Goal: Task Accomplishment & Management: Use online tool/utility

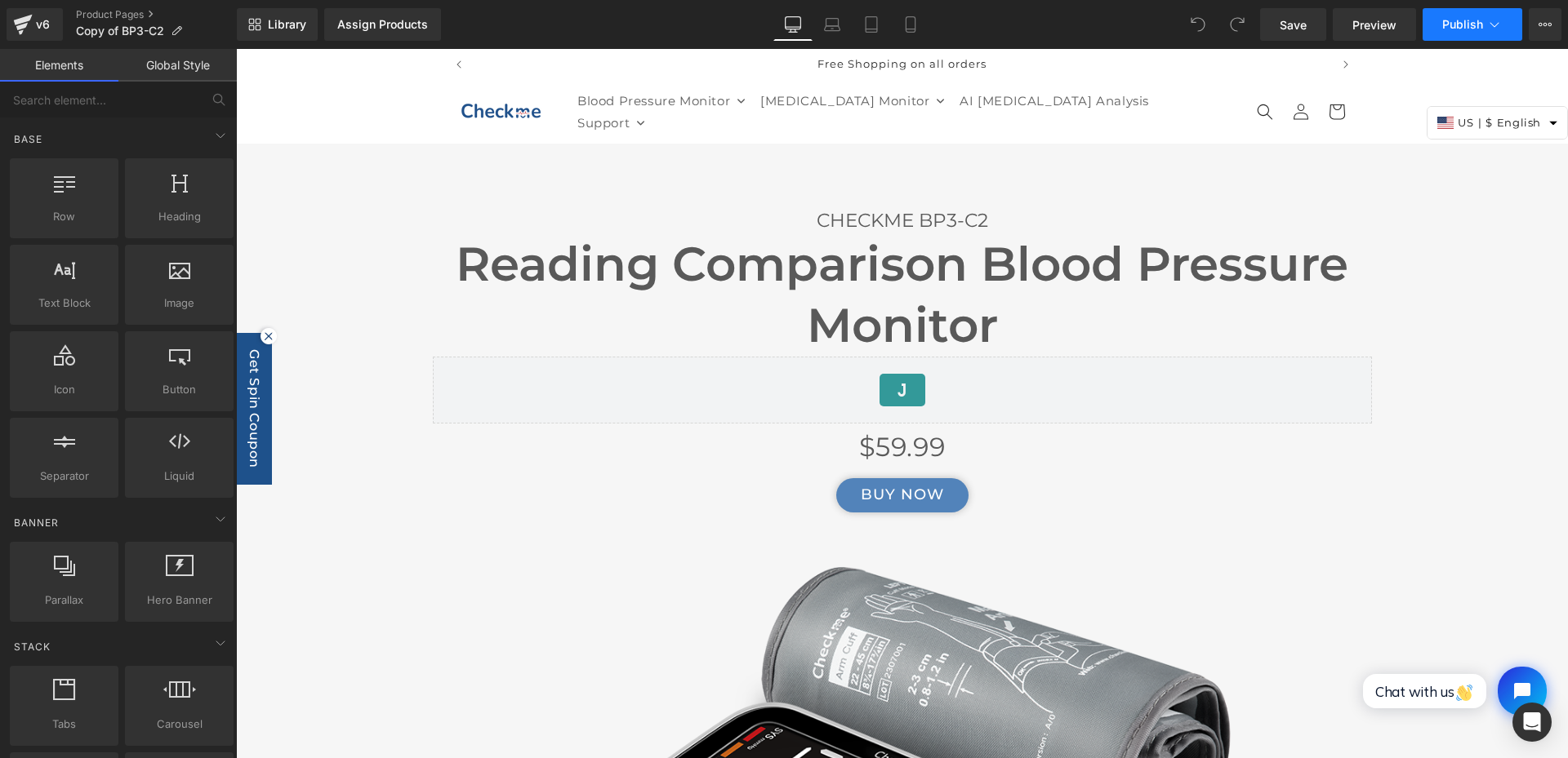
click at [1492, 21] on icon at bounding box center [1494, 24] width 16 height 16
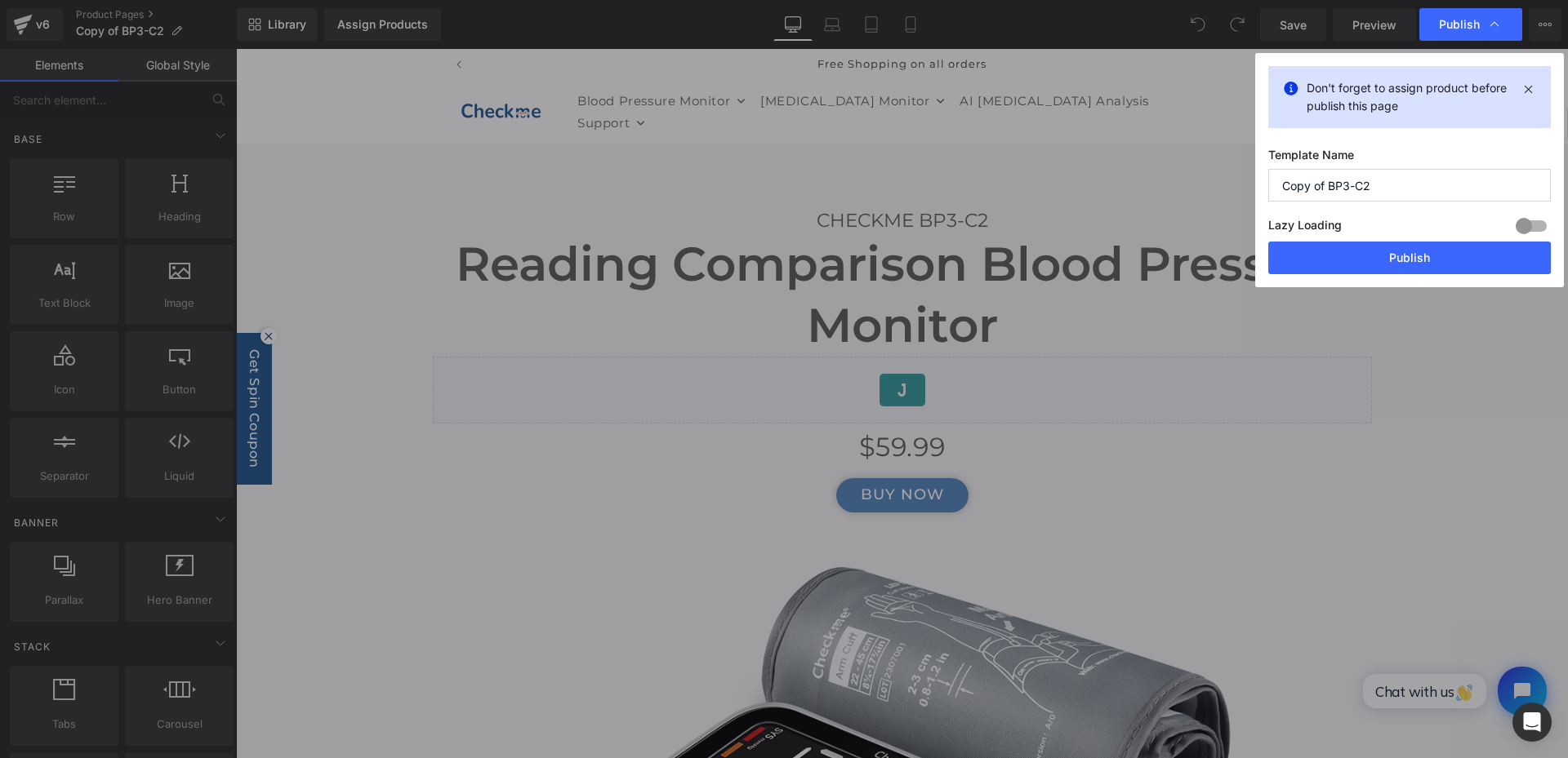
click at [1492, 21] on icon at bounding box center [1494, 24] width 16 height 16
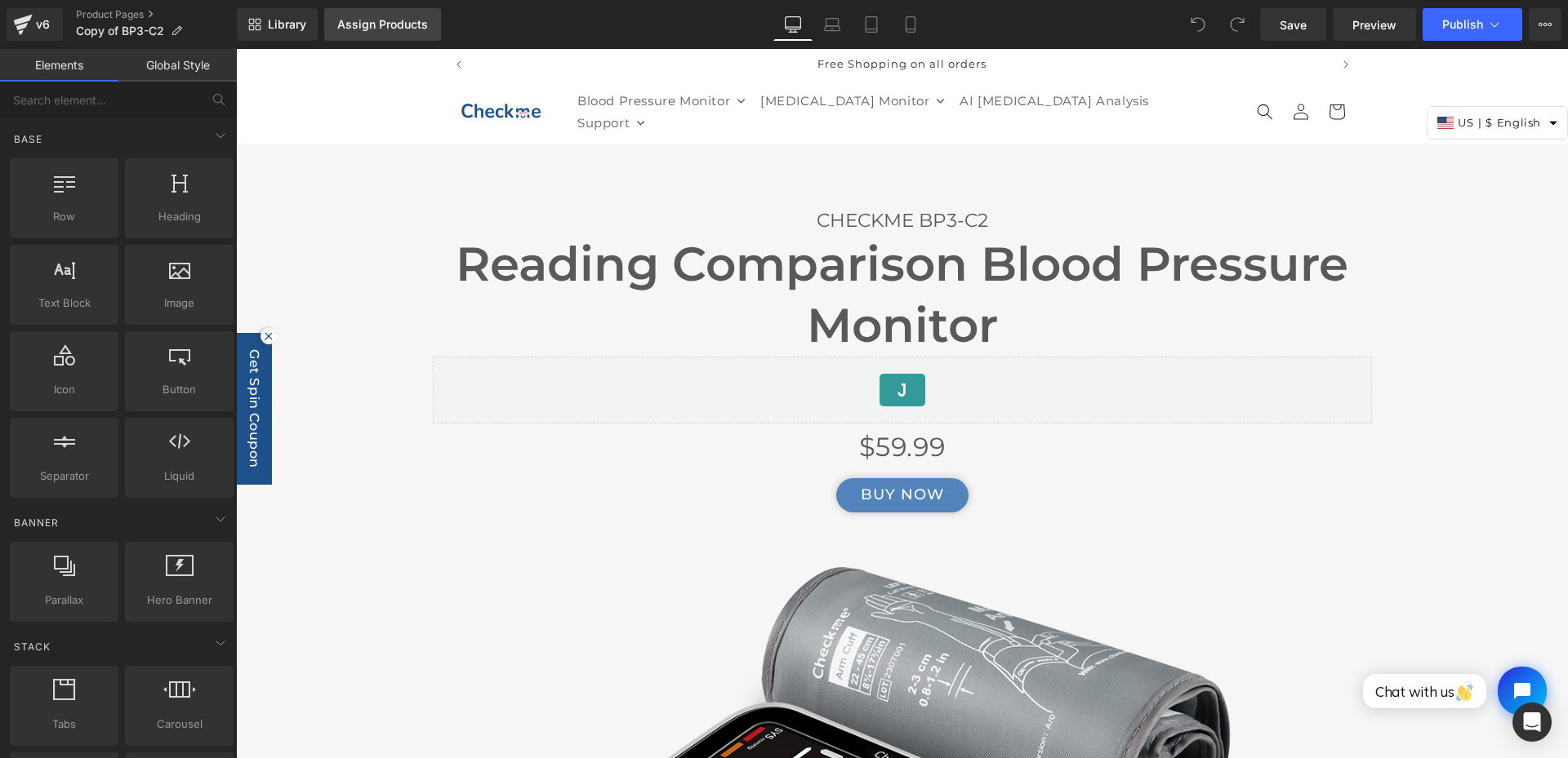
click at [370, 27] on div "Assign Products" at bounding box center [383, 24] width 91 height 13
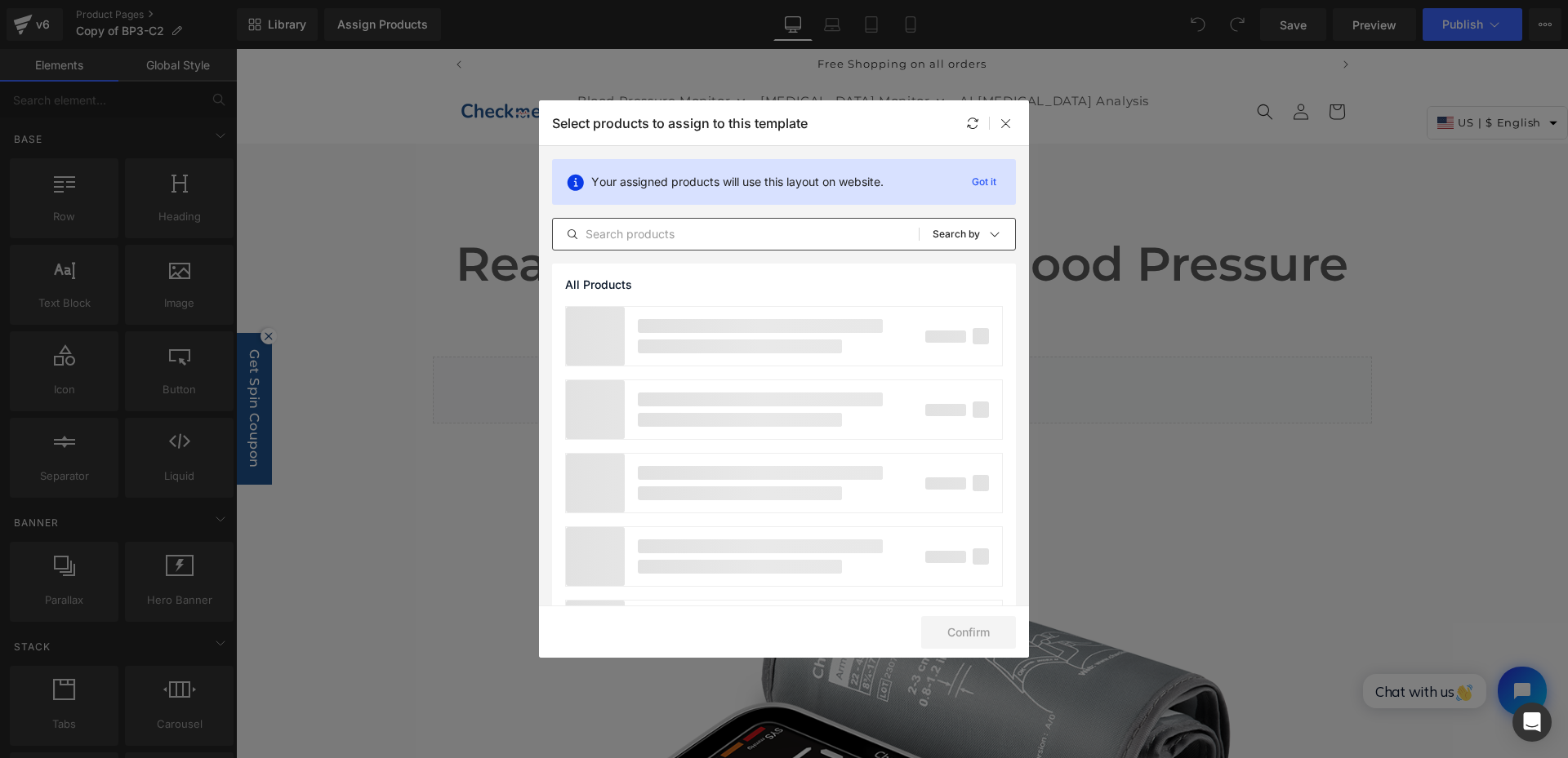
click at [713, 233] on input "text" at bounding box center [736, 234] width 366 height 20
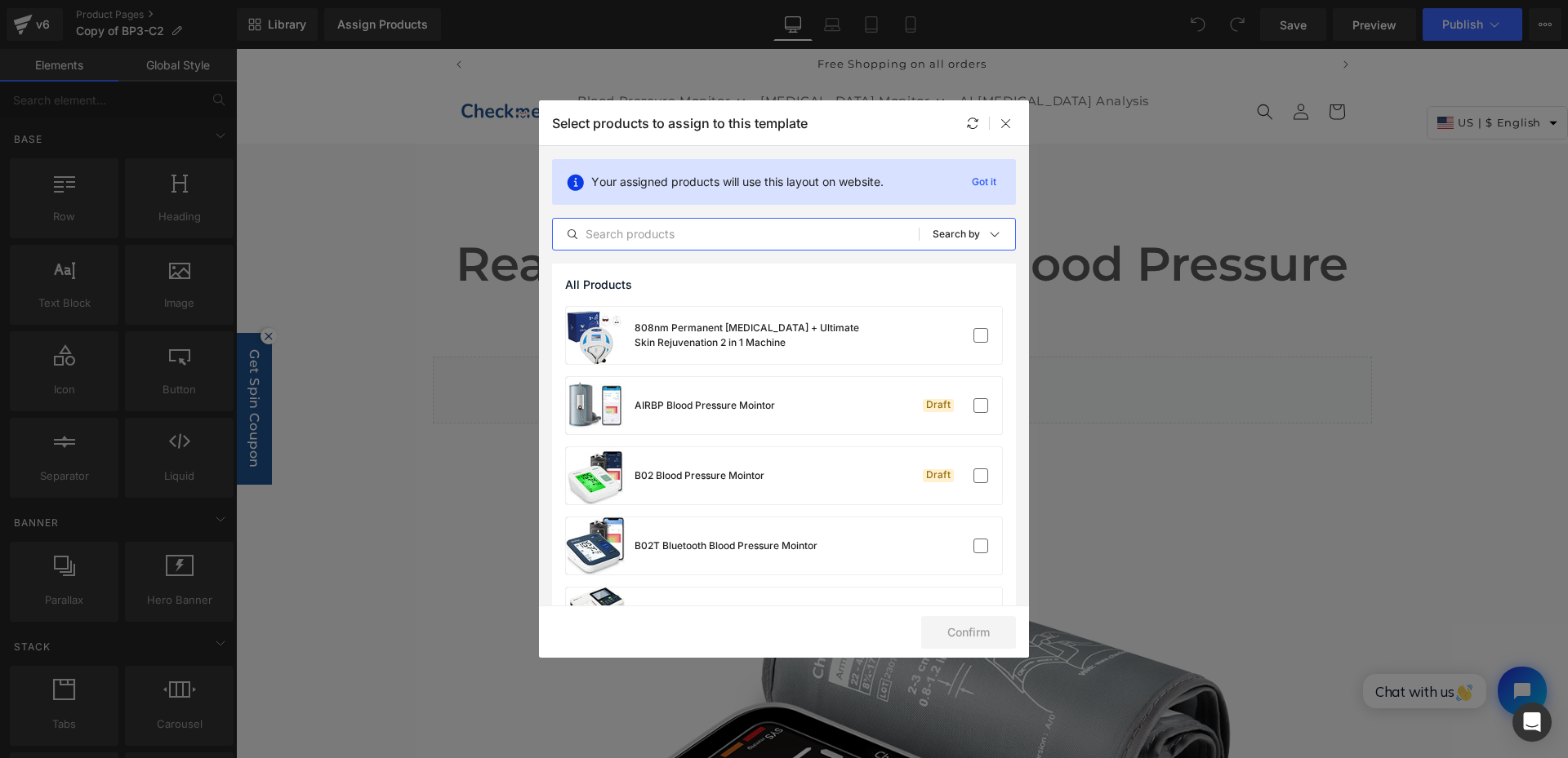
paste input "Checkme BP3-C2 Blood Pressure Monitor - CA"
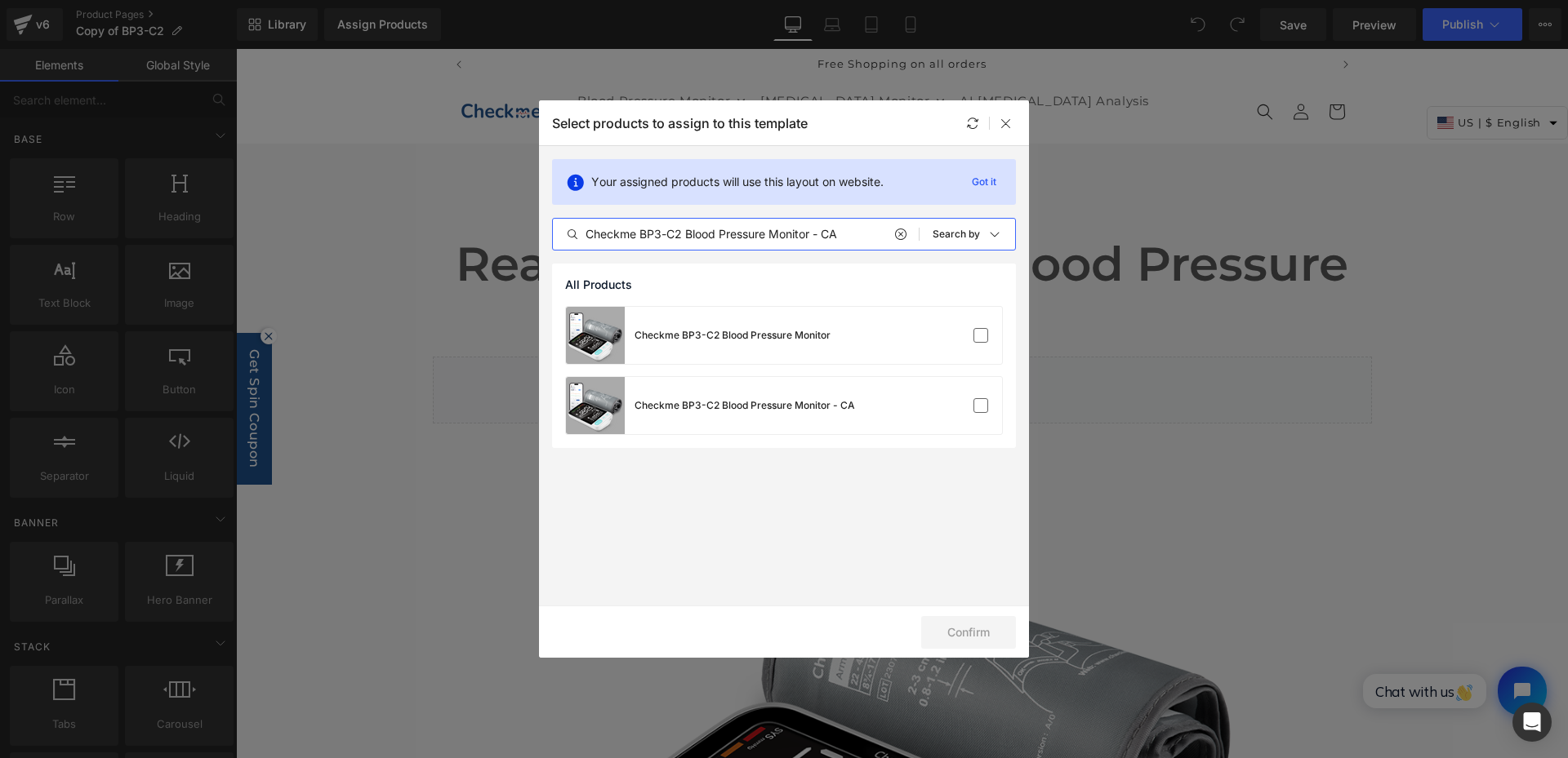
drag, startPoint x: 849, startPoint y: 240, endPoint x: 811, endPoint y: 236, distance: 38.2
click at [811, 236] on input "Checkme BP3-C2 Blood Pressure Monitor - CA" at bounding box center [736, 234] width 366 height 20
type input "Checkme BP3-C2 Blood Pressure Monitor"
click at [974, 403] on label at bounding box center [980, 405] width 14 height 14
click at [981, 405] on input "checkbox" at bounding box center [981, 405] width 0 height 0
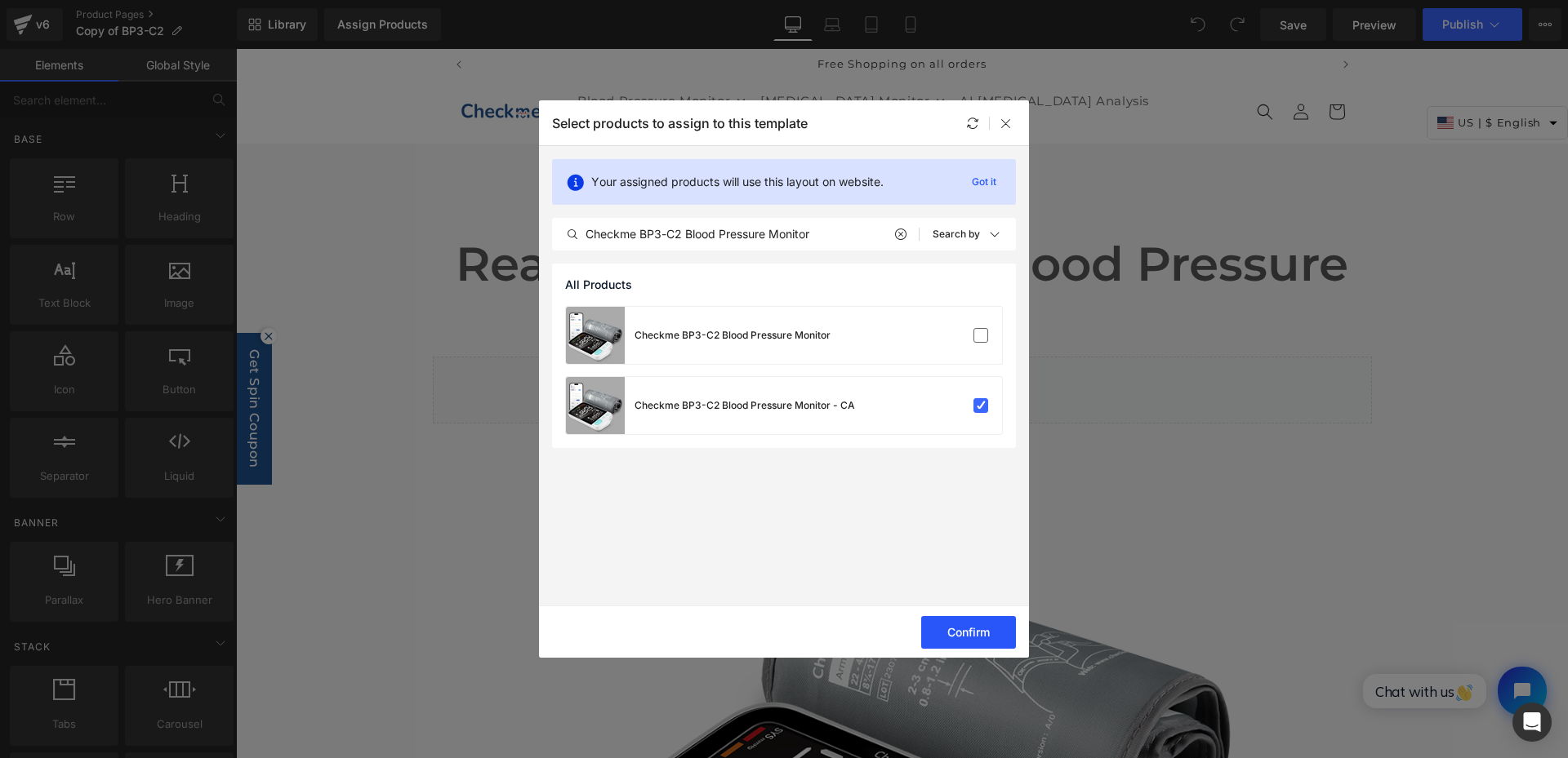
click at [982, 630] on button "Confirm" at bounding box center [968, 632] width 94 height 32
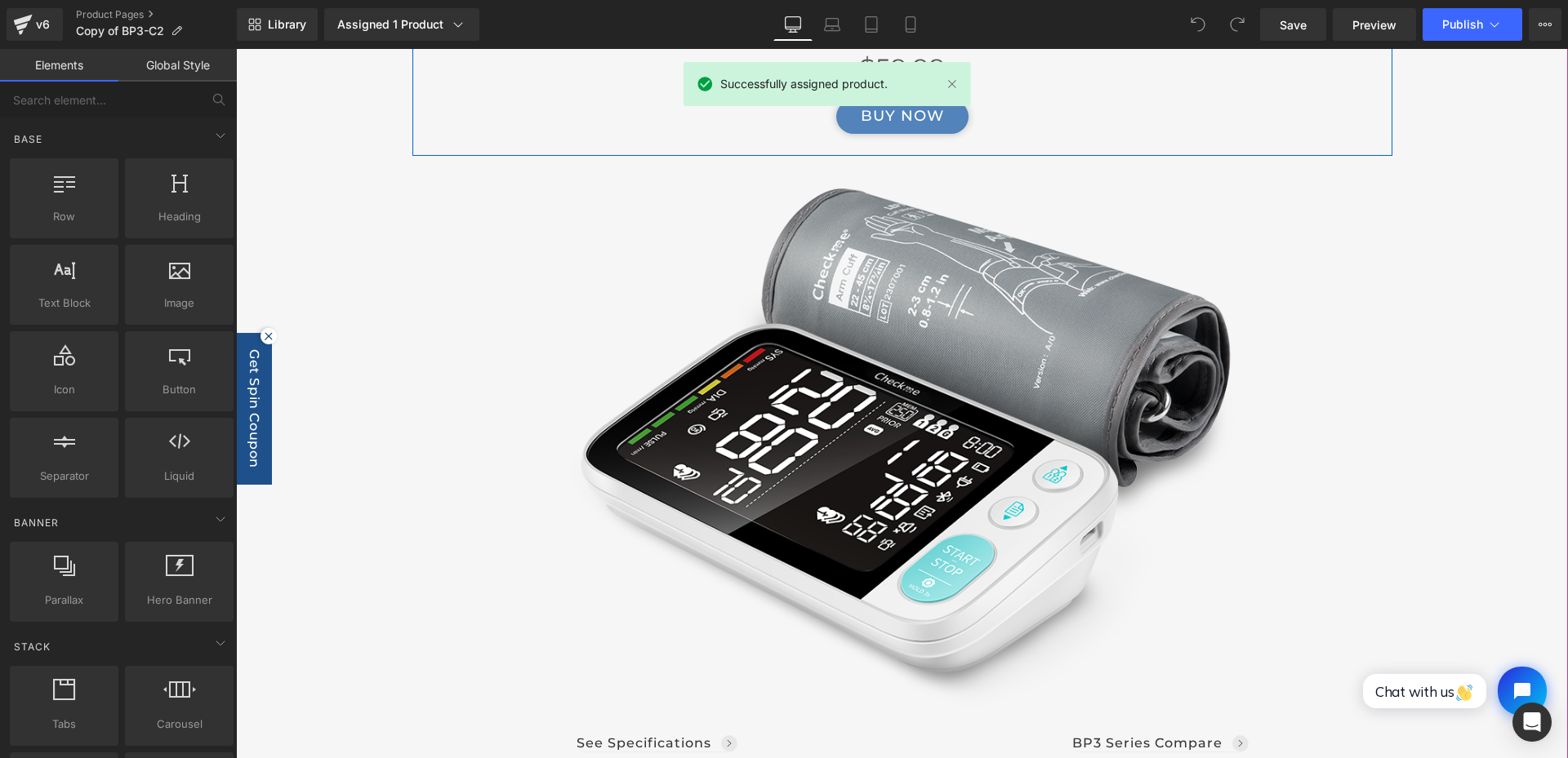
scroll to position [408, 0]
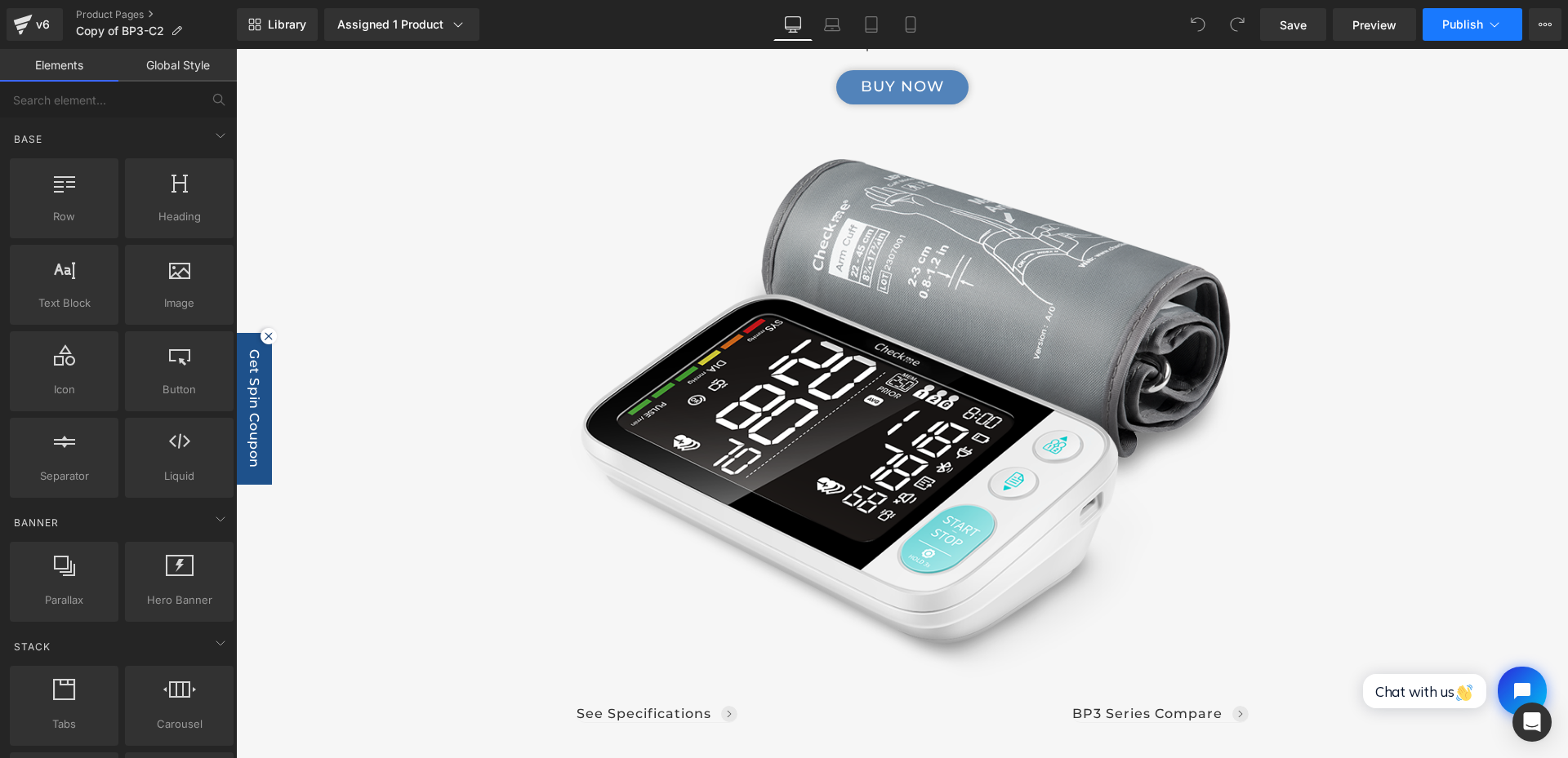
click at [1457, 24] on span "Publish" at bounding box center [1463, 24] width 41 height 13
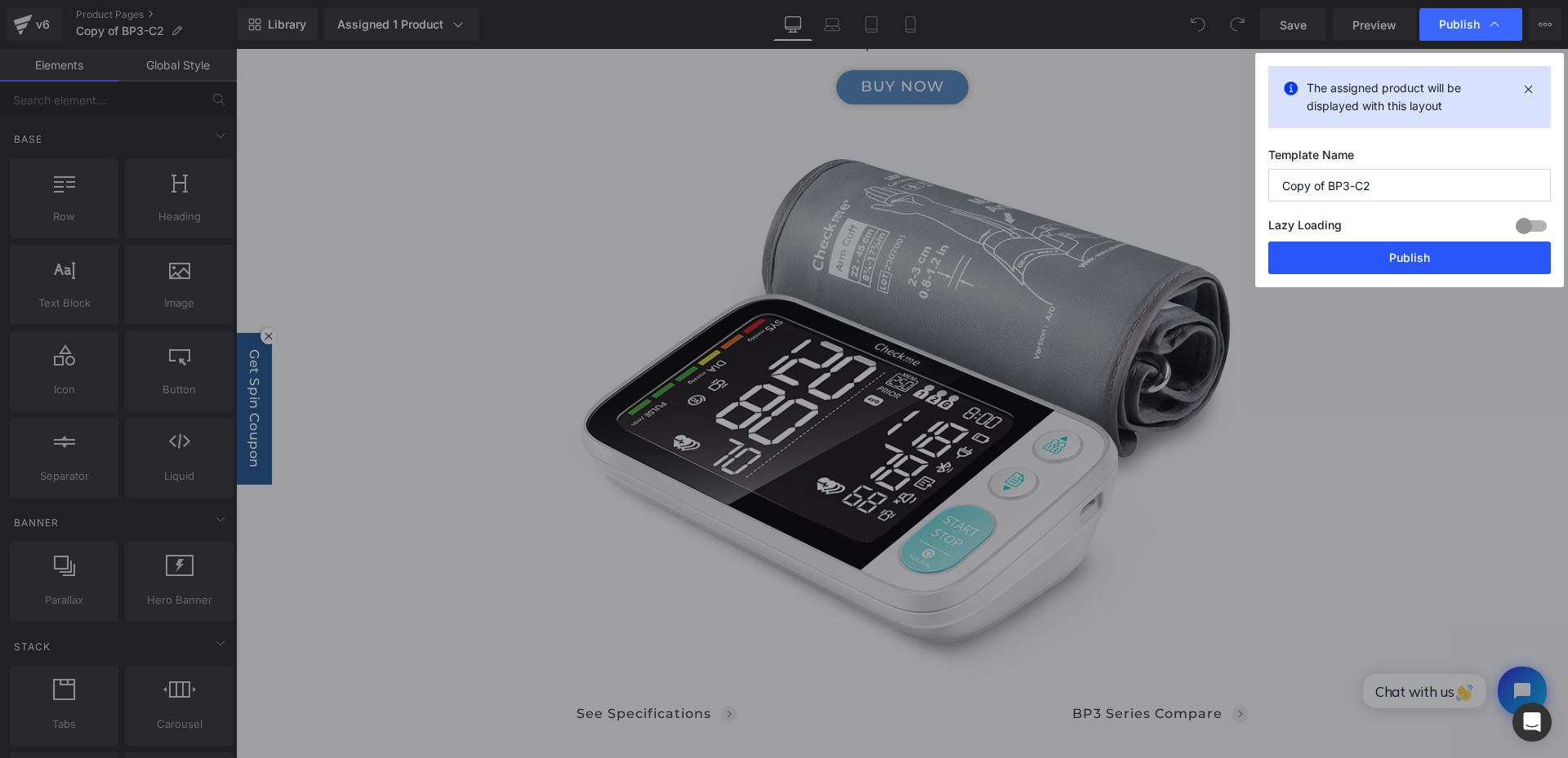
click at [1413, 254] on button "Publish" at bounding box center [1410, 257] width 282 height 32
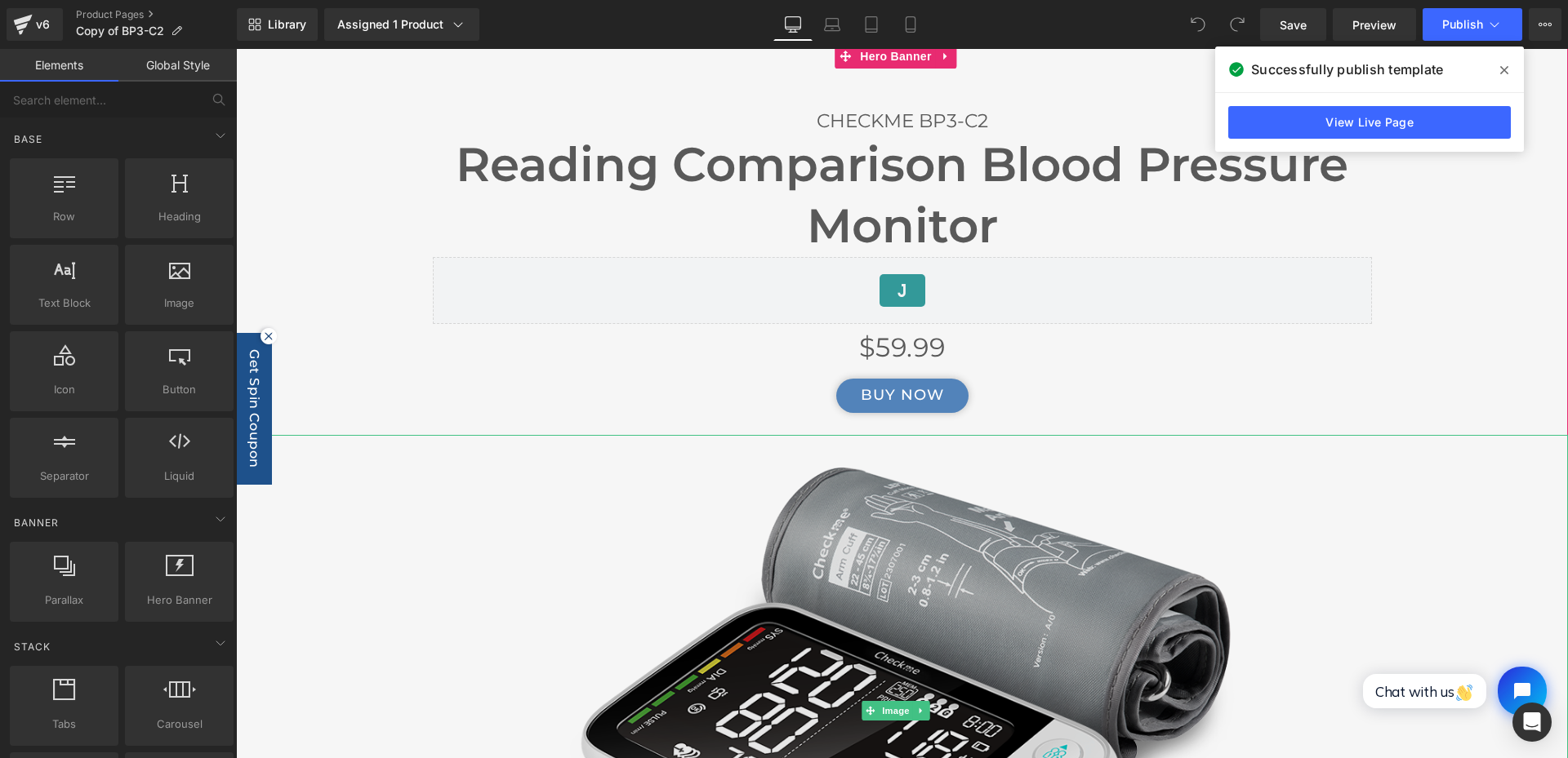
scroll to position [0, 0]
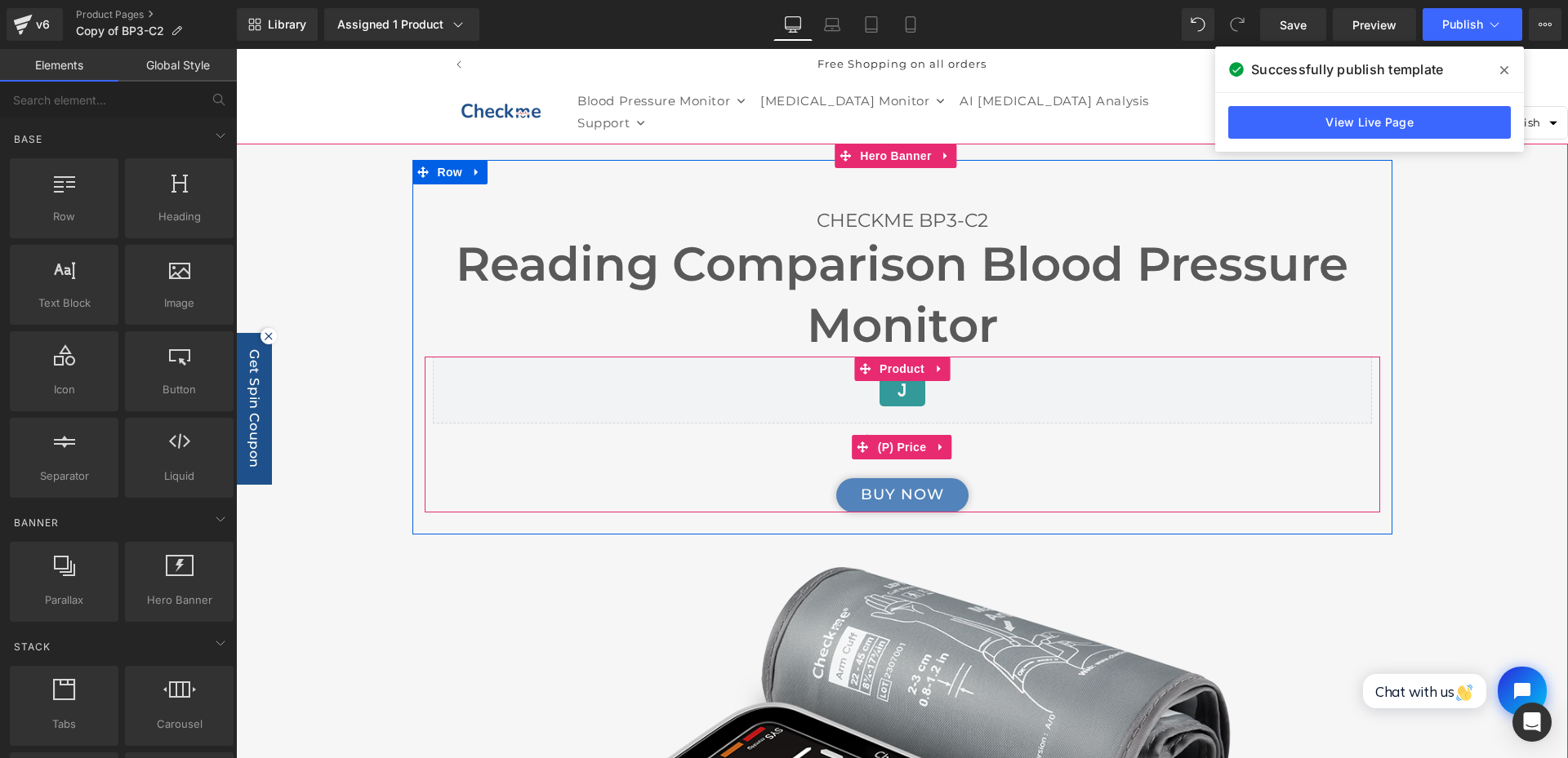
click at [916, 442] on span "(P) Price" at bounding box center [902, 447] width 57 height 25
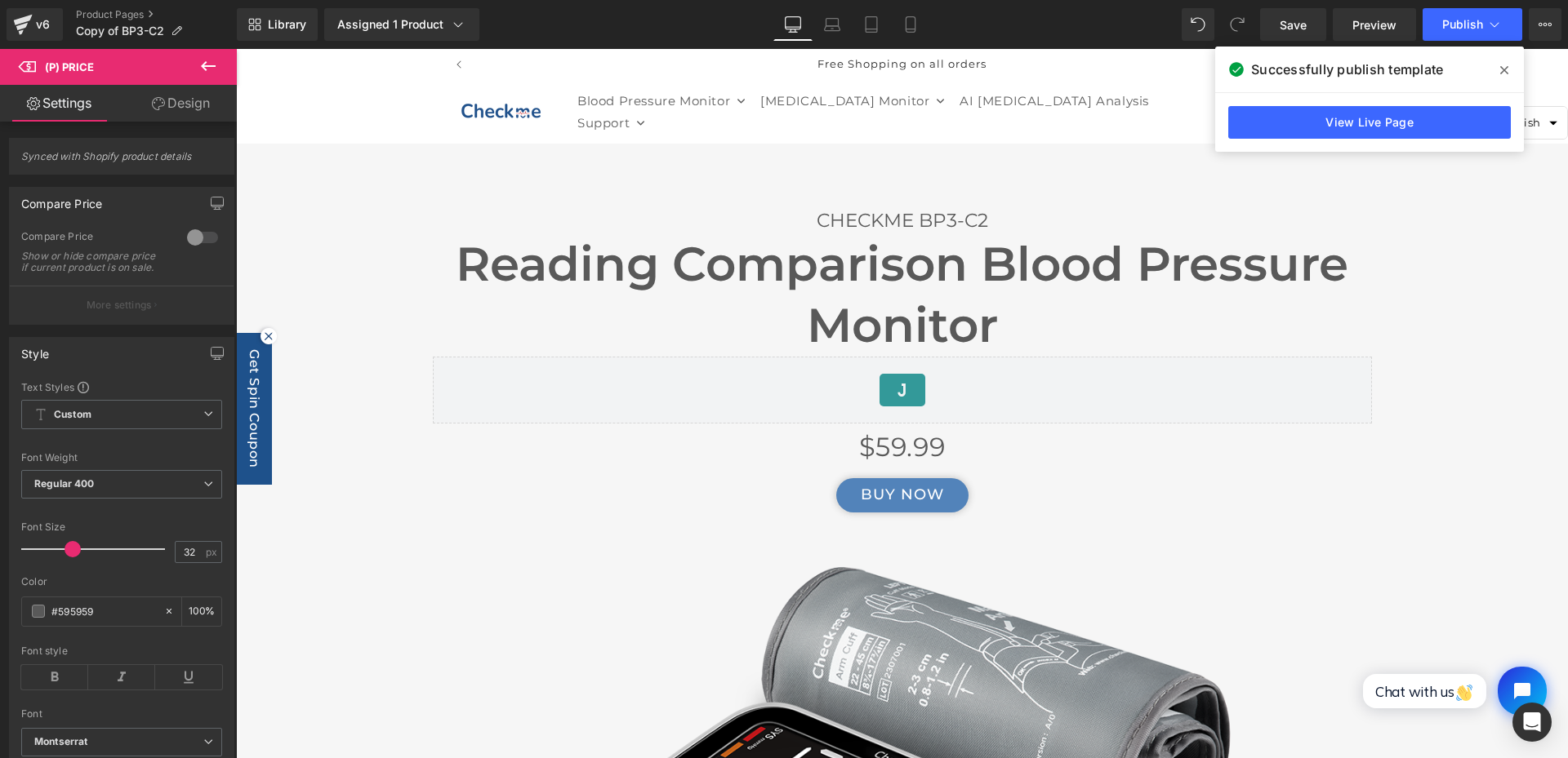
click at [162, 114] on link "Design" at bounding box center [180, 103] width 118 height 37
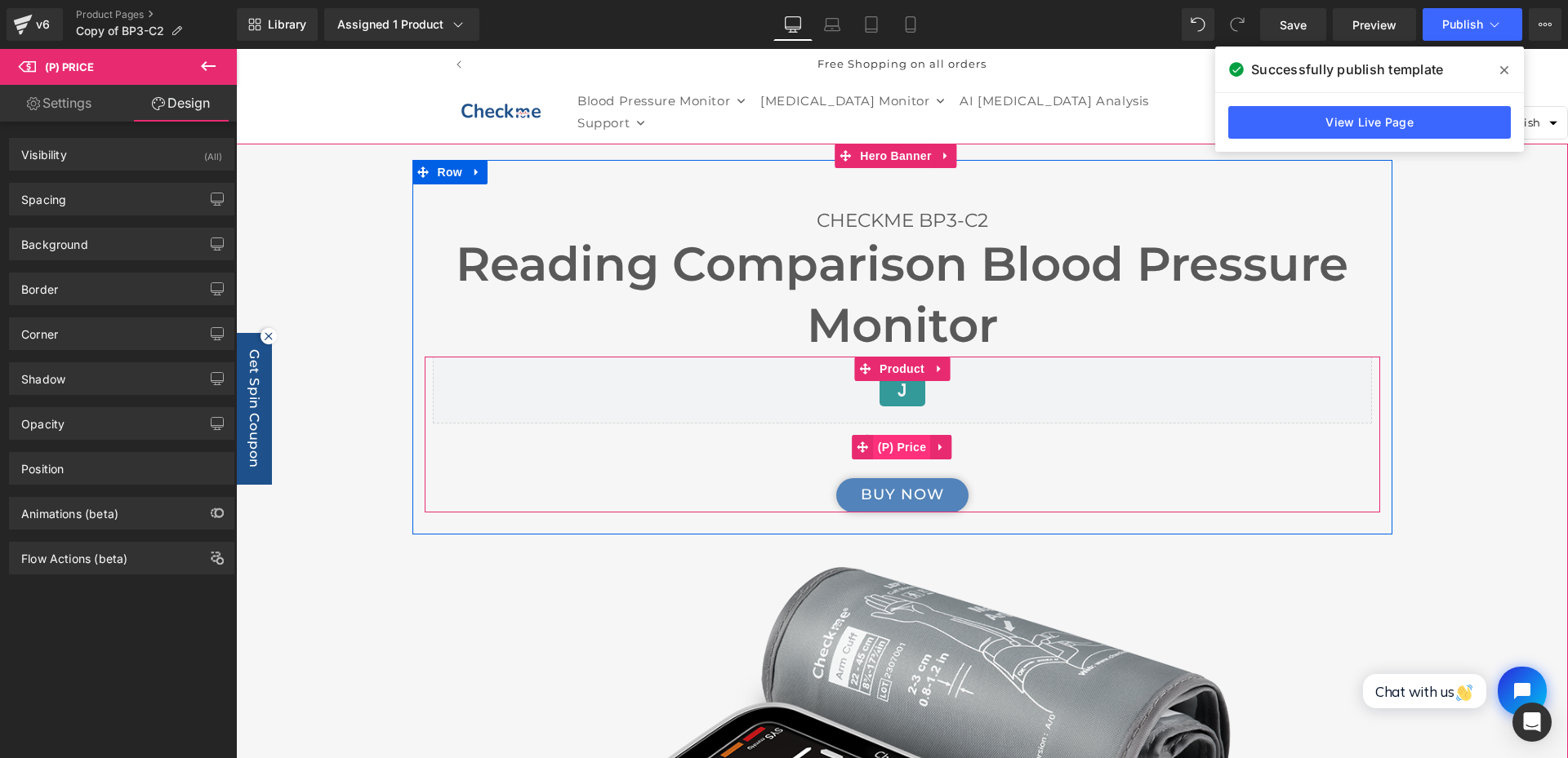
click at [888, 448] on span "(P) Price" at bounding box center [902, 447] width 57 height 25
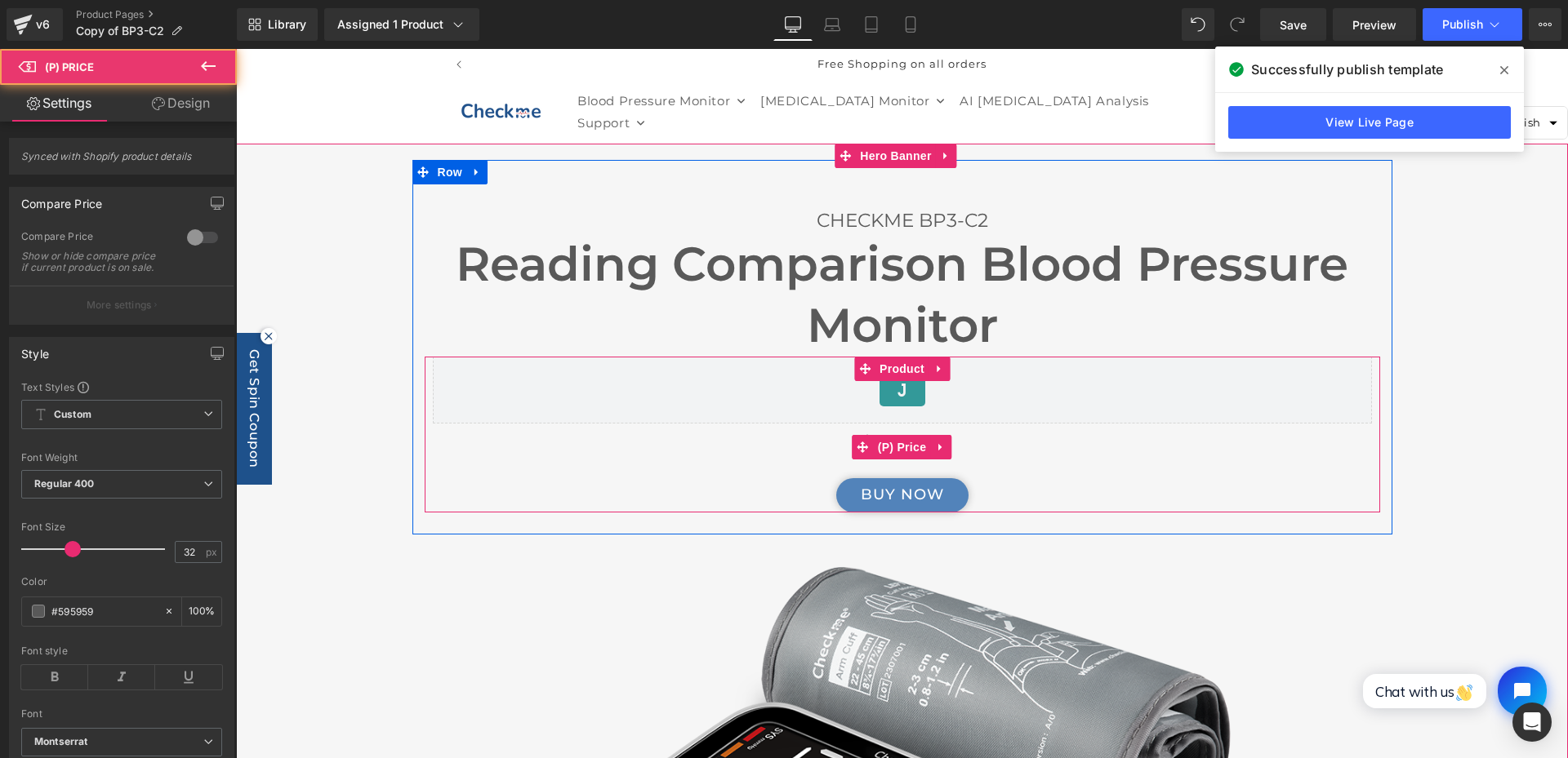
click at [781, 455] on div "$59.99" at bounding box center [902, 447] width 940 height 48
click at [902, 461] on span "$59.99" at bounding box center [902, 447] width 87 height 48
click at [1008, 468] on div "Judge.me Reviews - Star Badge Judge.me Reviews $59.99 (P) Price BUY NOW (P) Car…" at bounding box center [902, 434] width 940 height 156
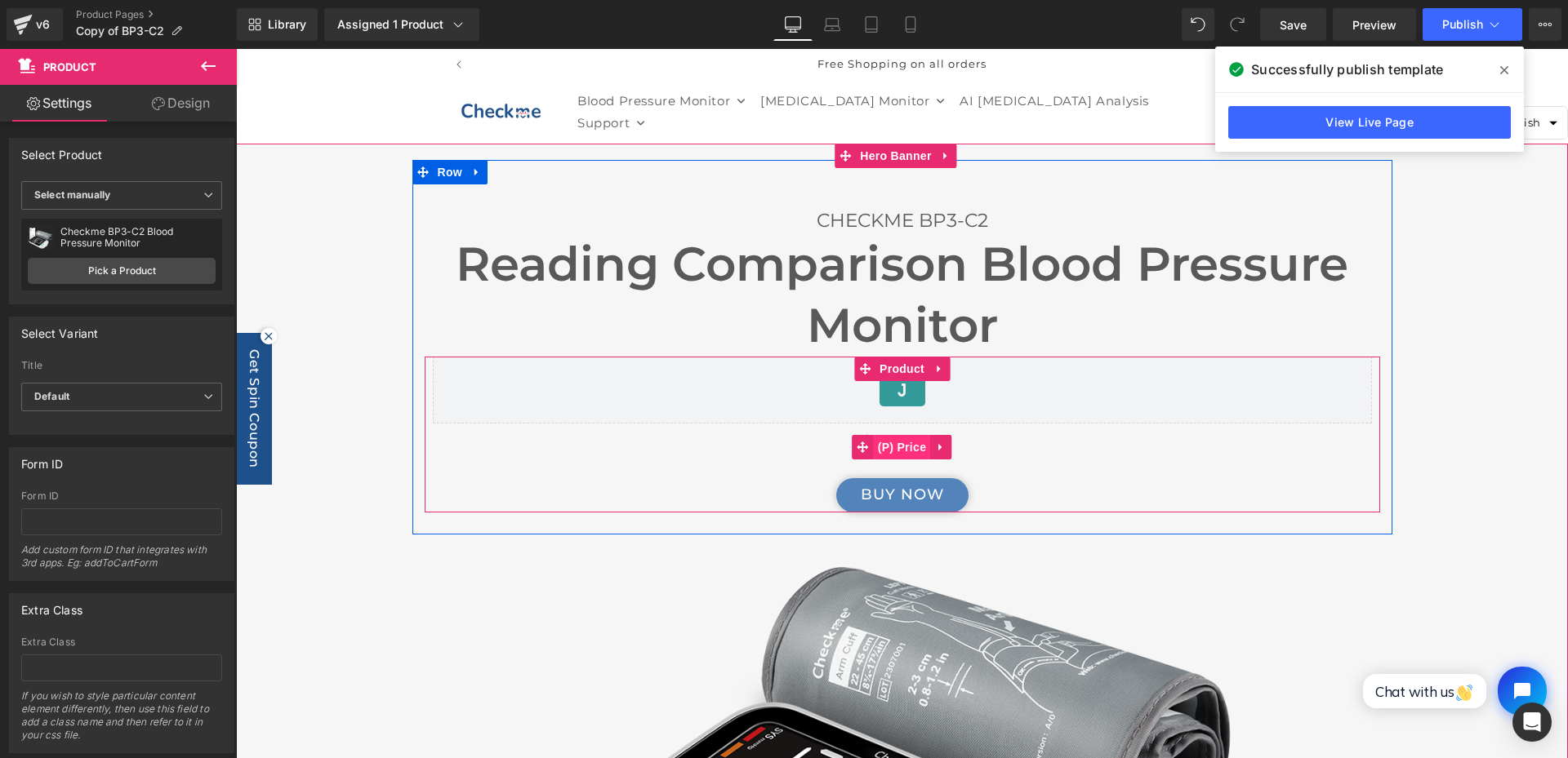
click at [921, 451] on span "(P) Price" at bounding box center [902, 447] width 57 height 25
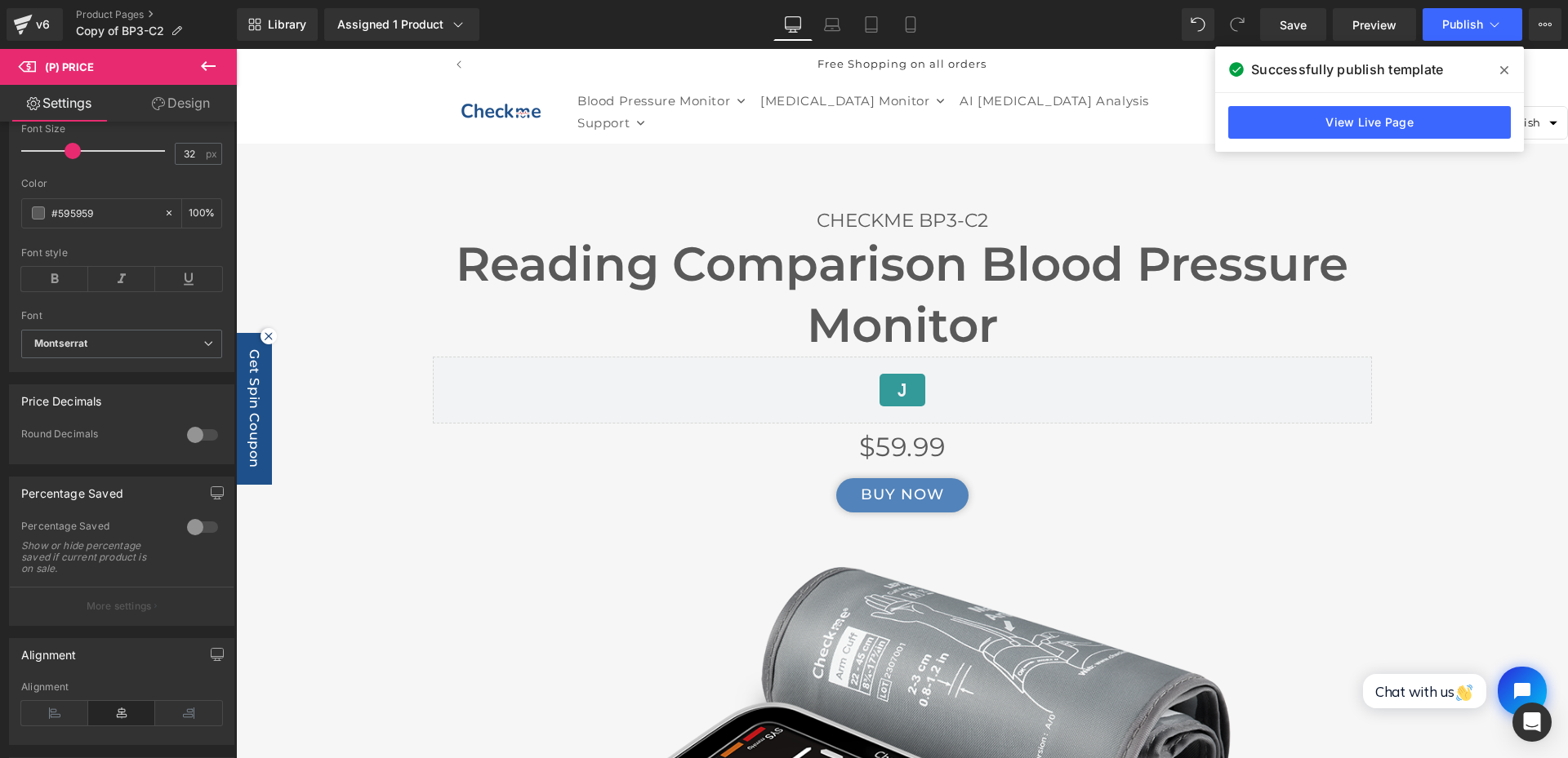
scroll to position [288, 0]
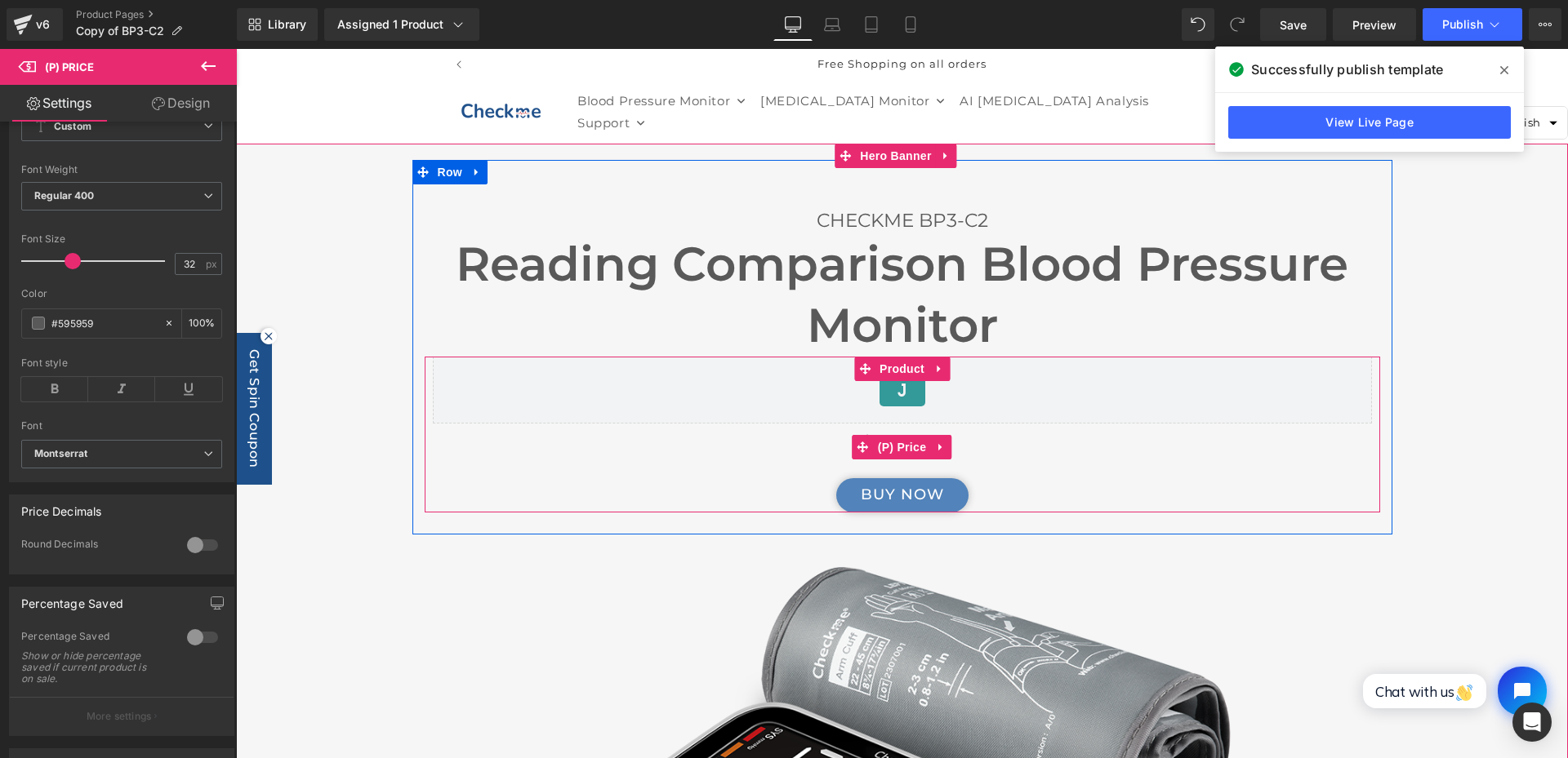
click at [1018, 459] on div "$59.99" at bounding box center [902, 447] width 940 height 48
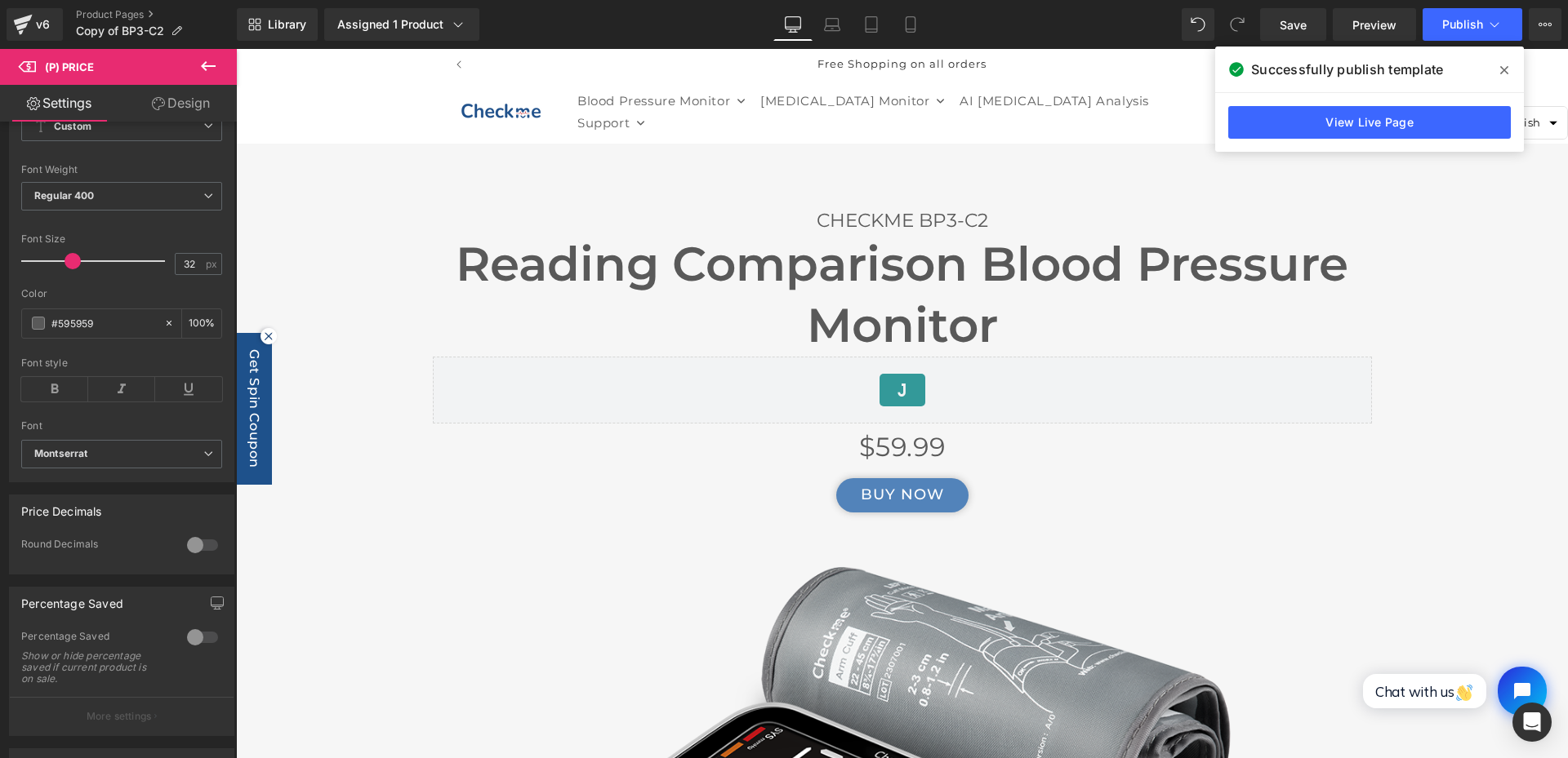
click at [1511, 66] on span at bounding box center [1504, 70] width 26 height 26
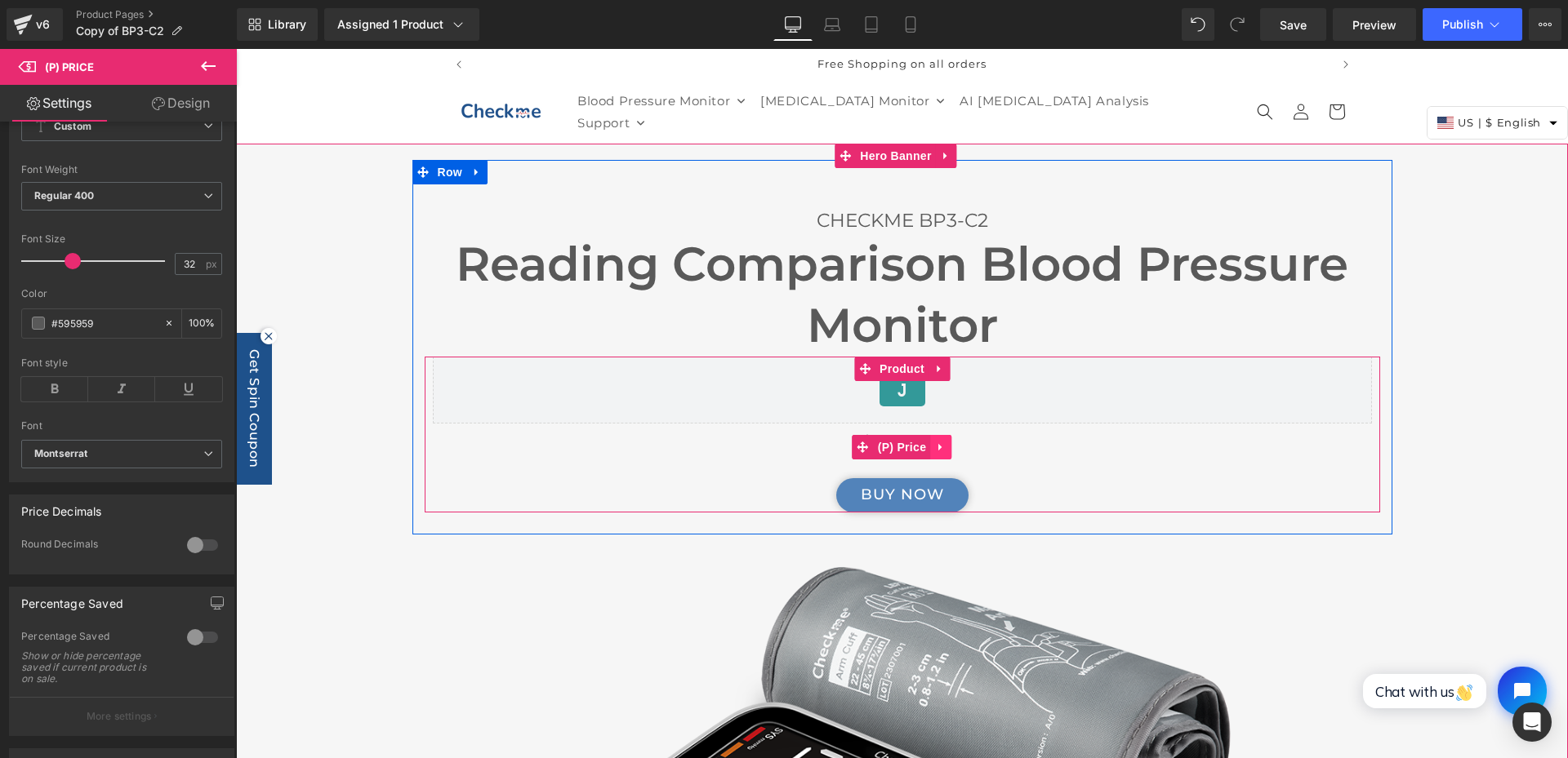
click at [940, 441] on icon at bounding box center [940, 447] width 11 height 12
click at [1088, 458] on div "$59.99" at bounding box center [902, 447] width 940 height 48
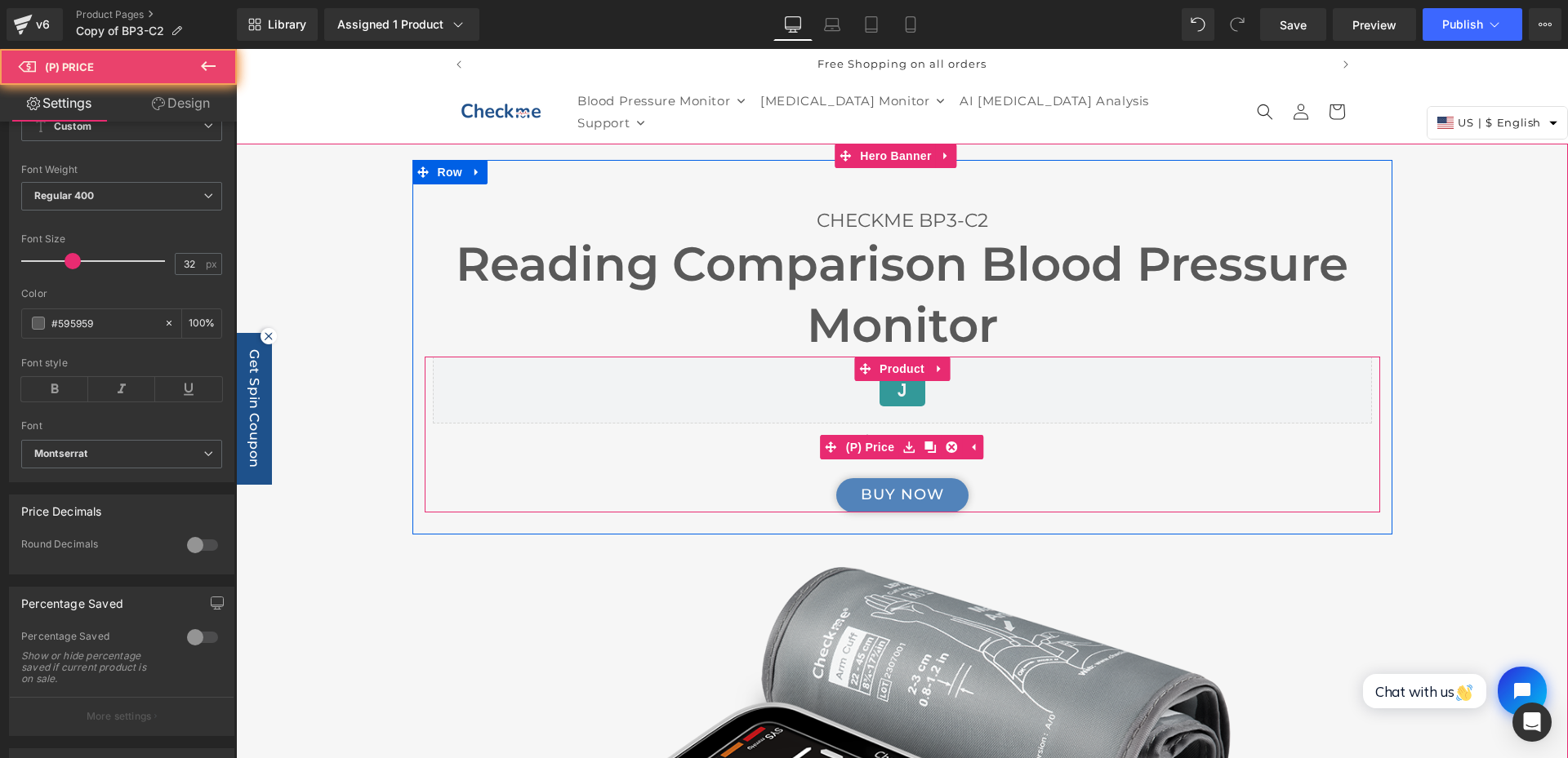
click at [1041, 452] on div "$59.99" at bounding box center [902, 447] width 940 height 48
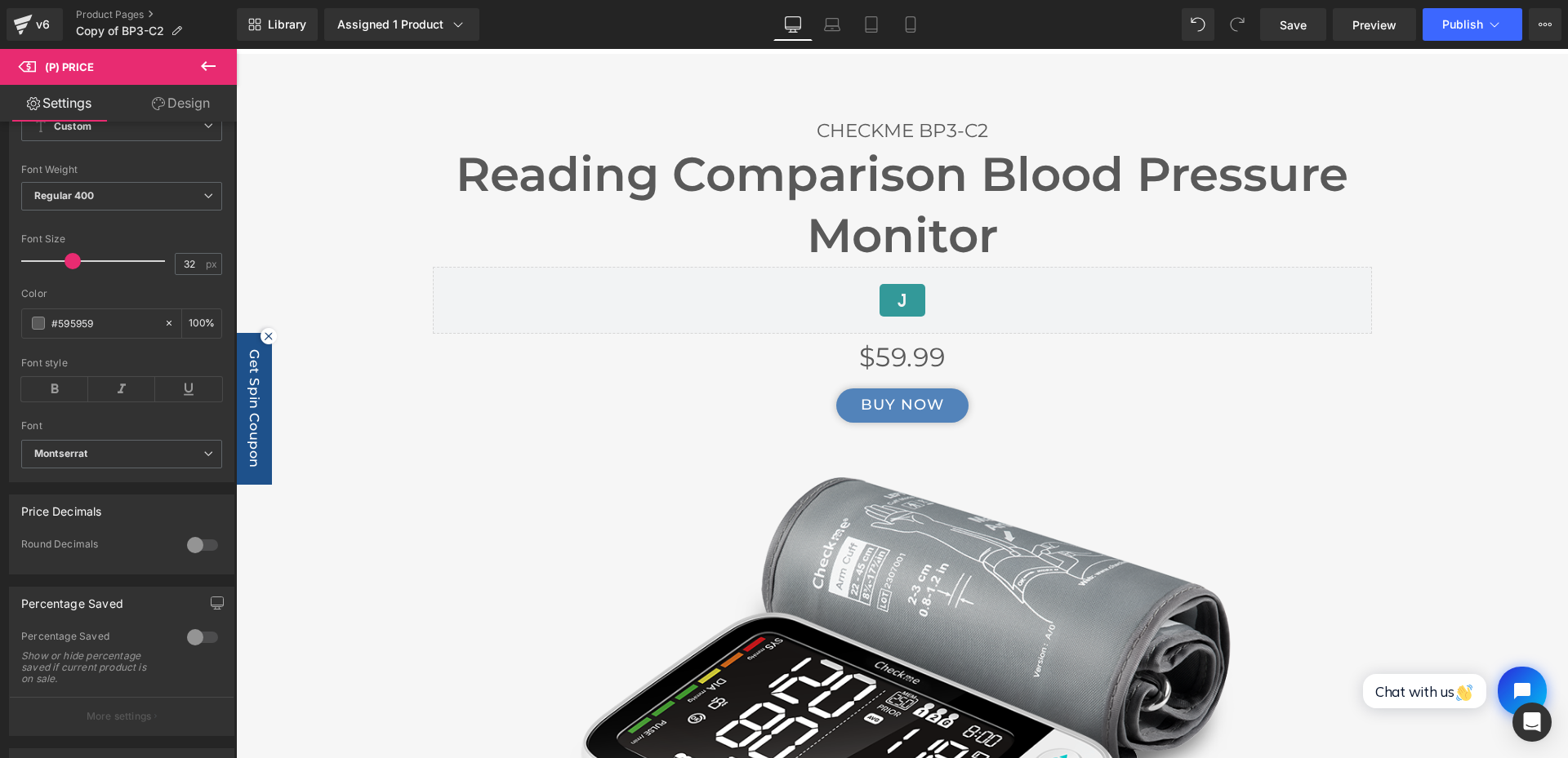
scroll to position [82, 0]
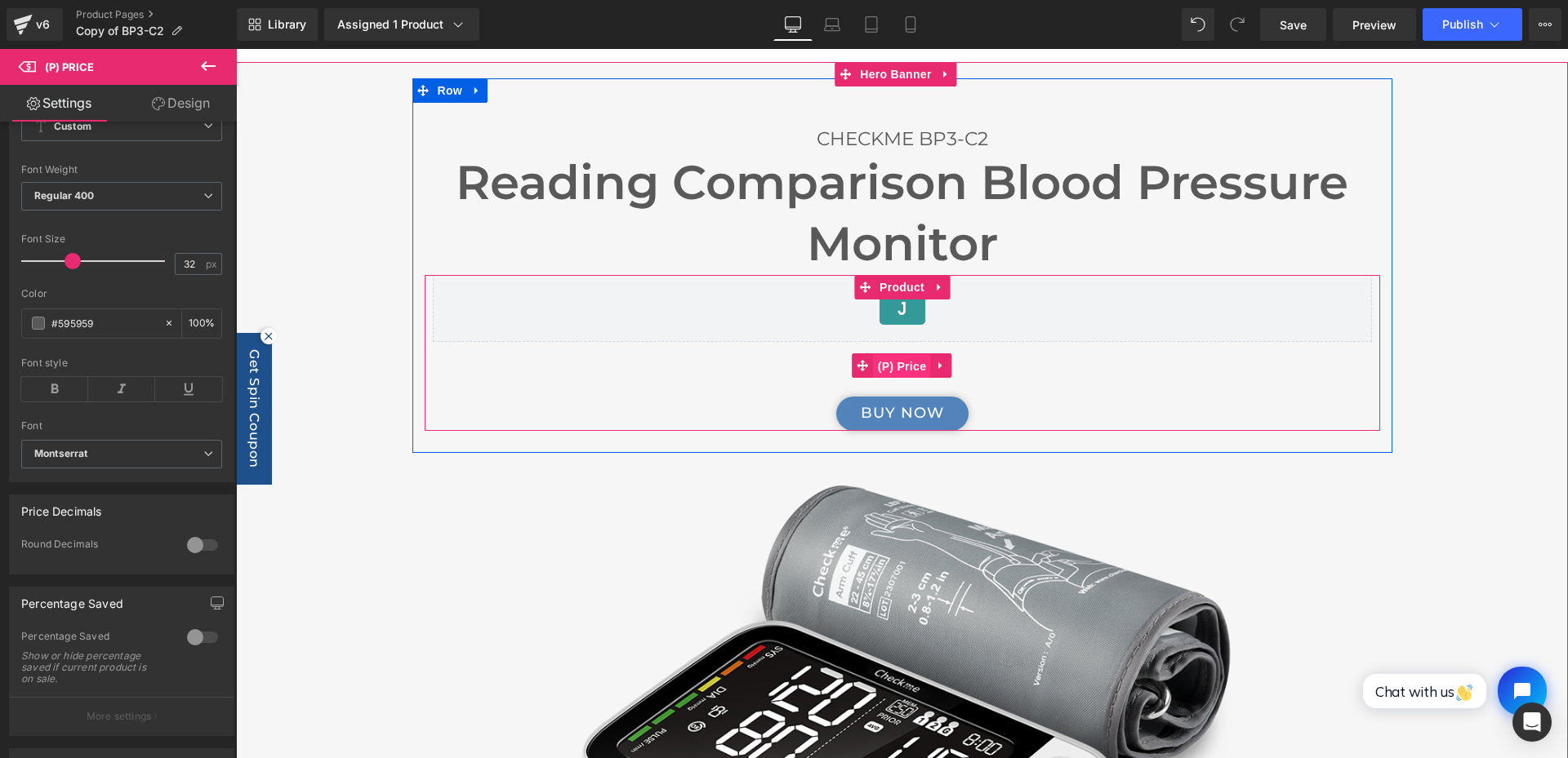
click at [874, 364] on span "(P) Price" at bounding box center [902, 366] width 57 height 25
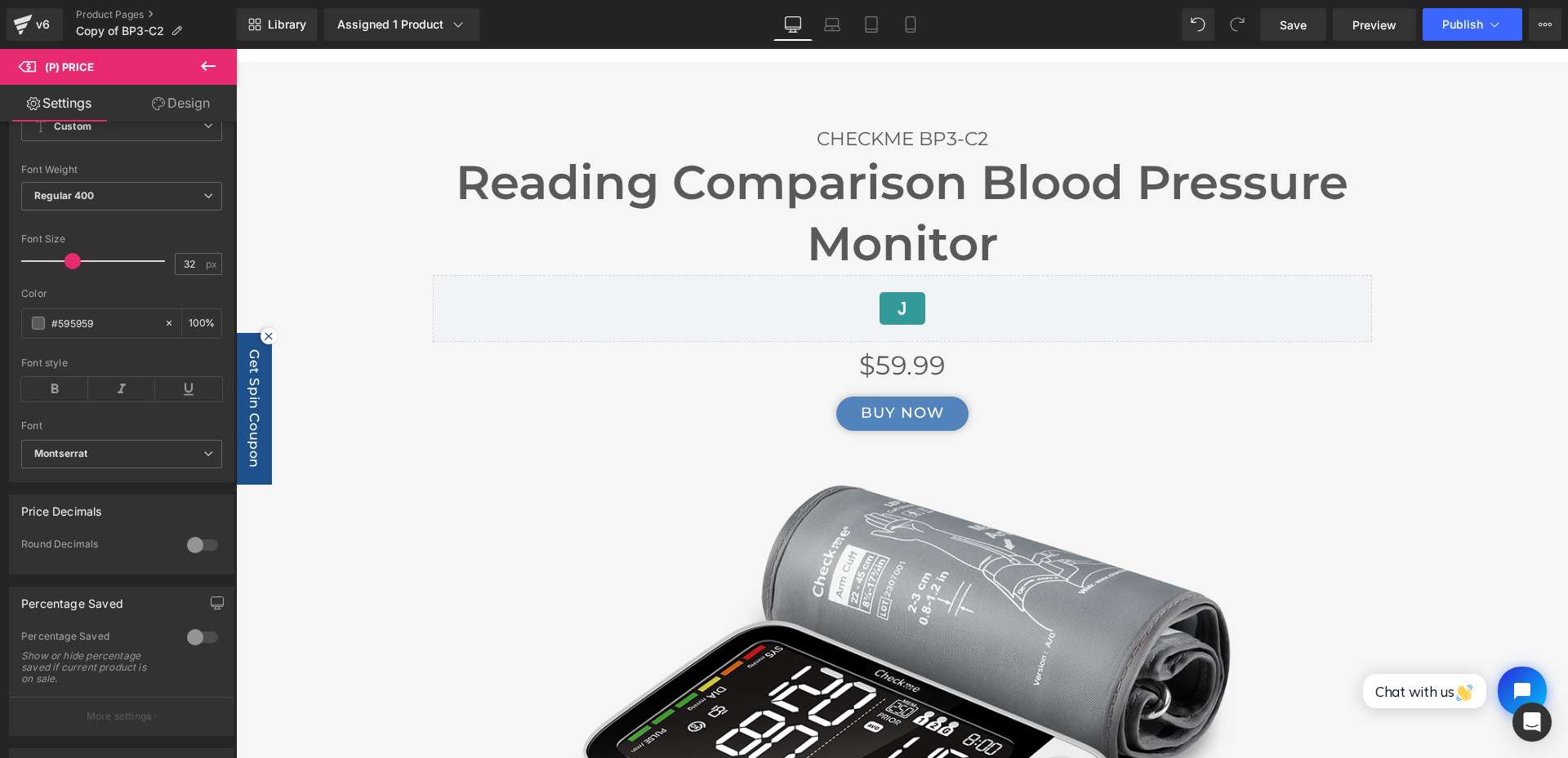
click at [204, 68] on icon at bounding box center [207, 66] width 14 height 10
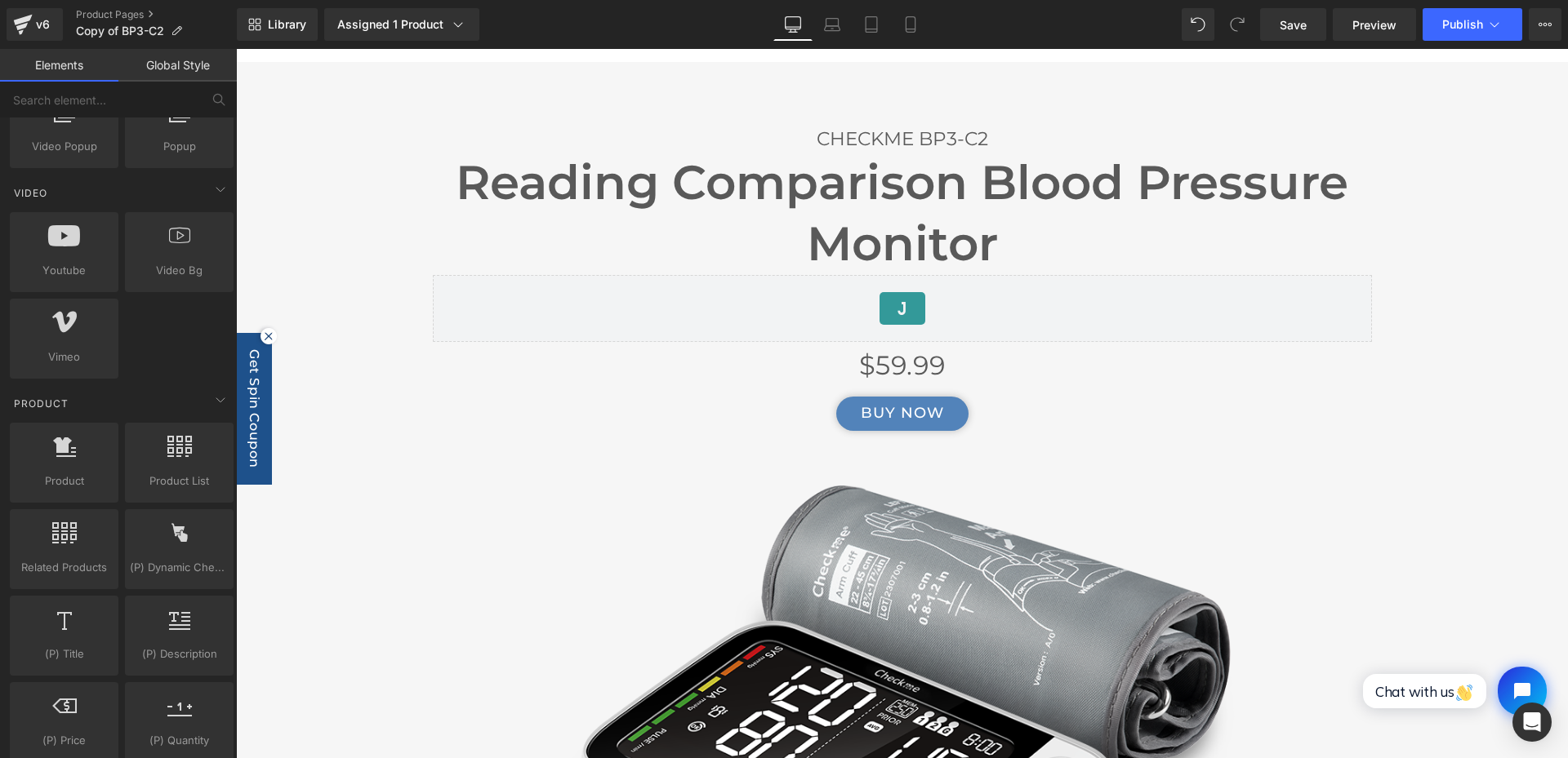
scroll to position [1306, 0]
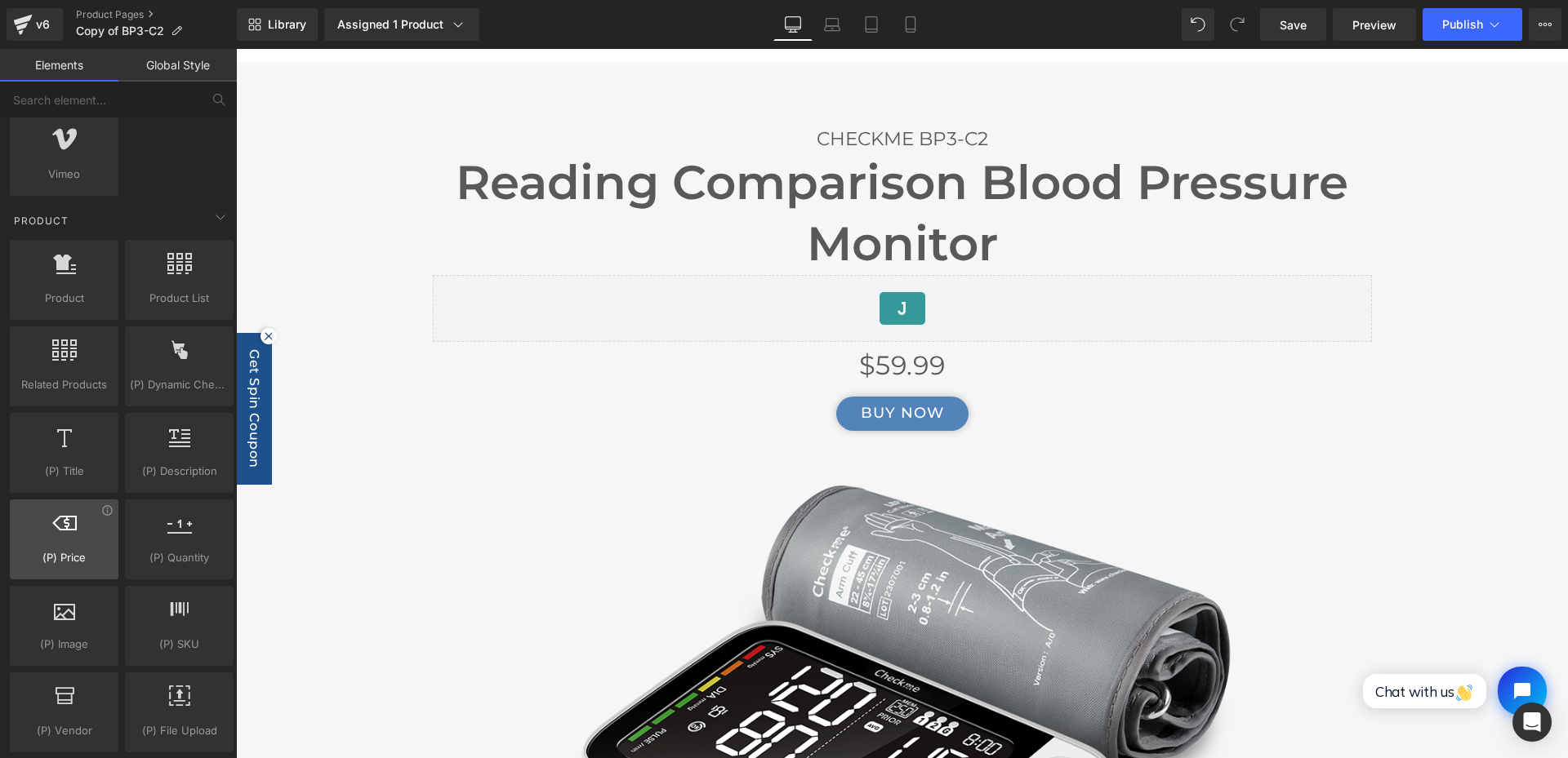
click at [74, 529] on icon at bounding box center [64, 523] width 25 height 21
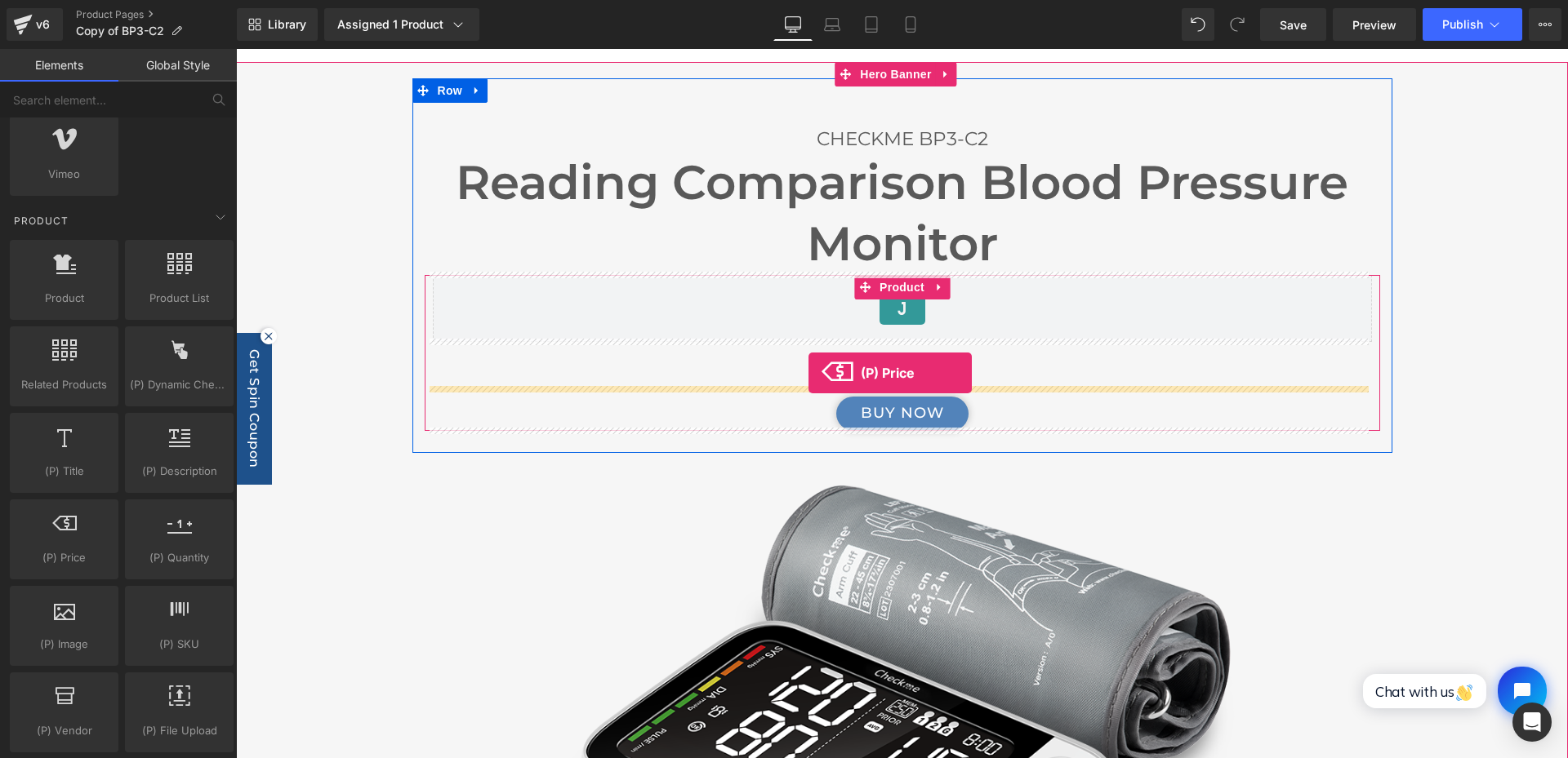
drag, startPoint x: 301, startPoint y: 583, endPoint x: 821, endPoint y: 376, distance: 559.7
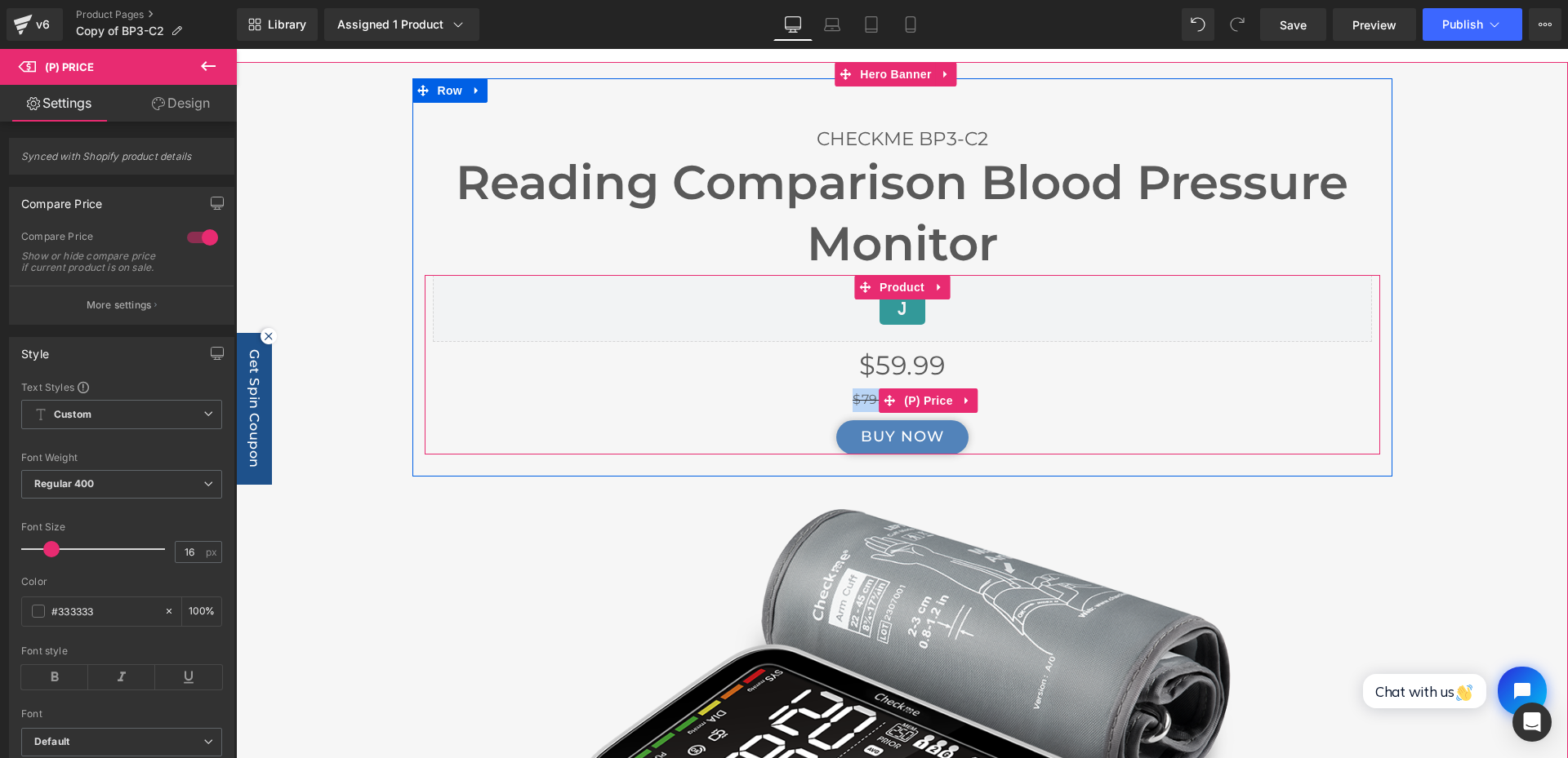
click at [1046, 404] on div "$79.99 $59.99" at bounding box center [902, 400] width 940 height 24
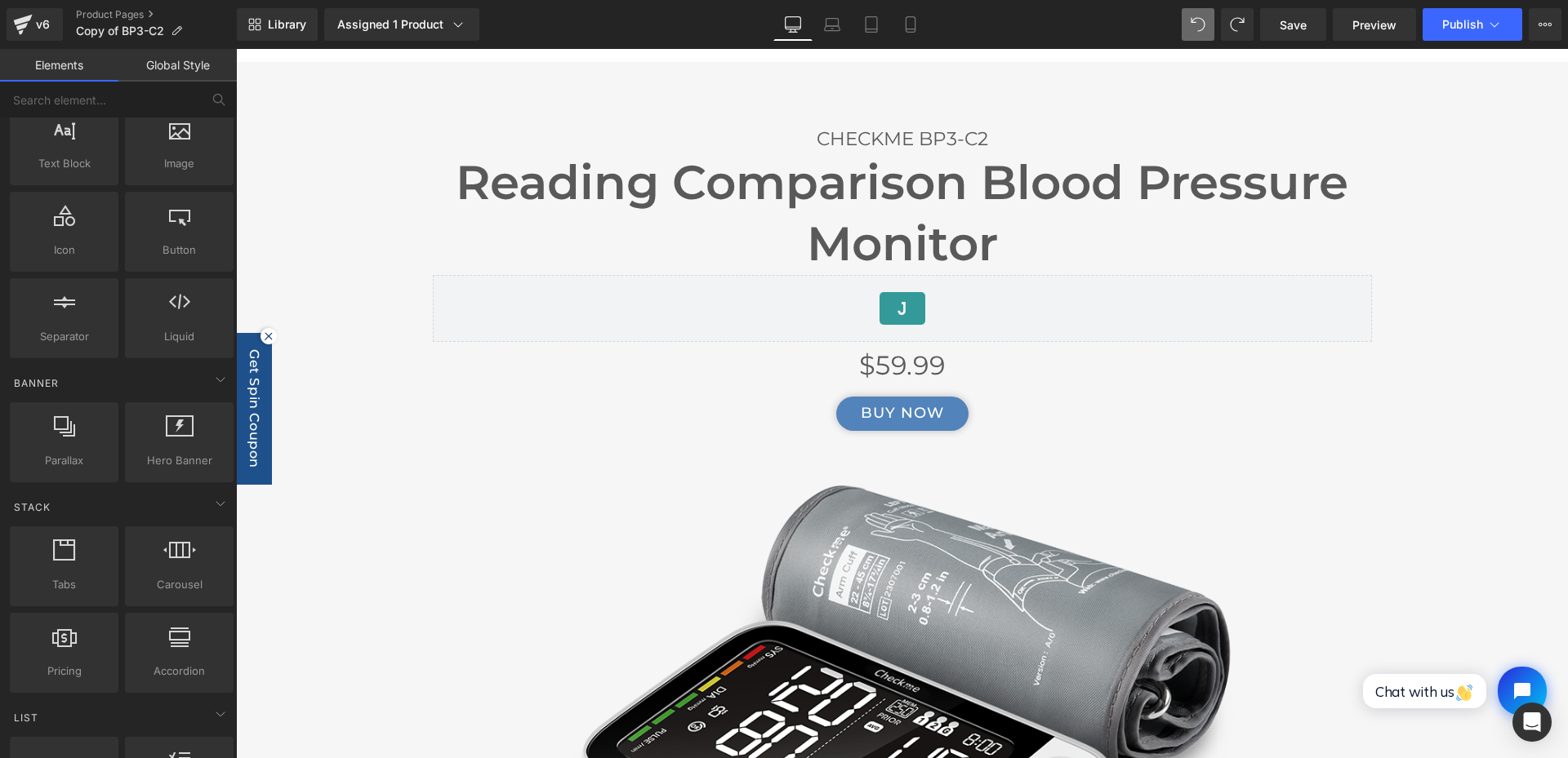
scroll to position [245, 0]
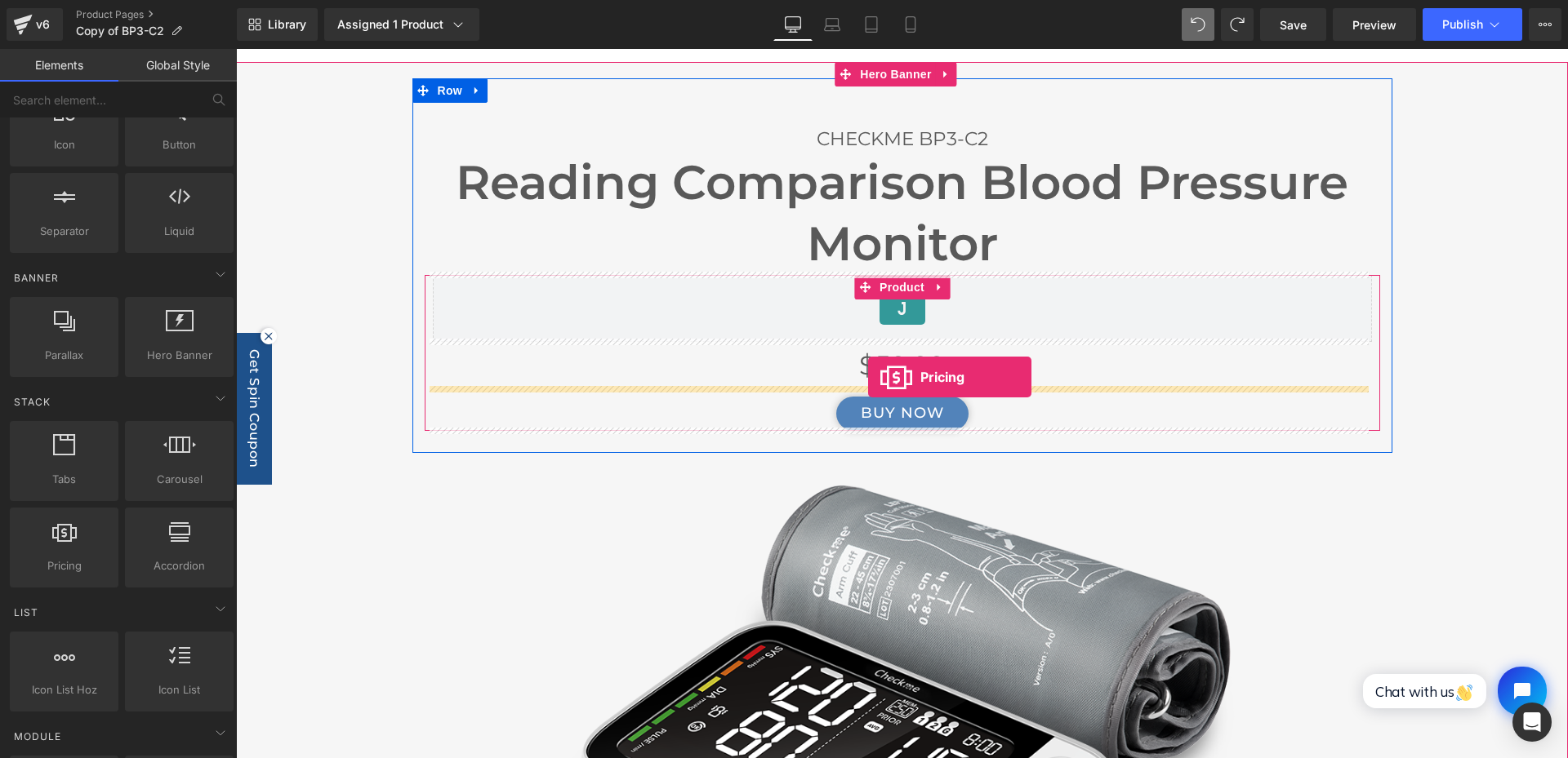
drag, startPoint x: 296, startPoint y: 596, endPoint x: 868, endPoint y: 378, distance: 612.1
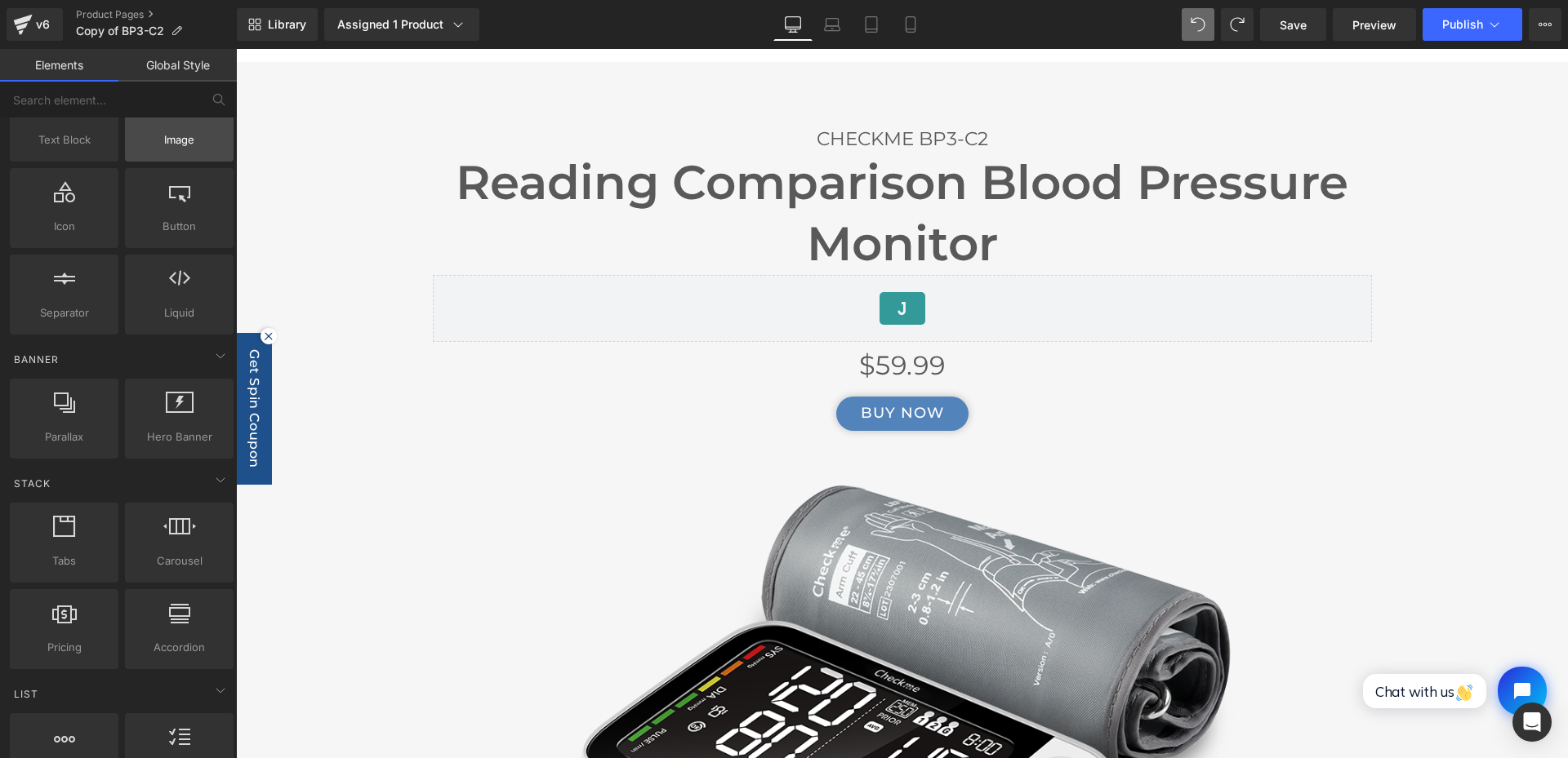
scroll to position [0, 0]
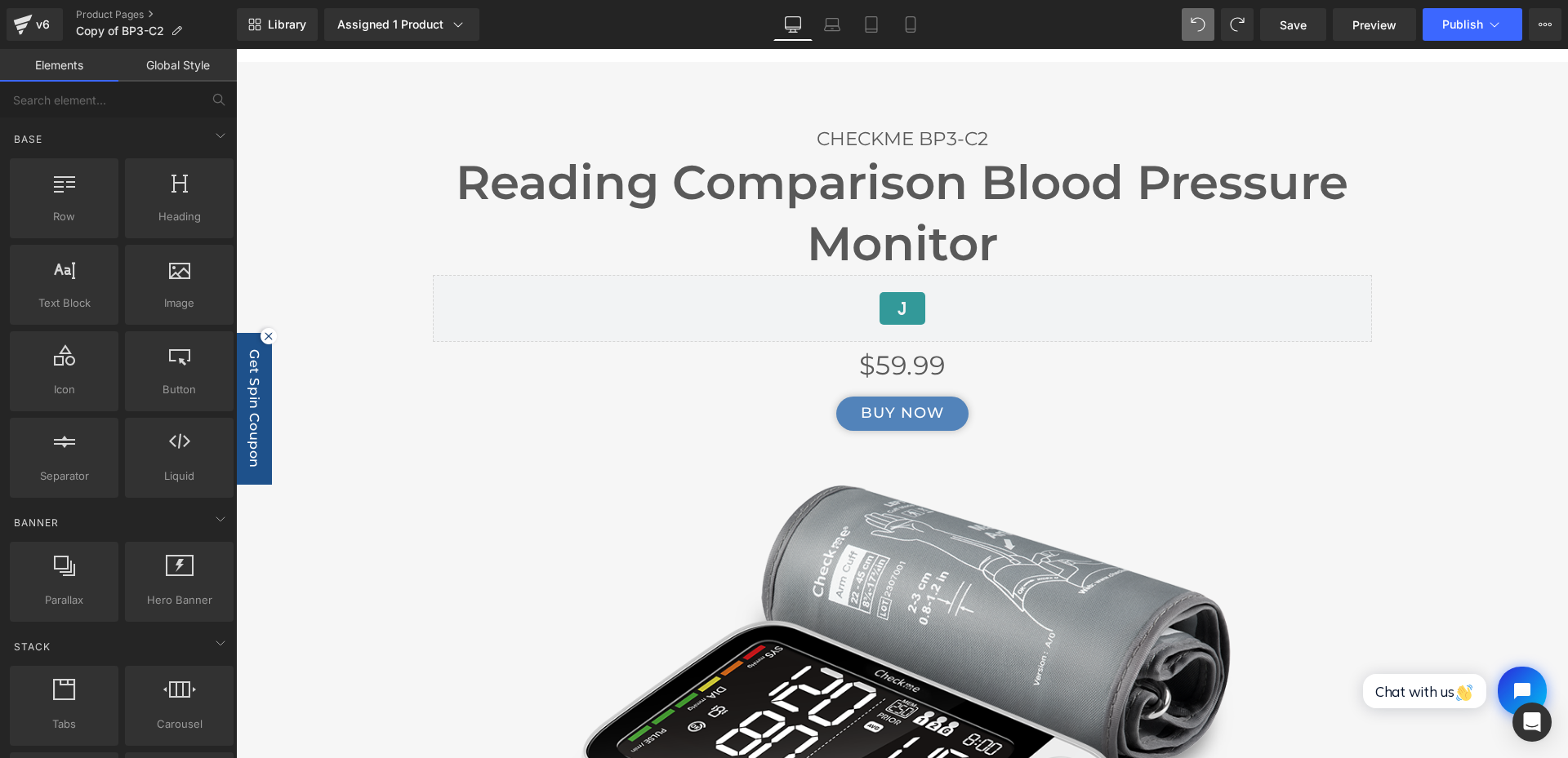
click at [159, 56] on link "Global Style" at bounding box center [177, 65] width 118 height 32
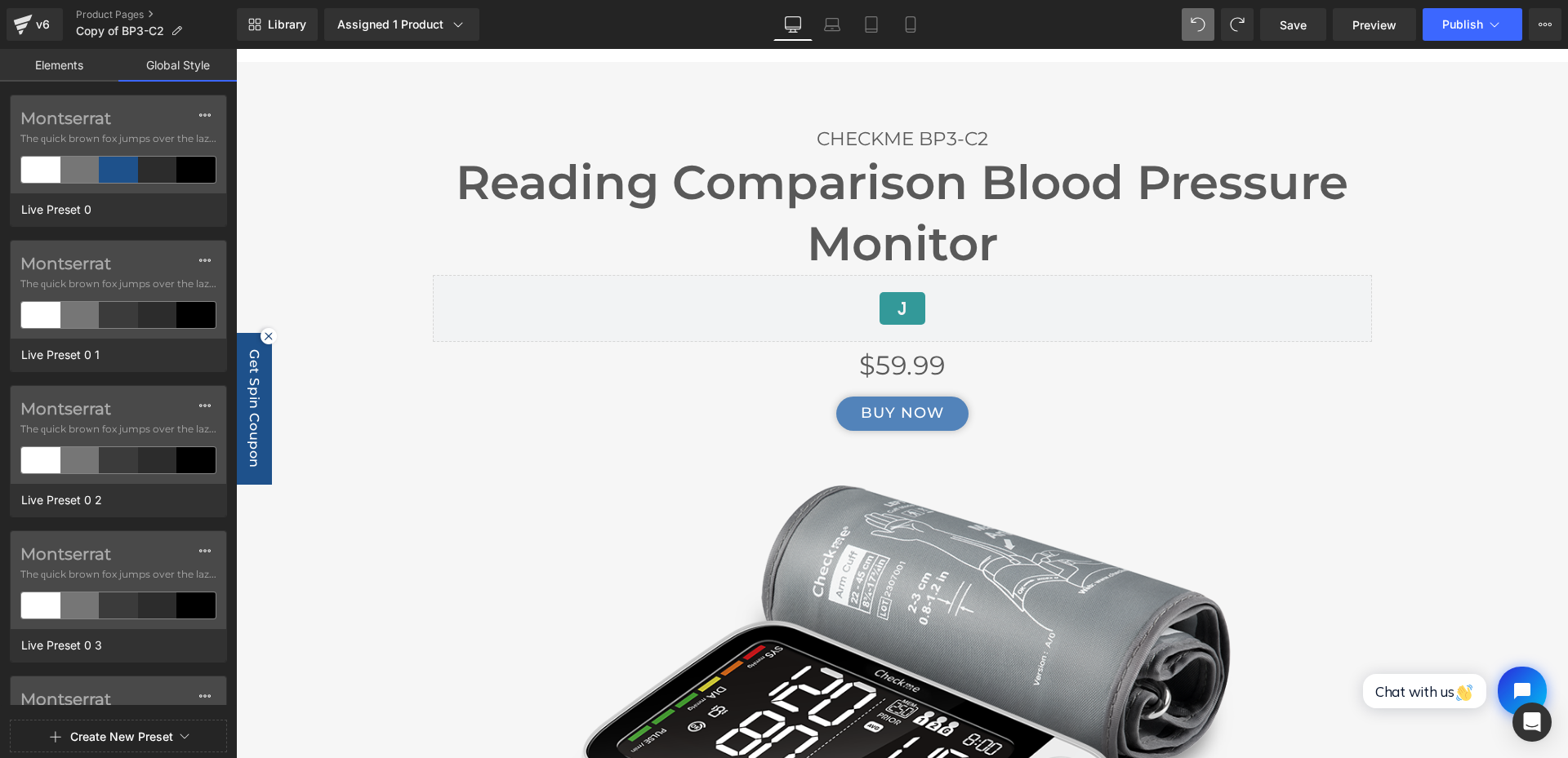
click at [88, 65] on link "Elements" at bounding box center [59, 65] width 118 height 32
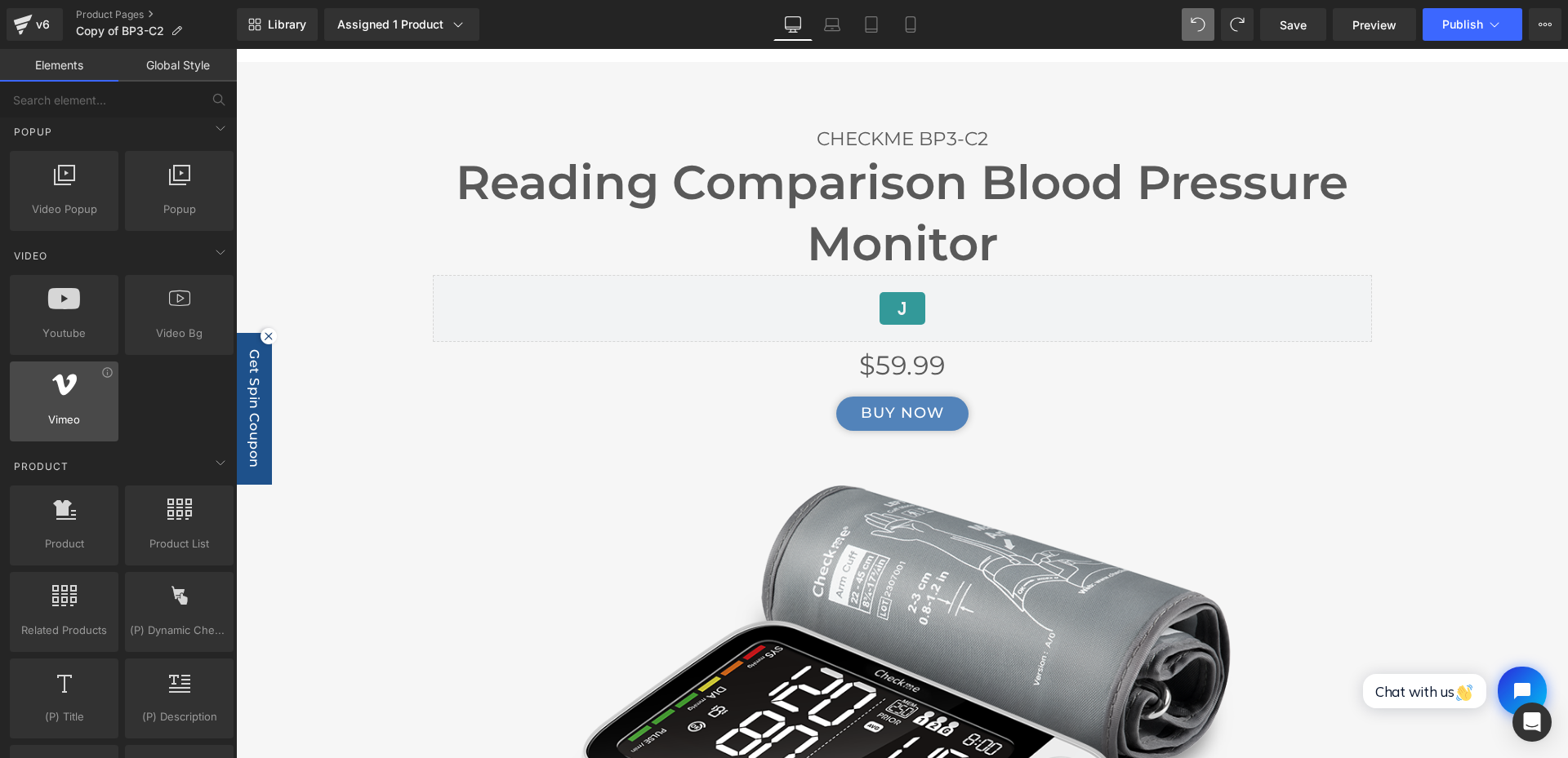
scroll to position [1061, 0]
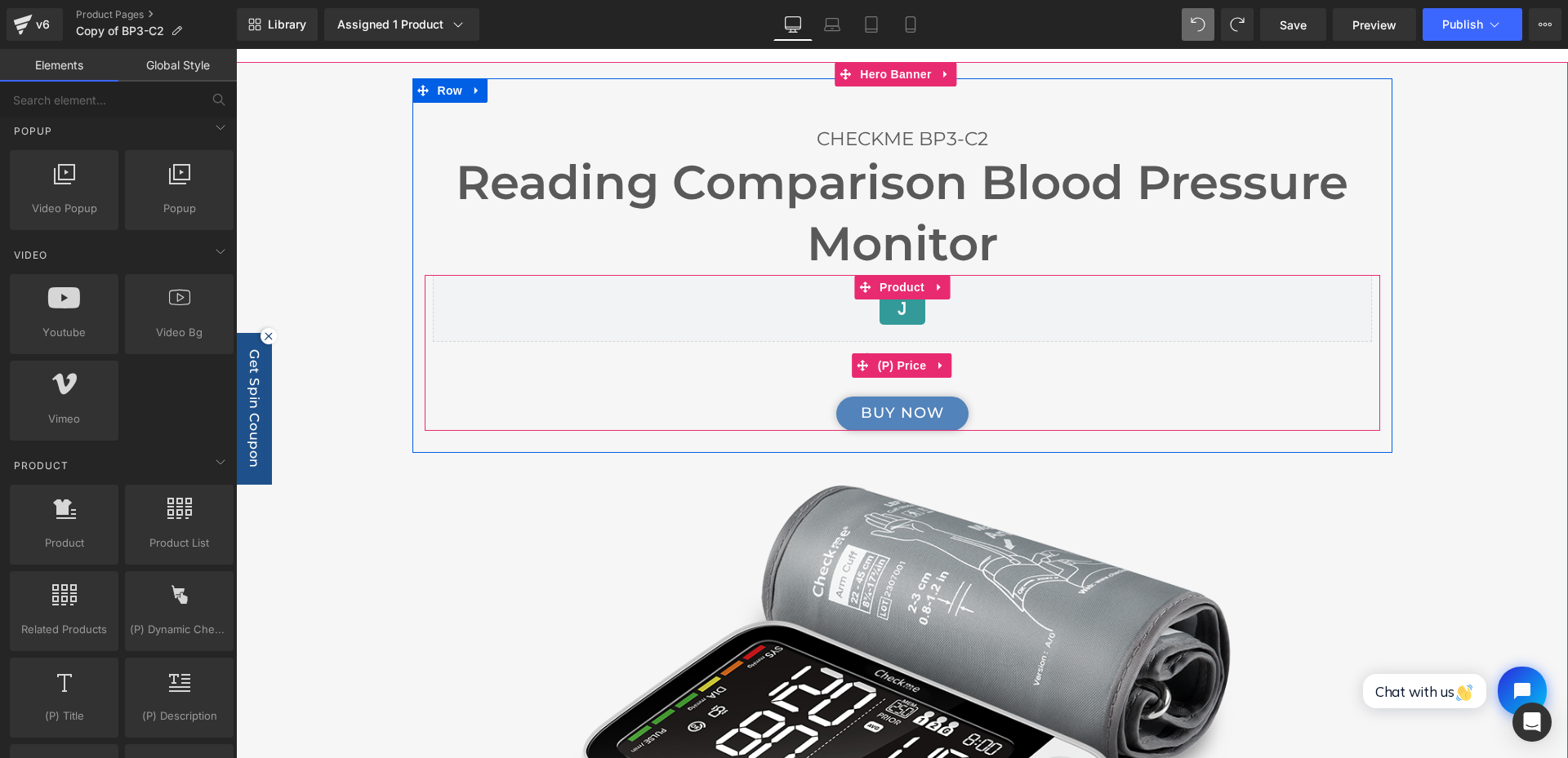
click at [821, 361] on div "$59.99" at bounding box center [902, 365] width 940 height 48
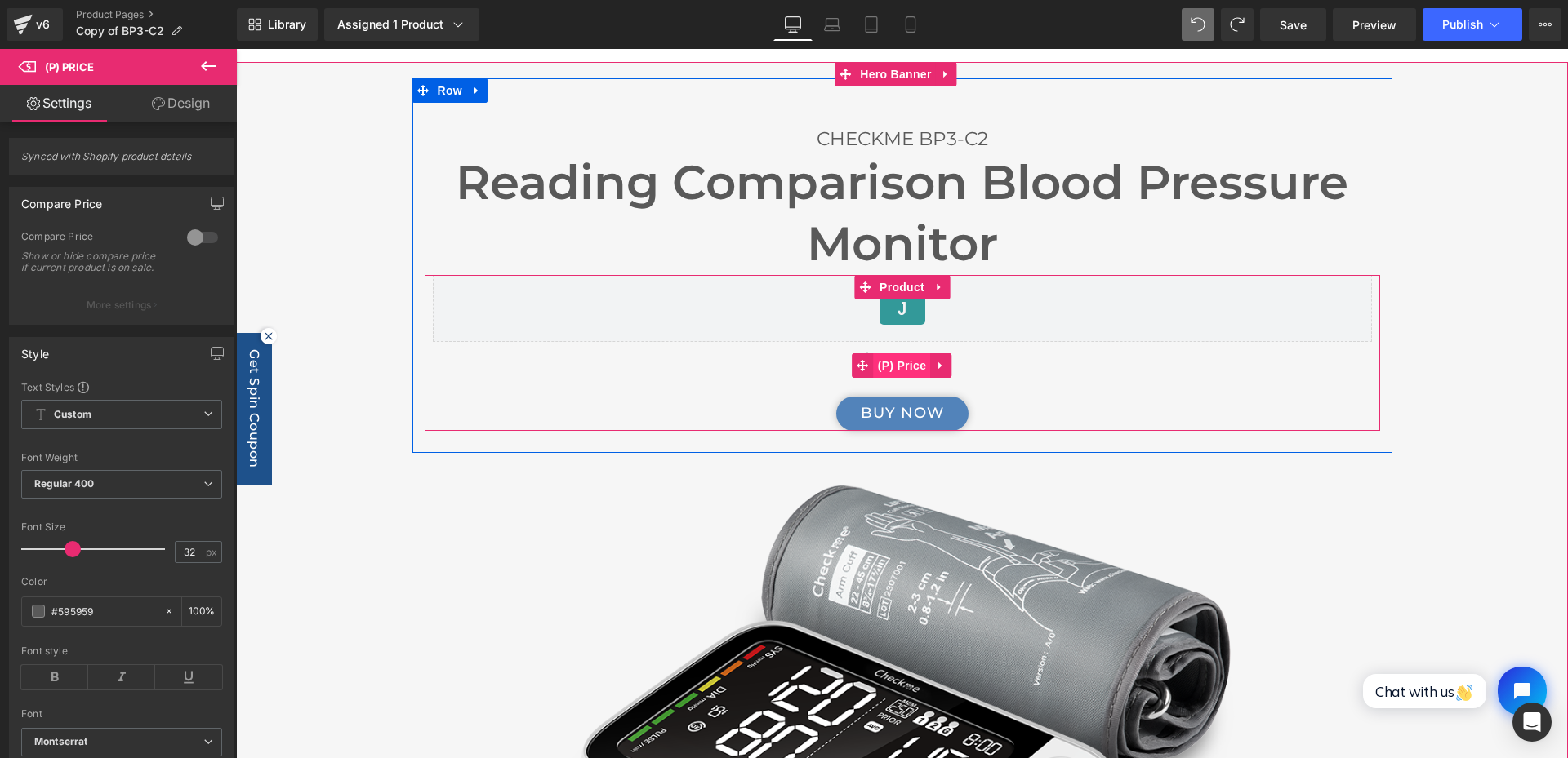
click at [893, 354] on span "(P) Price" at bounding box center [902, 365] width 57 height 25
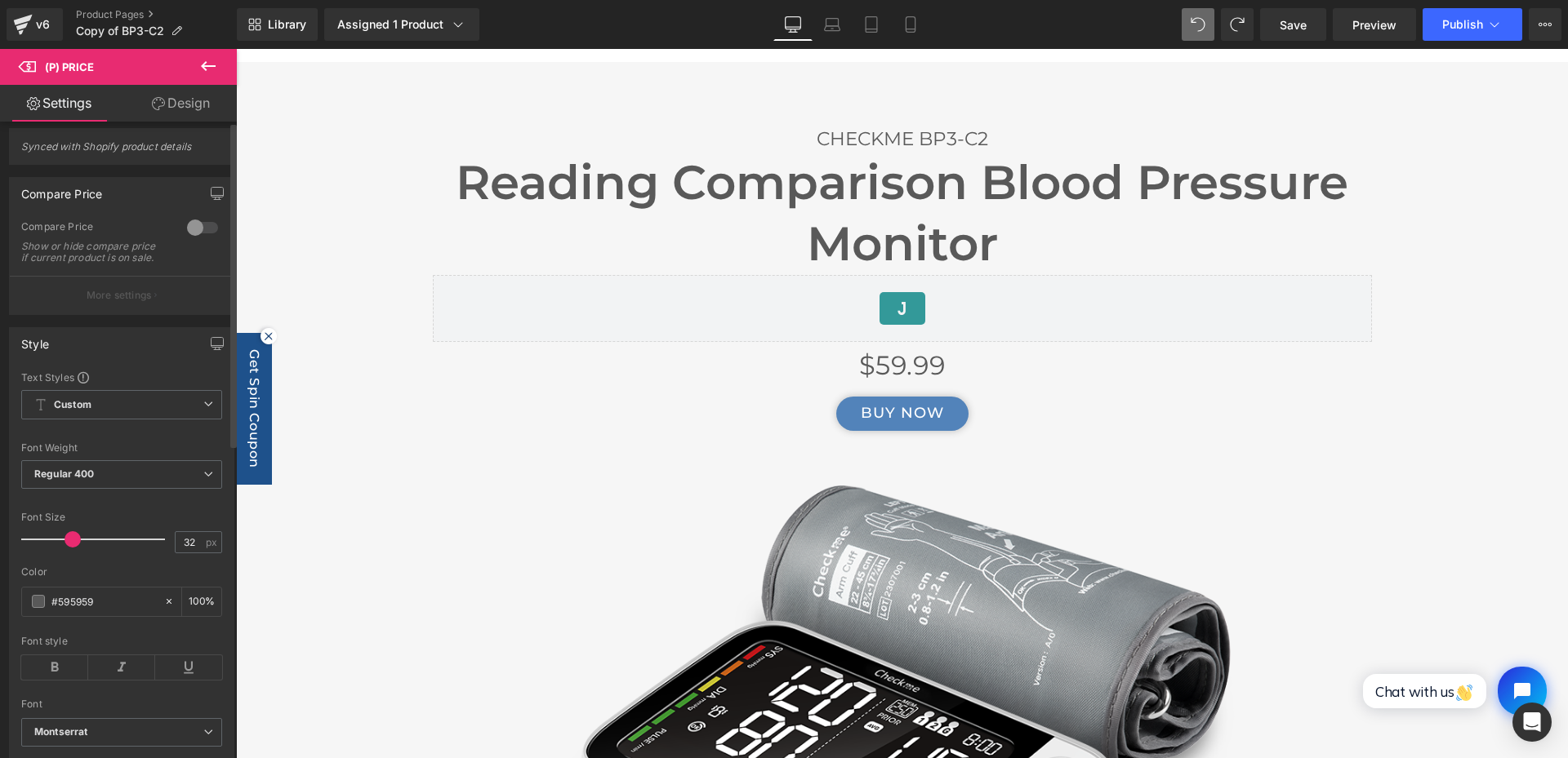
scroll to position [0, 0]
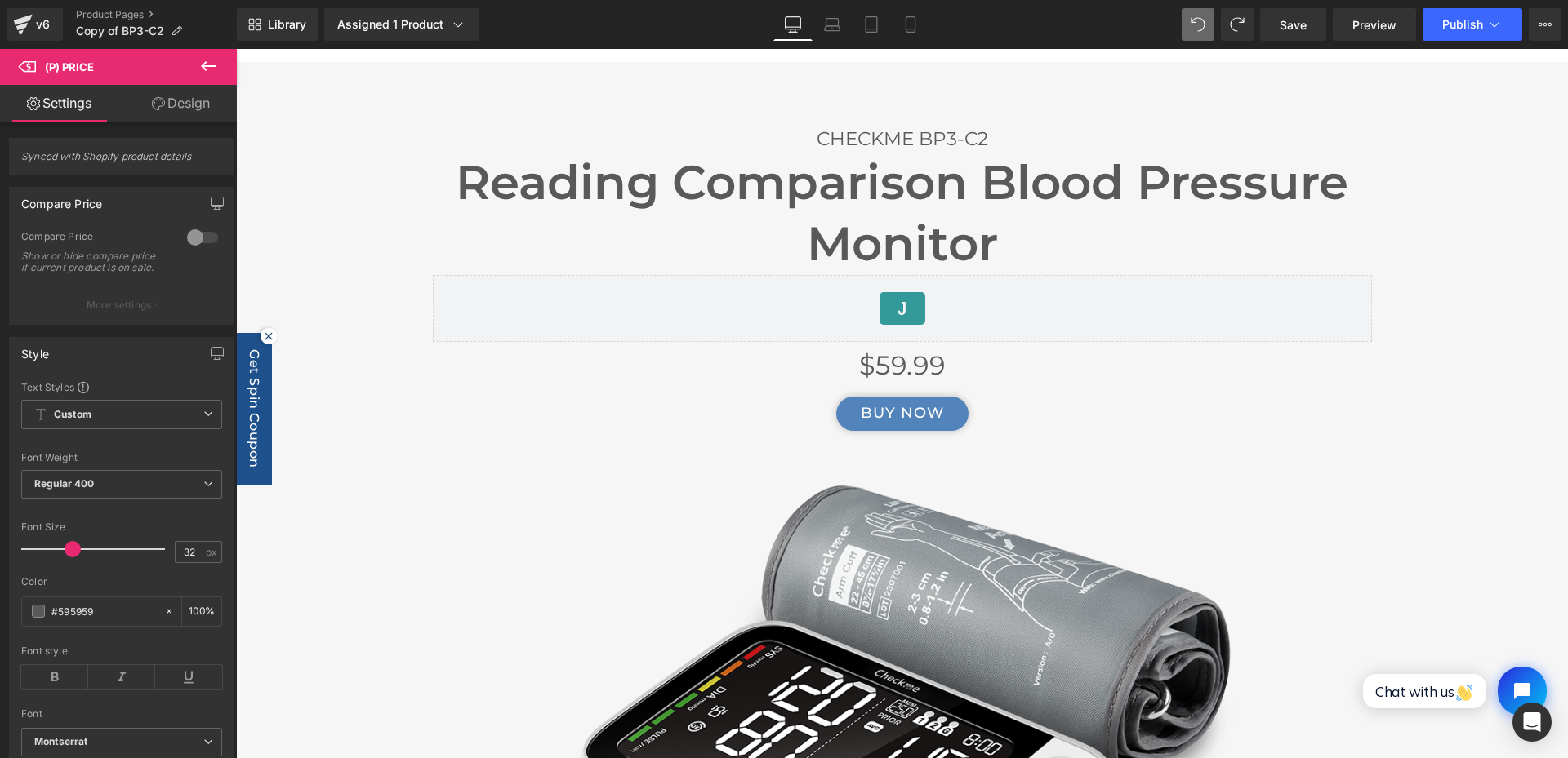
click at [162, 112] on link "Design" at bounding box center [180, 103] width 118 height 37
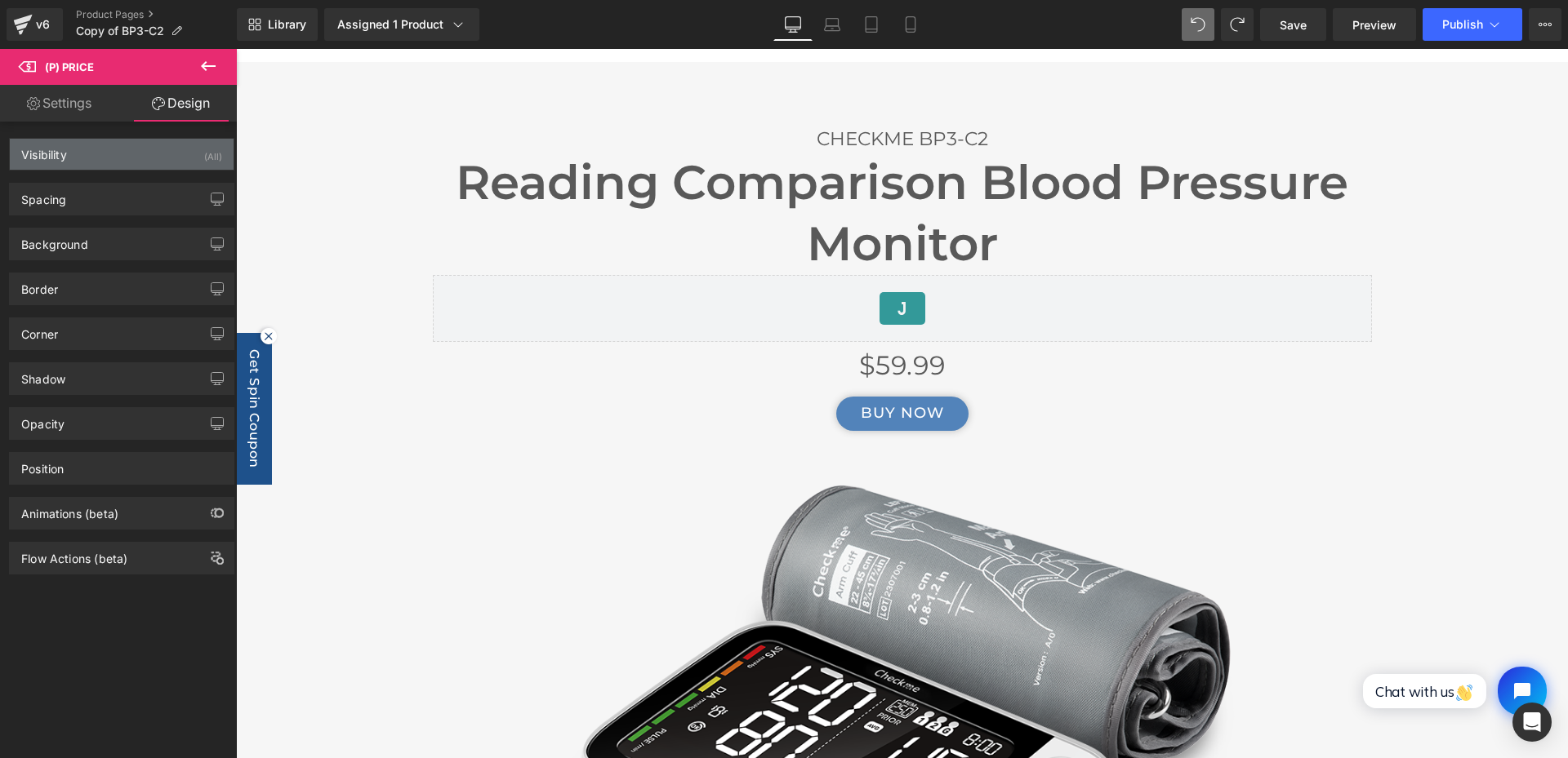
click at [115, 154] on div "Visibility (All)" at bounding box center [122, 154] width 224 height 31
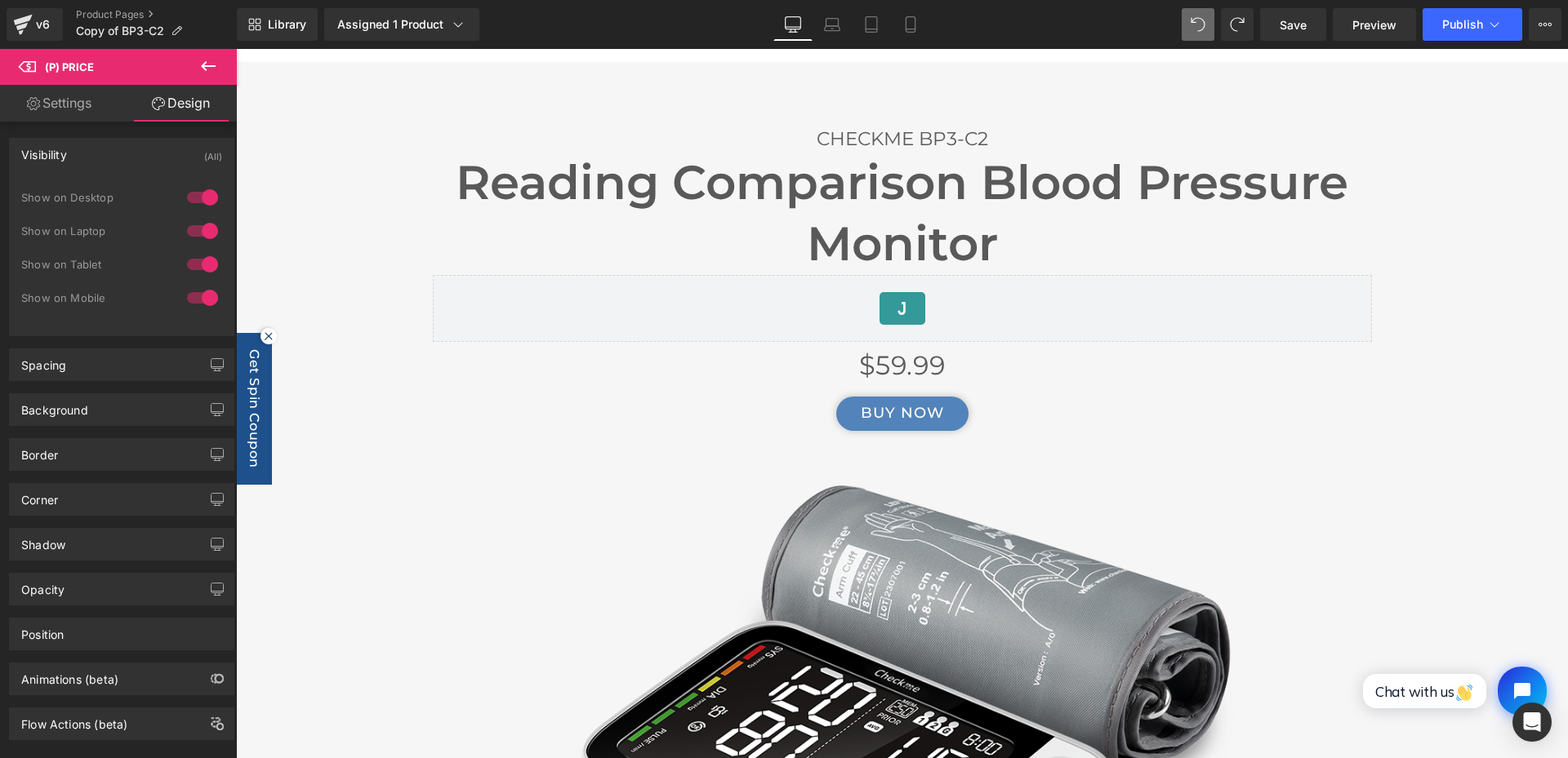
click at [115, 154] on div "Visibility (All)" at bounding box center [122, 154] width 224 height 31
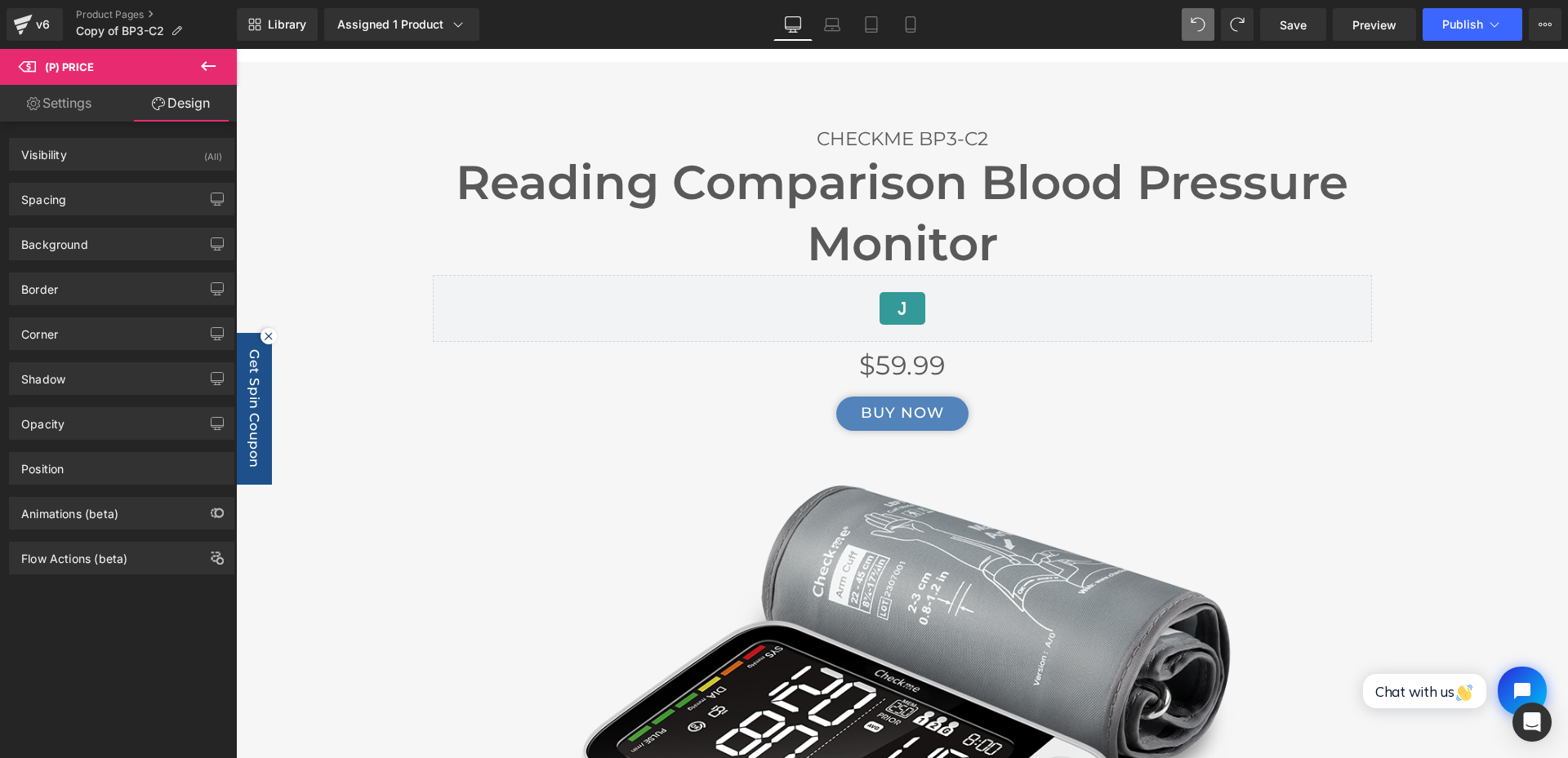
click at [52, 71] on span "(P) Price" at bounding box center [70, 66] width 49 height 13
click at [196, 59] on button at bounding box center [207, 67] width 57 height 36
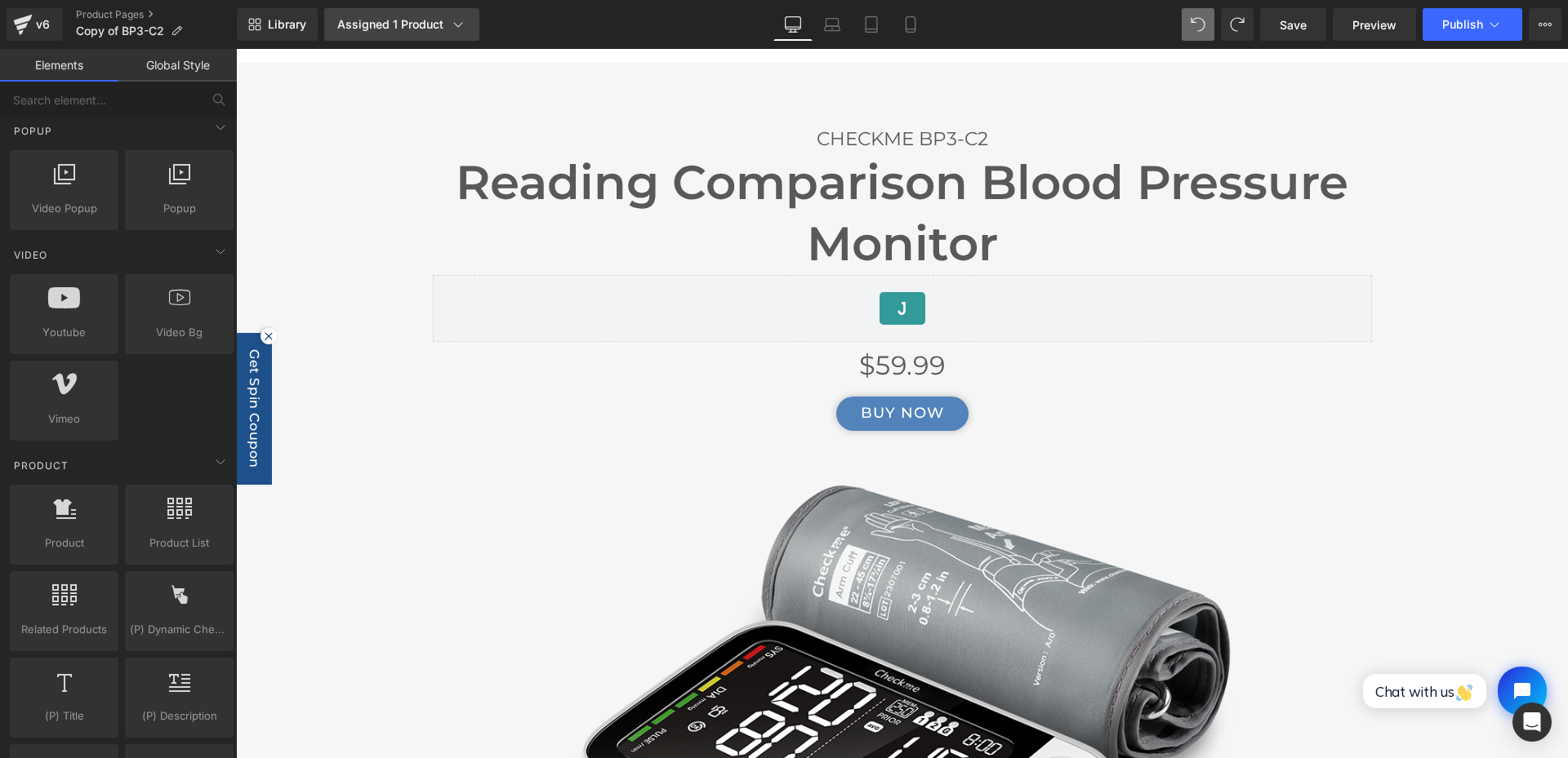
click at [397, 19] on div "Assigned 1 Product" at bounding box center [402, 24] width 129 height 16
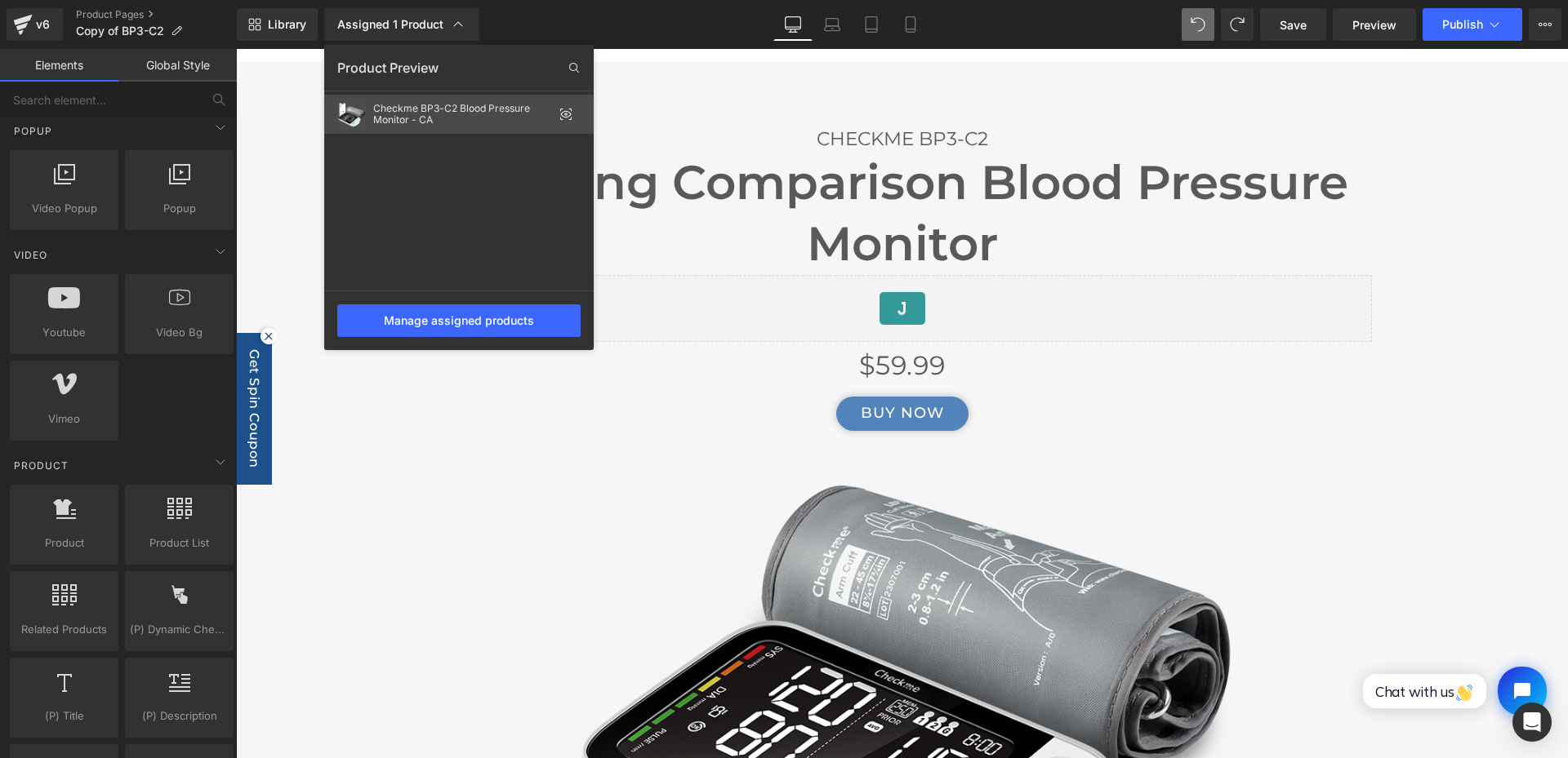
click at [565, 110] on icon at bounding box center [565, 114] width 13 height 13
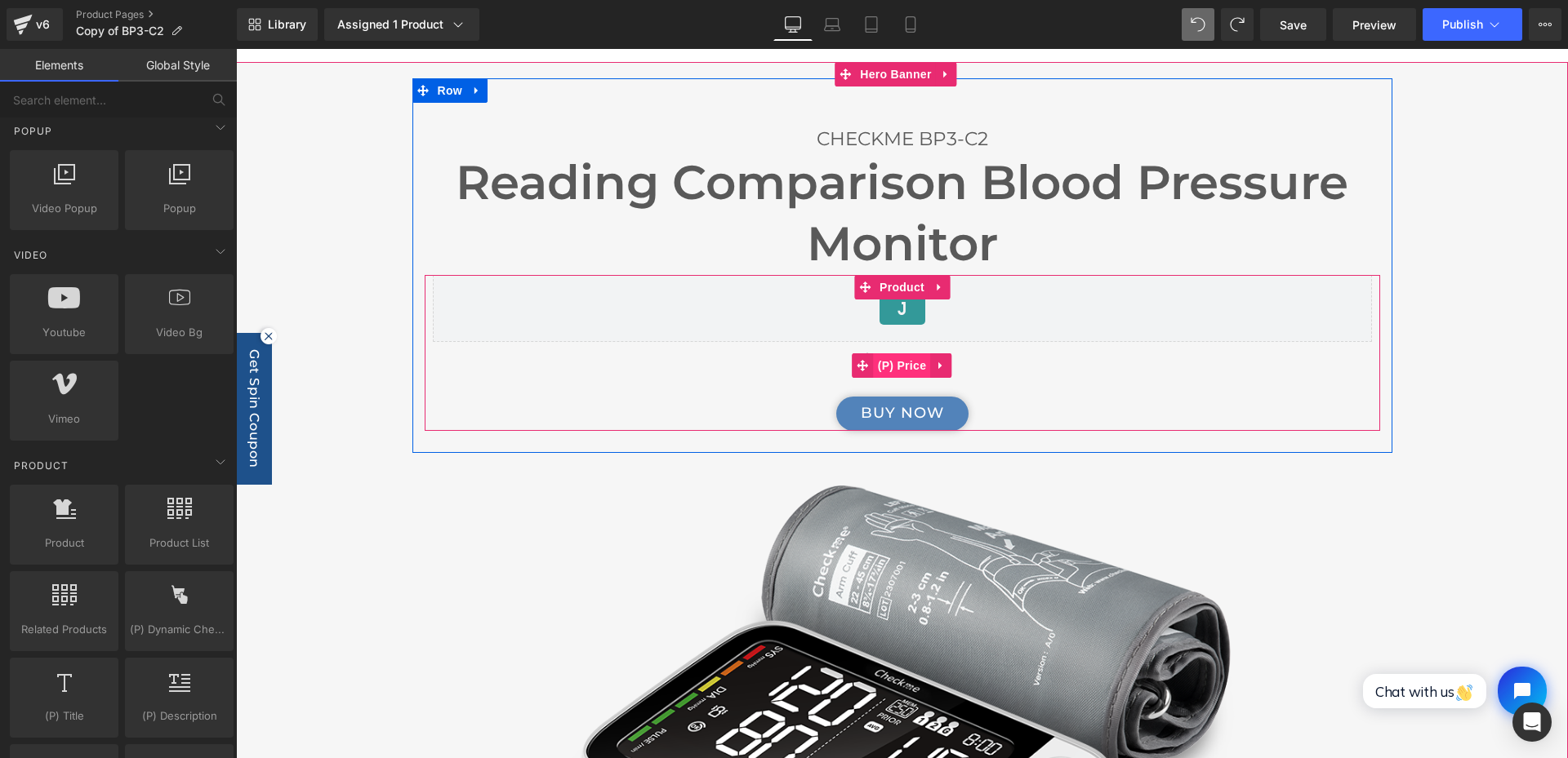
click at [883, 364] on span "(P) Price" at bounding box center [902, 365] width 57 height 25
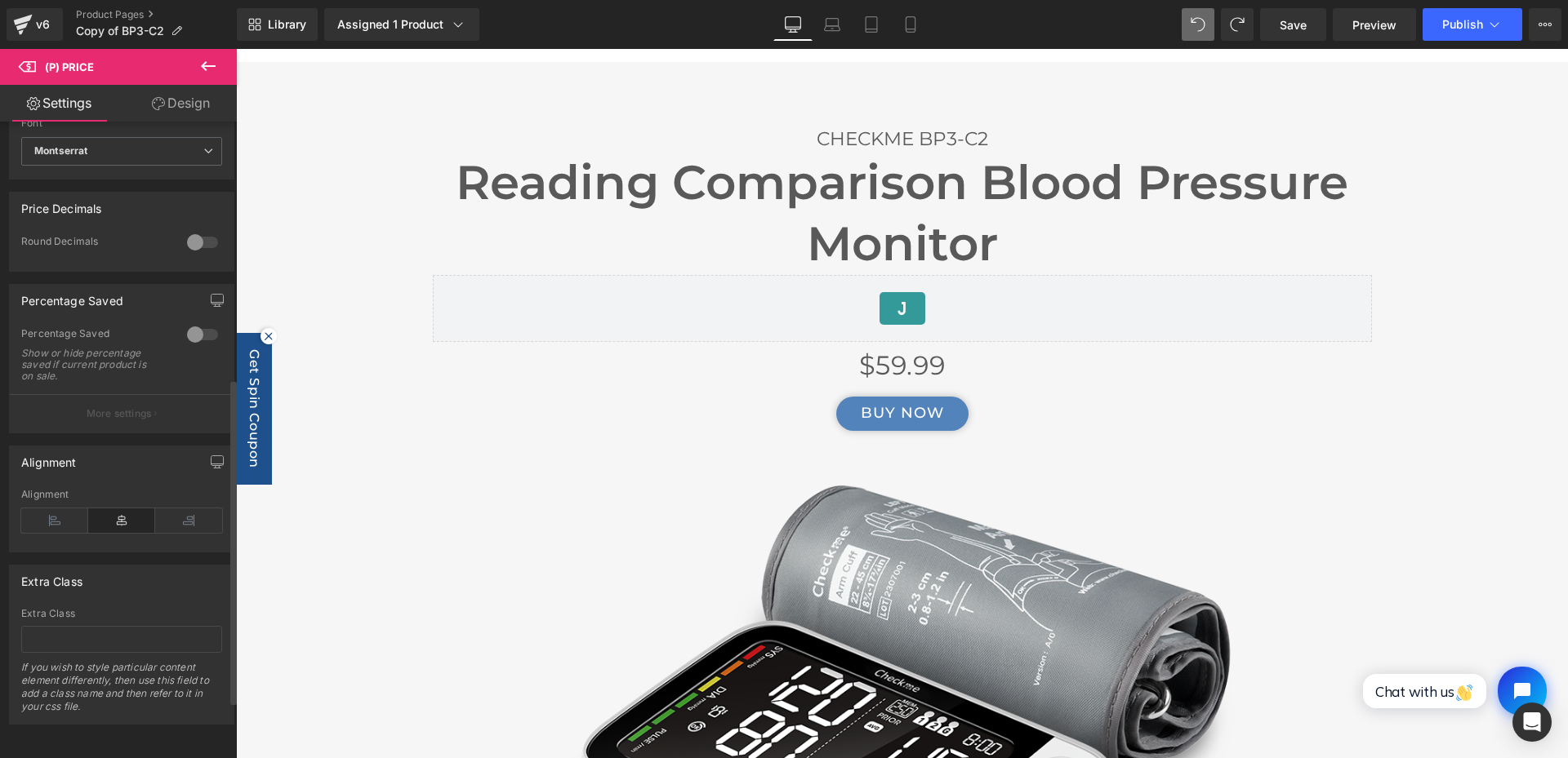
scroll to position [206, 0]
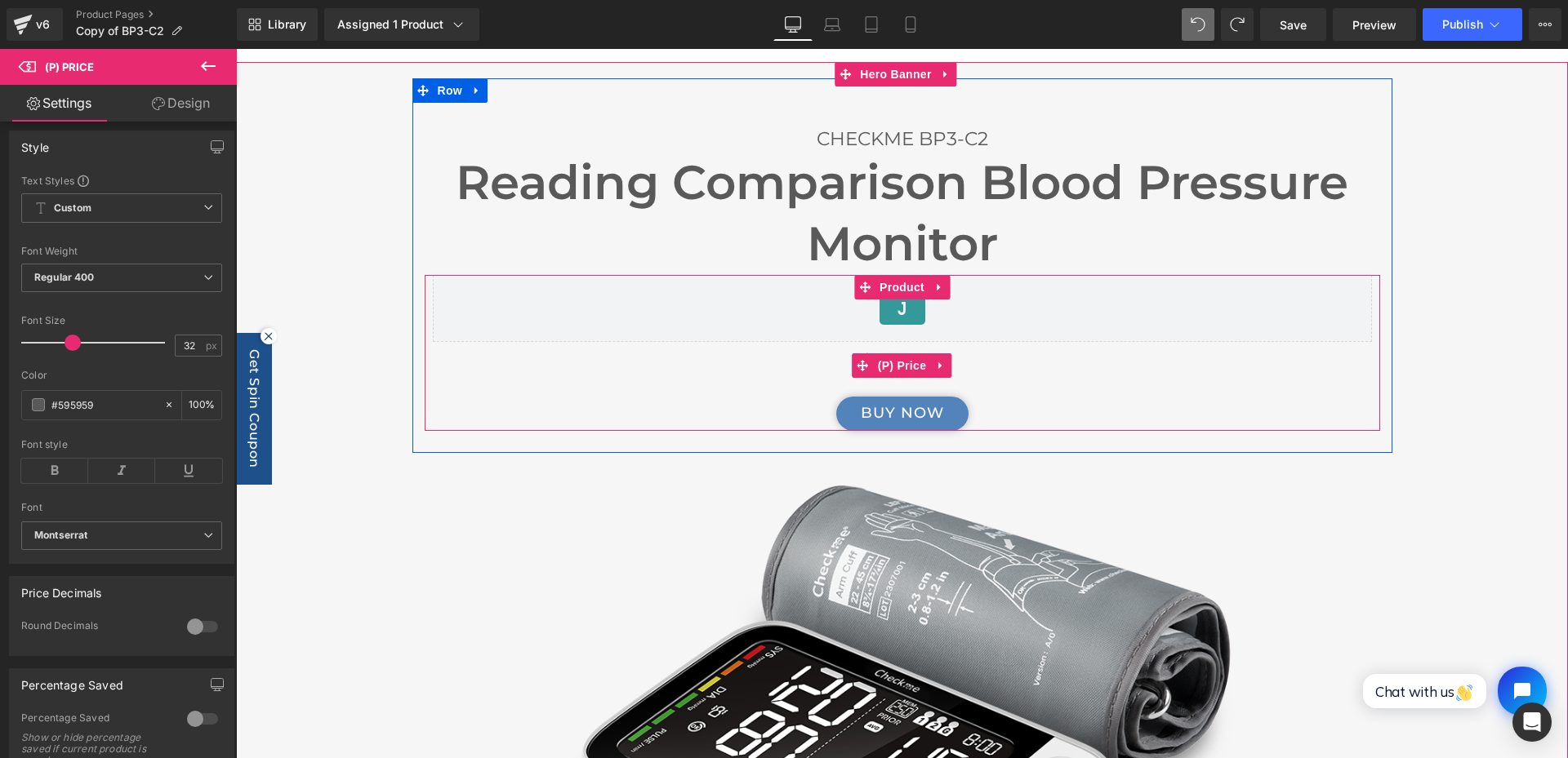
click at [1054, 381] on div "$59.99" at bounding box center [902, 365] width 940 height 48
click at [753, 366] on div "$59.99" at bounding box center [902, 365] width 940 height 48
click at [891, 361] on span "(P) Price" at bounding box center [902, 365] width 57 height 25
click at [935, 367] on icon at bounding box center [940, 365] width 11 height 12
click at [924, 367] on icon at bounding box center [929, 365] width 11 height 12
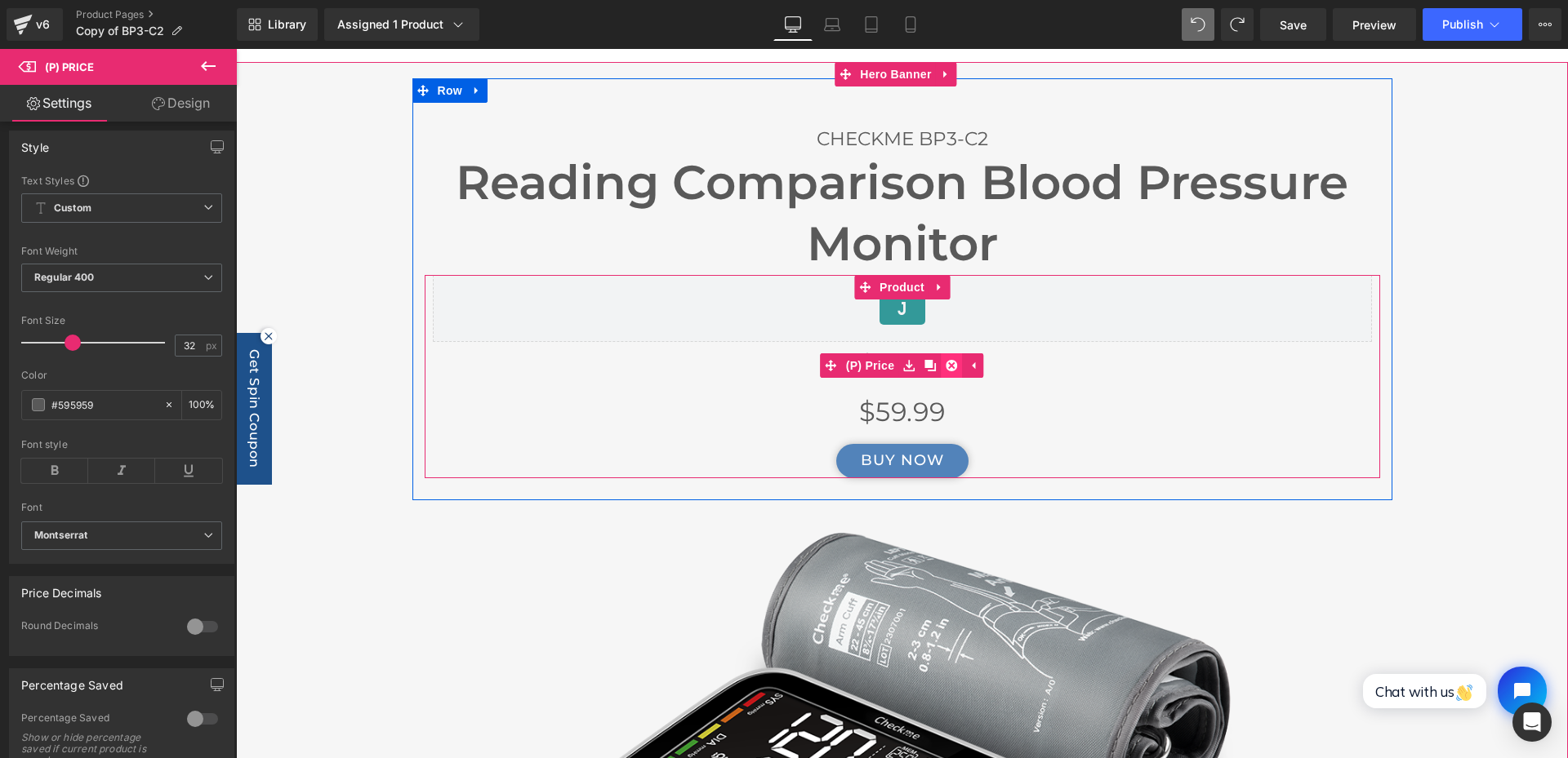
click at [947, 362] on icon at bounding box center [951, 365] width 11 height 12
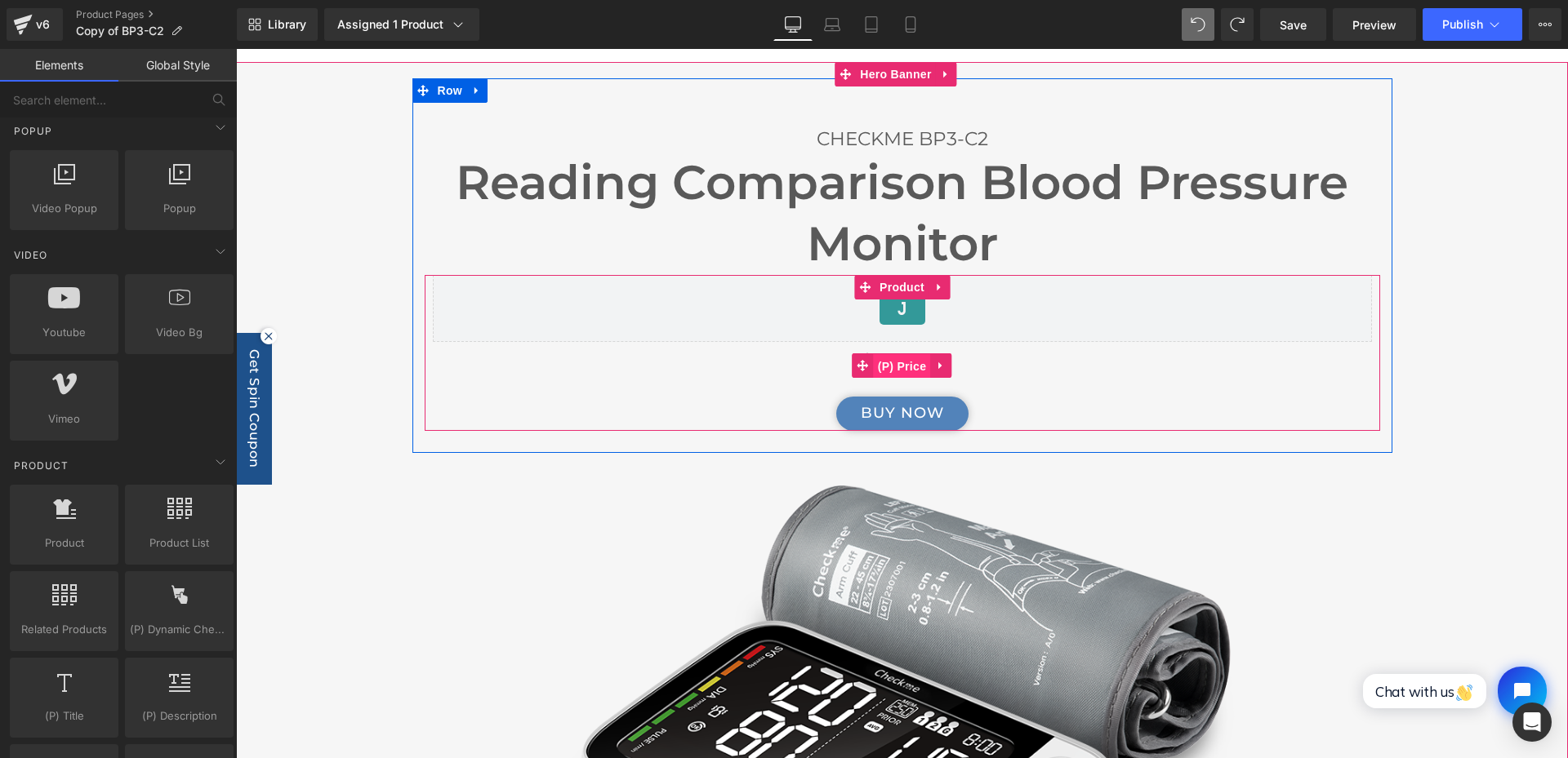
click at [901, 361] on span "(P) Price" at bounding box center [902, 366] width 57 height 25
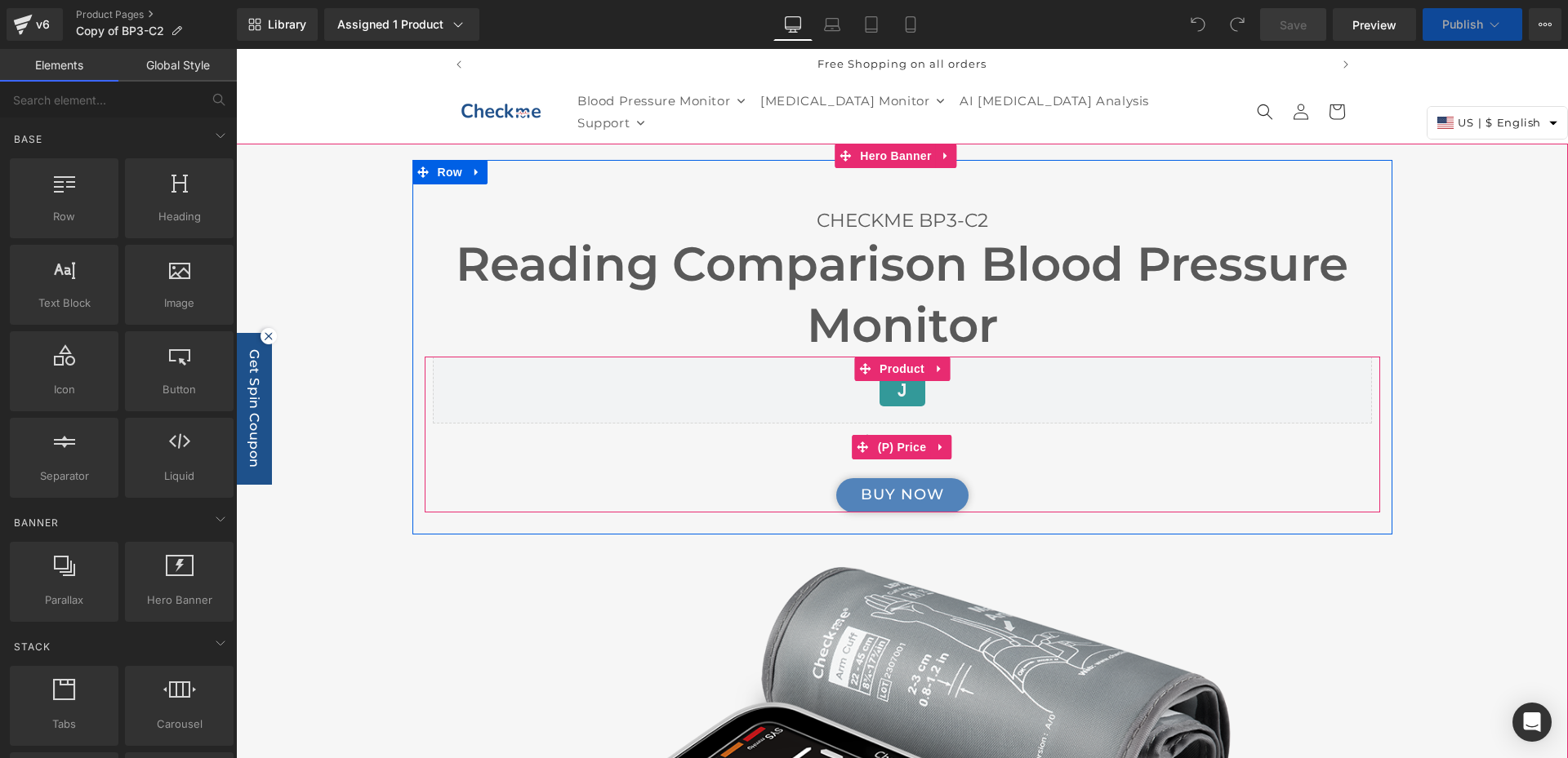
click at [1009, 444] on div "$59.99" at bounding box center [902, 447] width 940 height 48
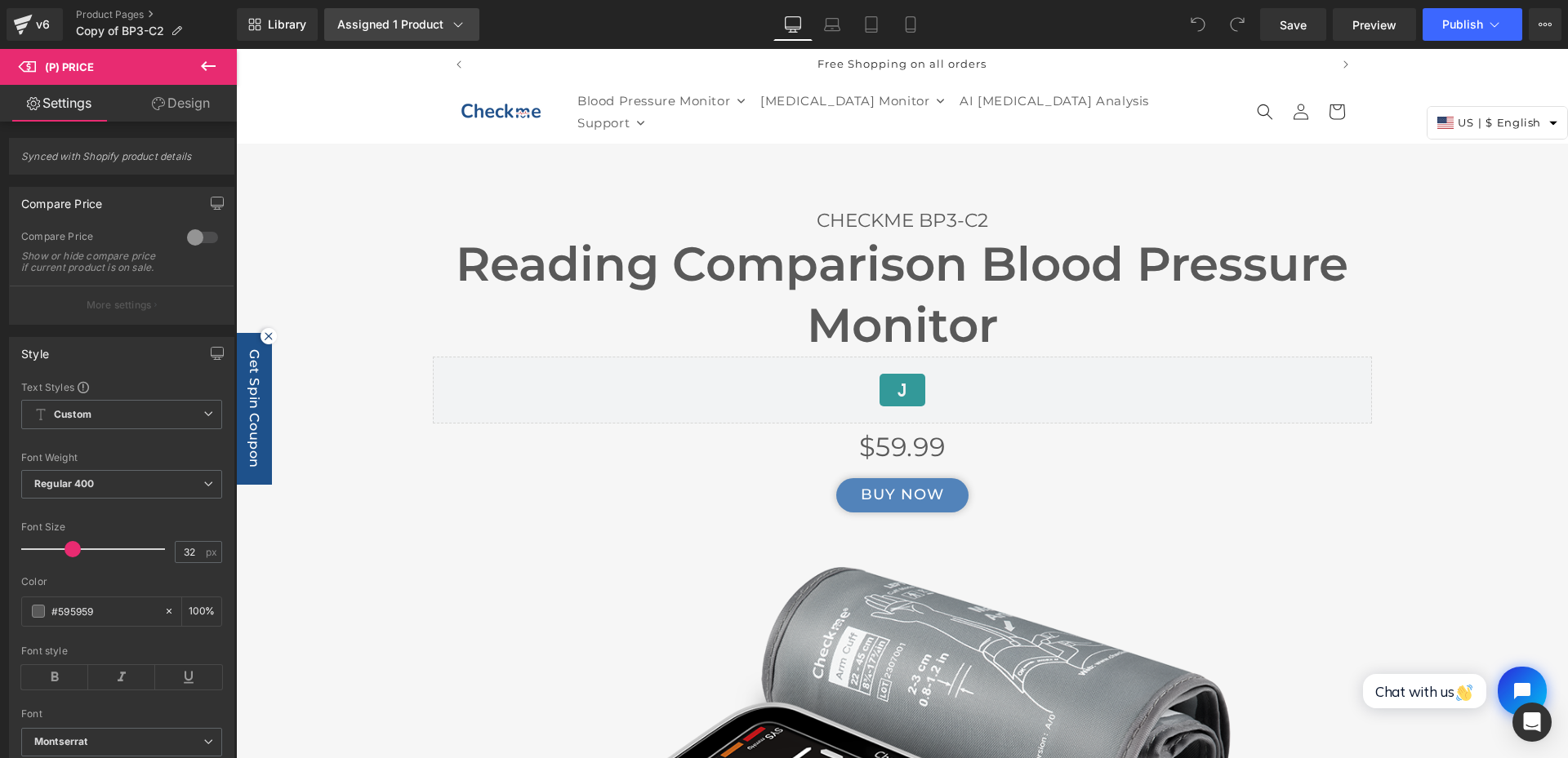
click at [408, 26] on div "Assigned 1 Product" at bounding box center [402, 24] width 129 height 16
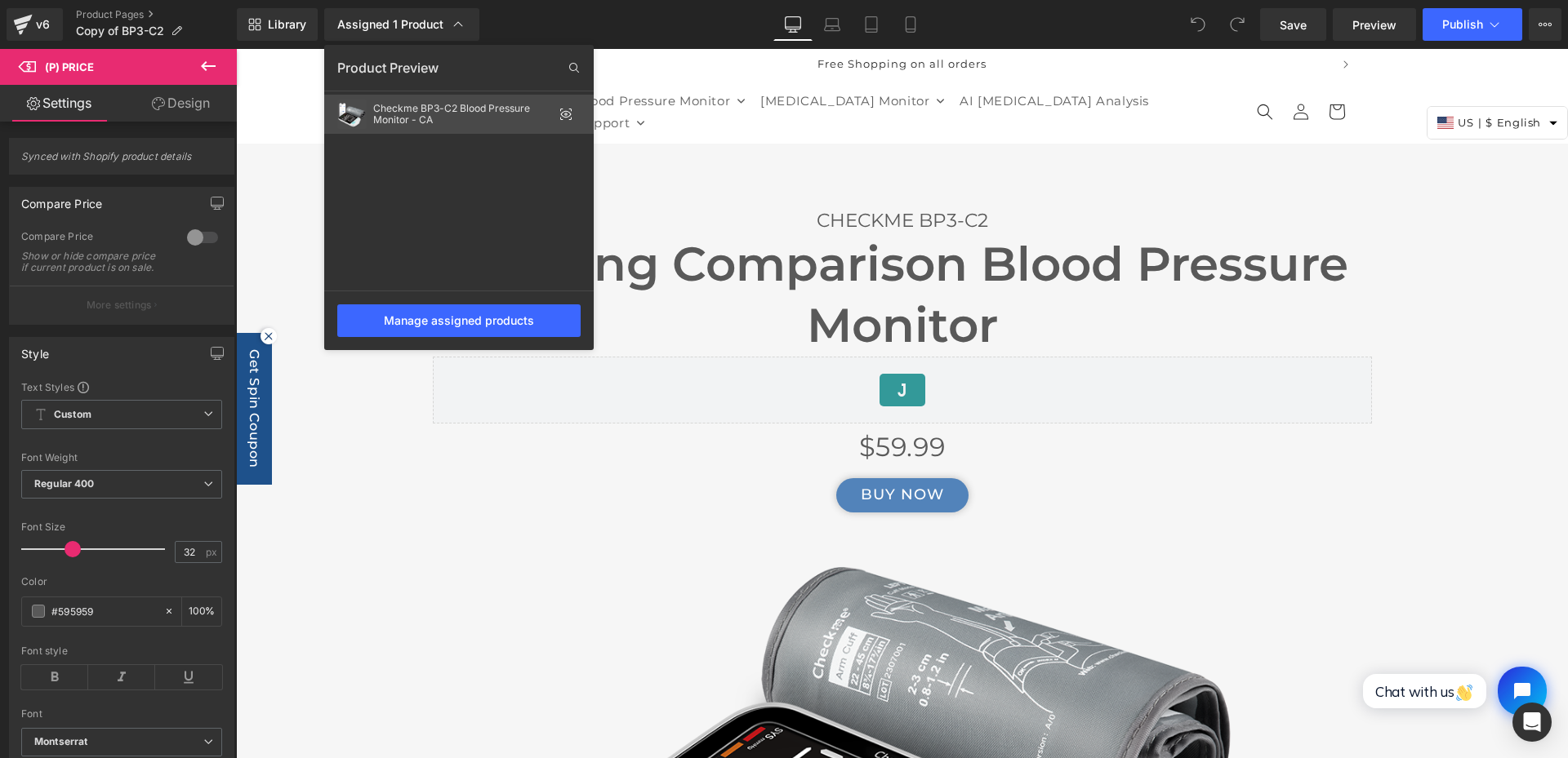
click at [486, 111] on div "Checkme BP3-C2 Blood Pressure Monitor - CA" at bounding box center [463, 114] width 179 height 23
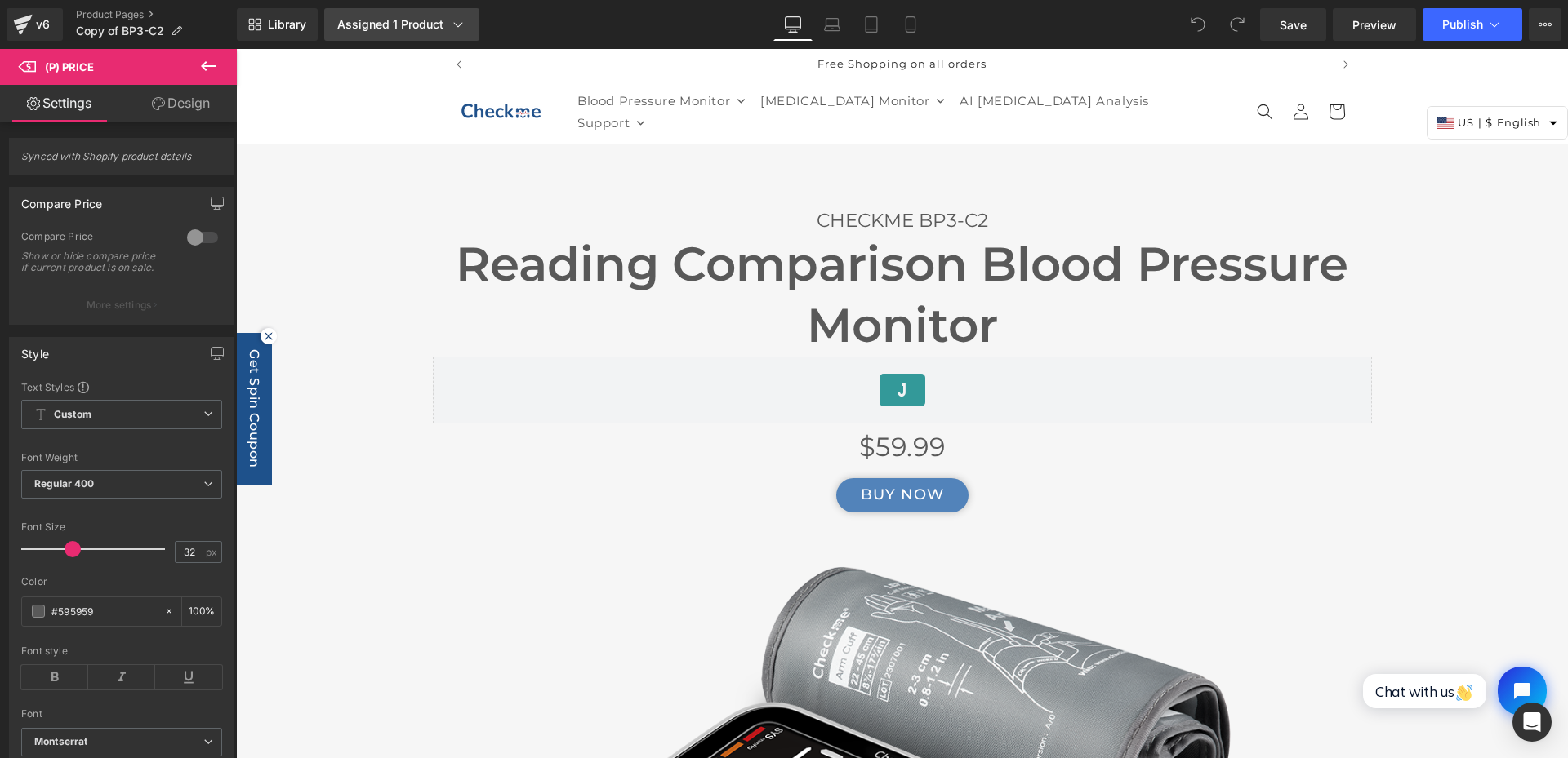
click at [437, 25] on div "Assigned 1 Product" at bounding box center [402, 24] width 129 height 16
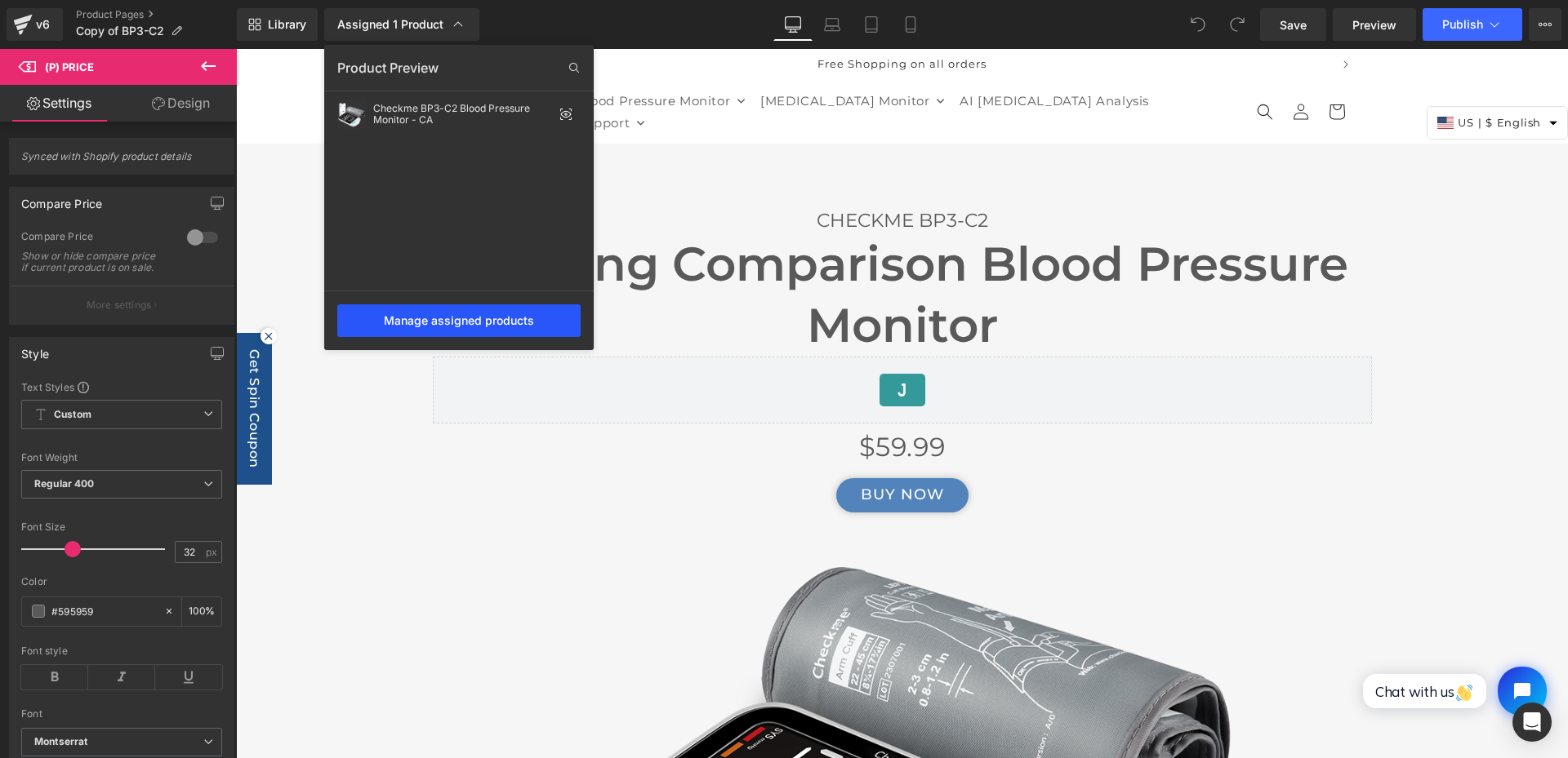
click at [461, 316] on div "Manage assigned products" at bounding box center [459, 320] width 243 height 32
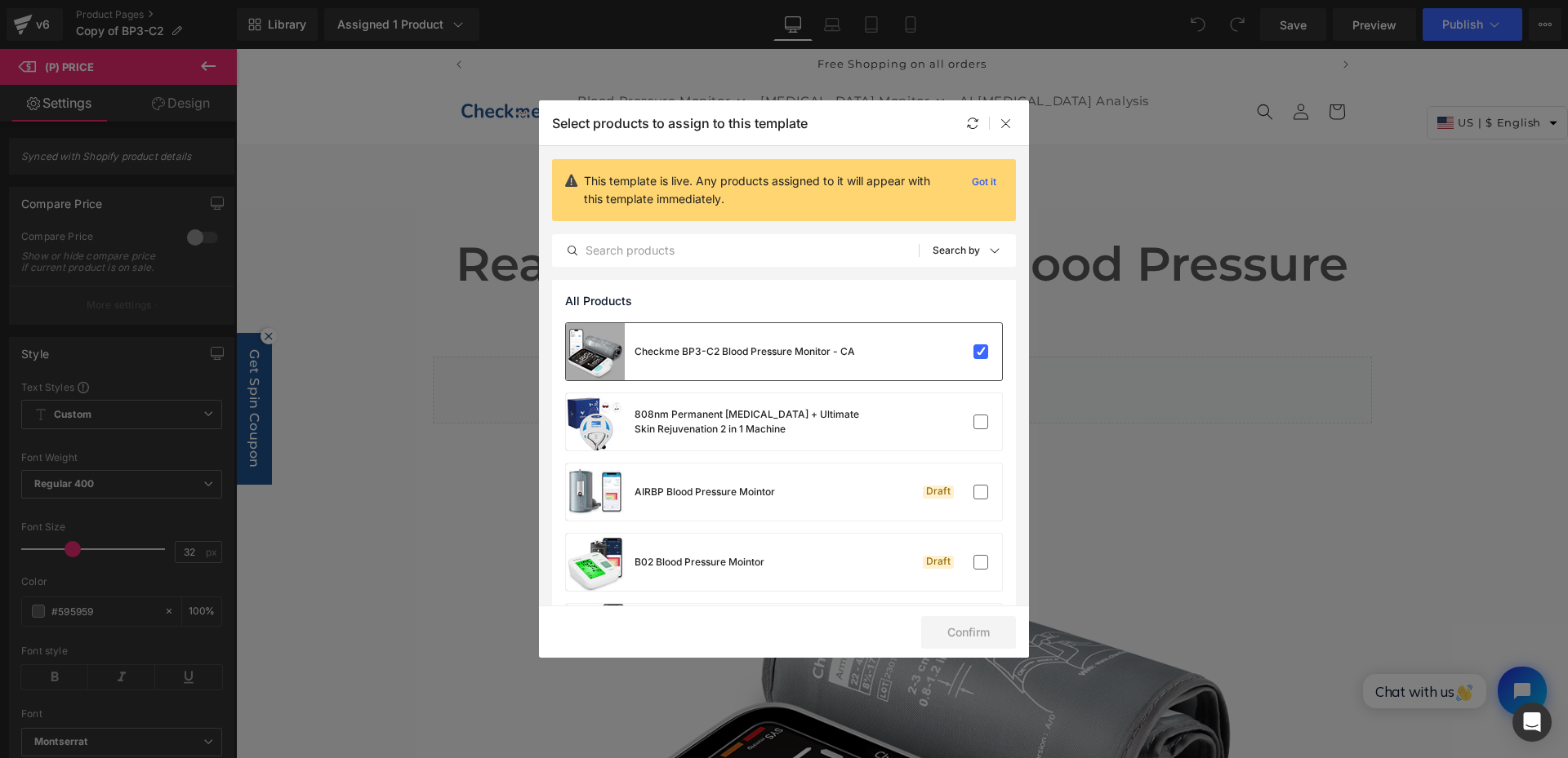
click at [946, 344] on div at bounding box center [952, 351] width 72 height 16
click at [962, 348] on div at bounding box center [952, 351] width 72 height 16
click at [1008, 123] on icon at bounding box center [1006, 122] width 13 height 13
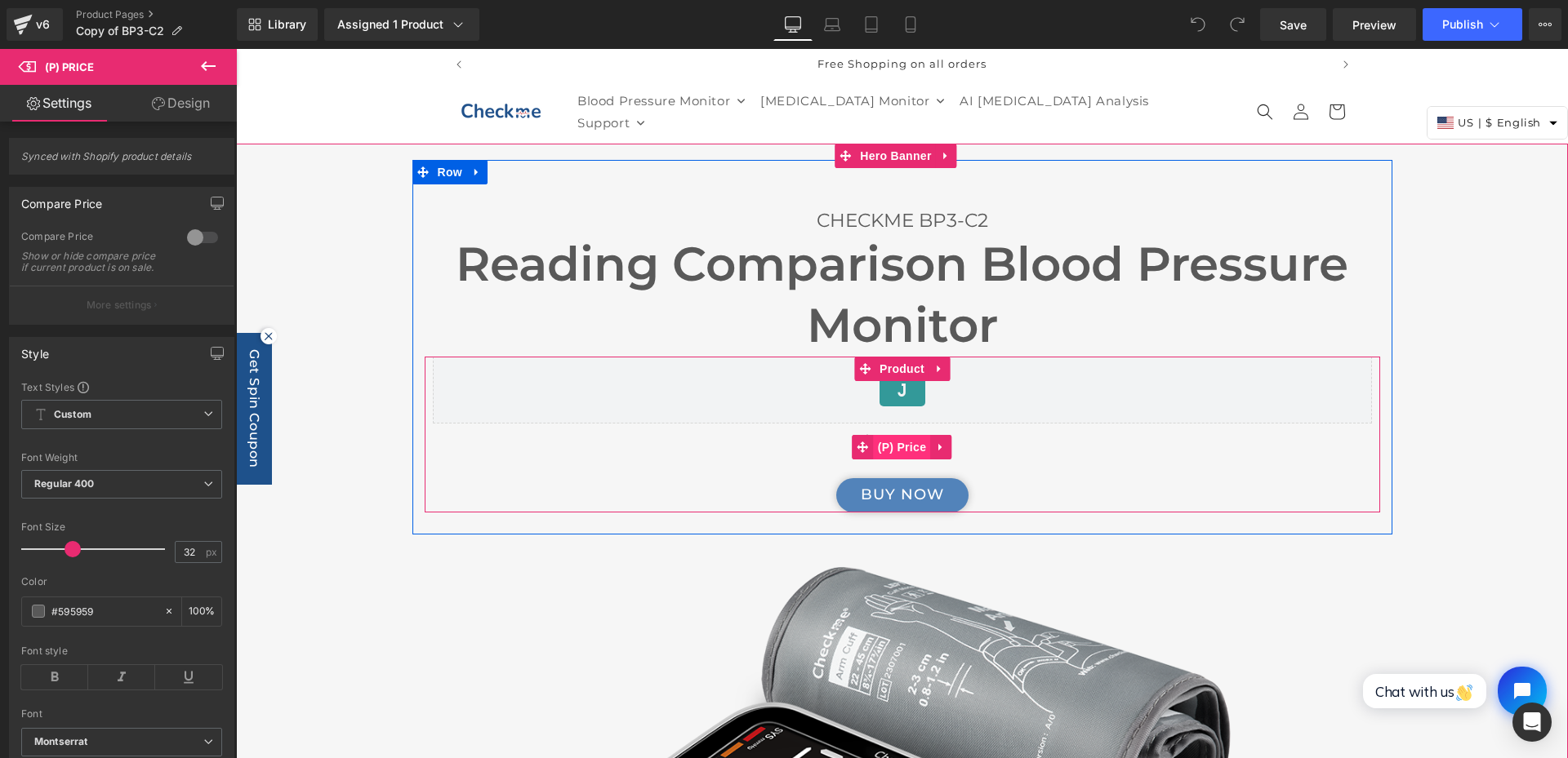
click at [894, 446] on span "(P) Price" at bounding box center [902, 447] width 57 height 25
click at [898, 439] on span "(P) Price" at bounding box center [902, 447] width 57 height 25
click at [898, 439] on span "(P) Price" at bounding box center [902, 448] width 57 height 25
click at [716, 444] on div "$59.99" at bounding box center [902, 447] width 940 height 48
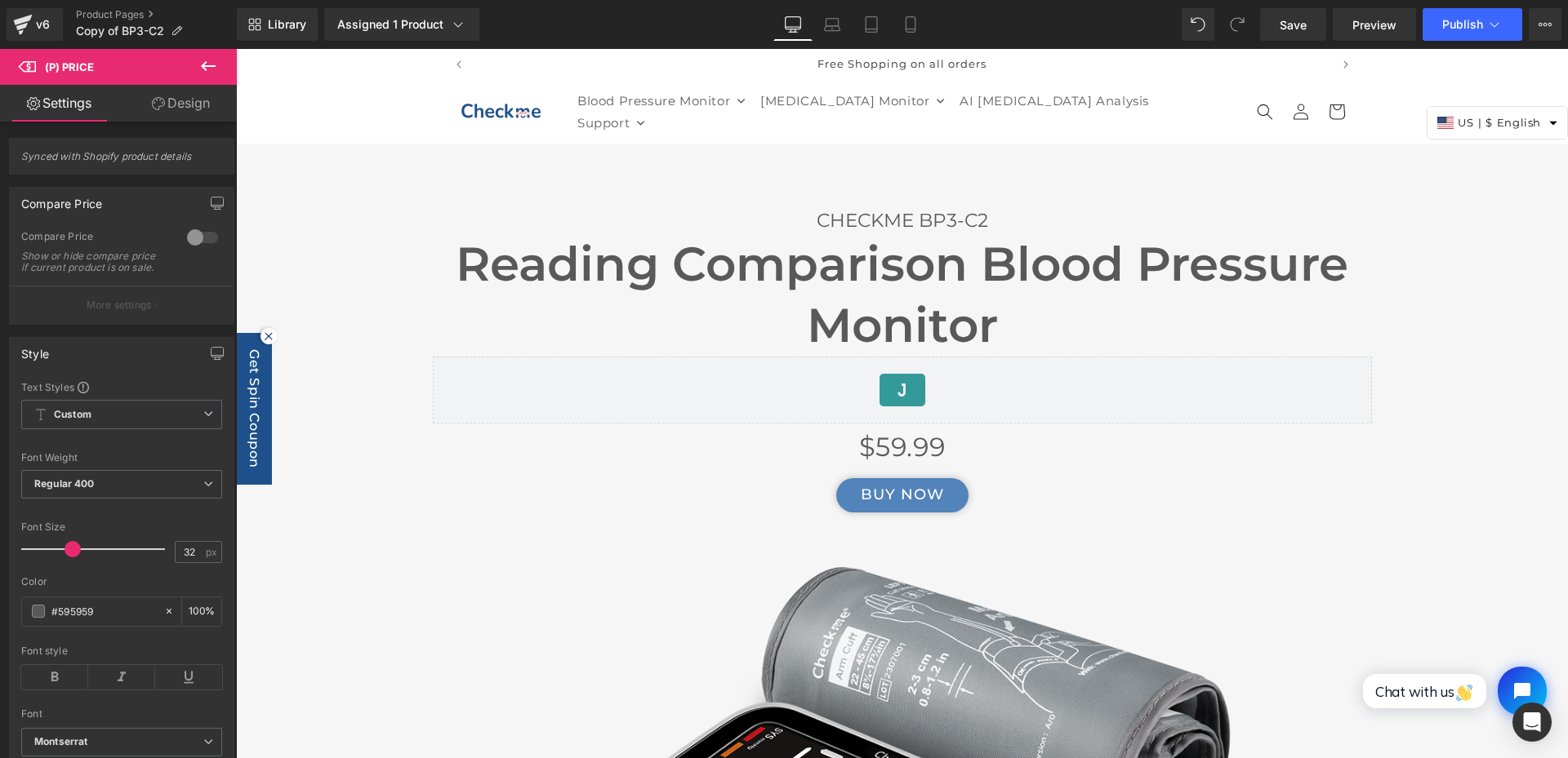
click at [210, 64] on icon at bounding box center [207, 65] width 20 height 20
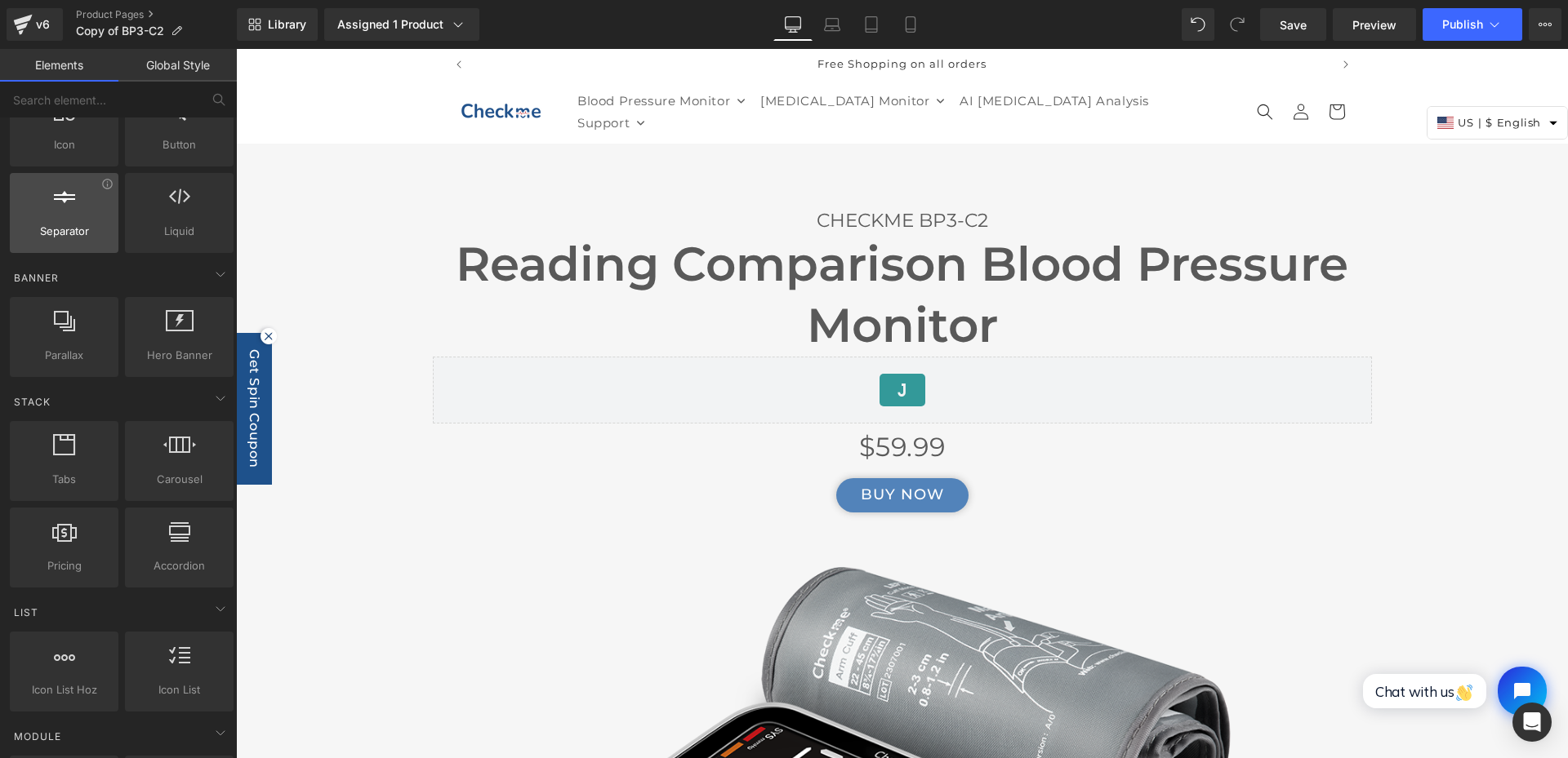
scroll to position [326, 0]
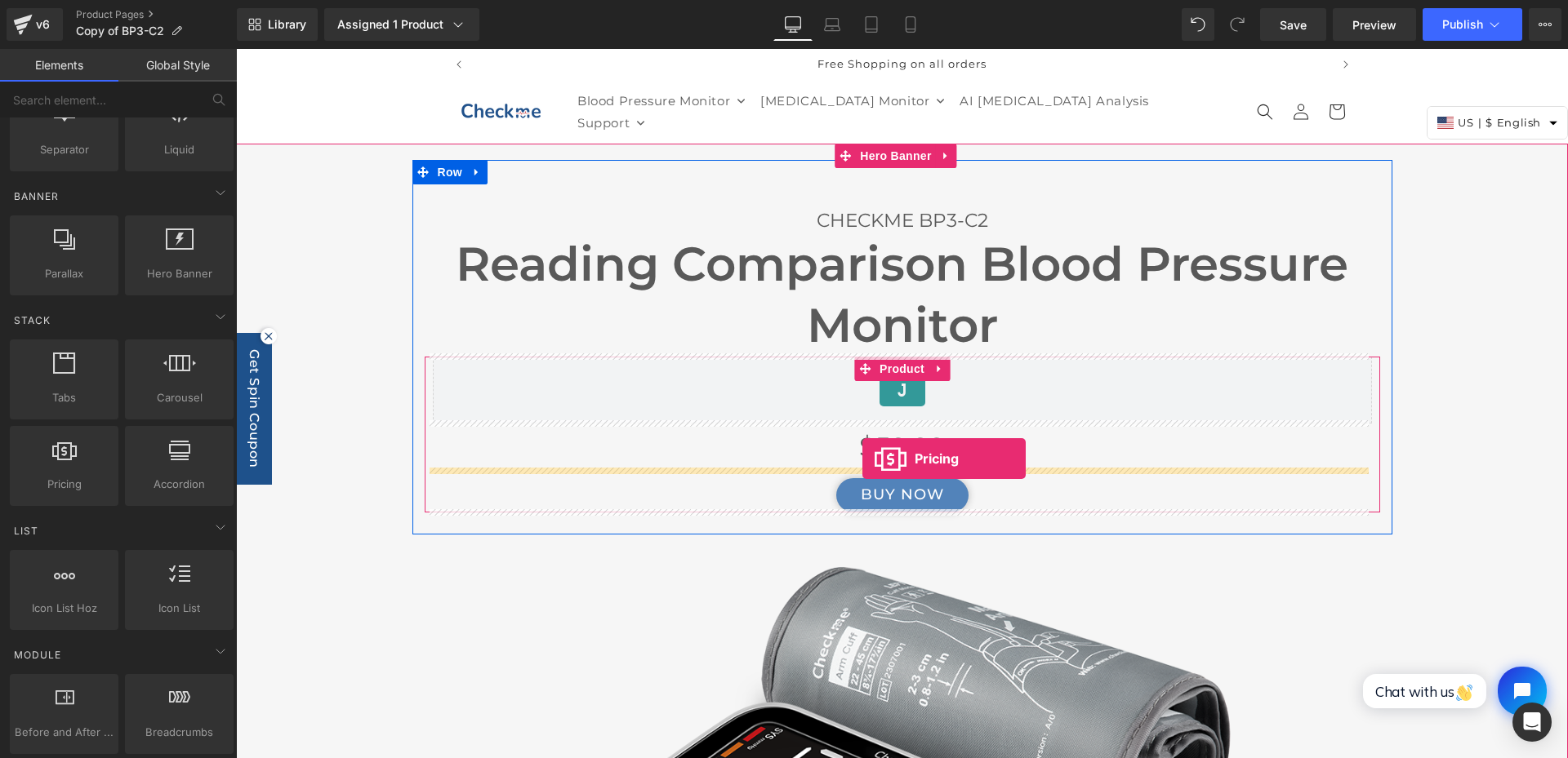
drag, startPoint x: 293, startPoint y: 515, endPoint x: 862, endPoint y: 459, distance: 571.7
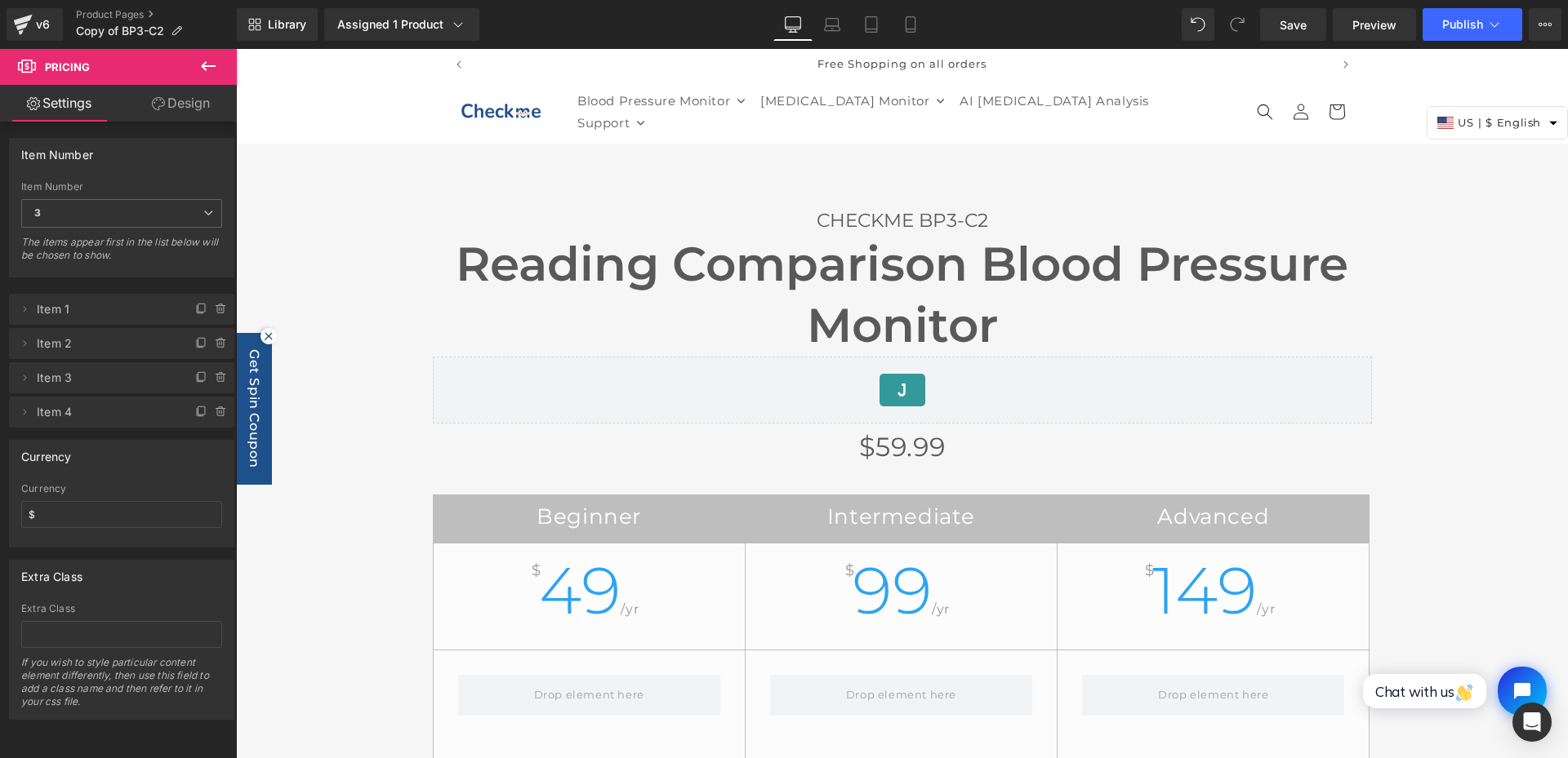
click at [1216, 20] on div at bounding box center [1218, 25] width 72 height 32
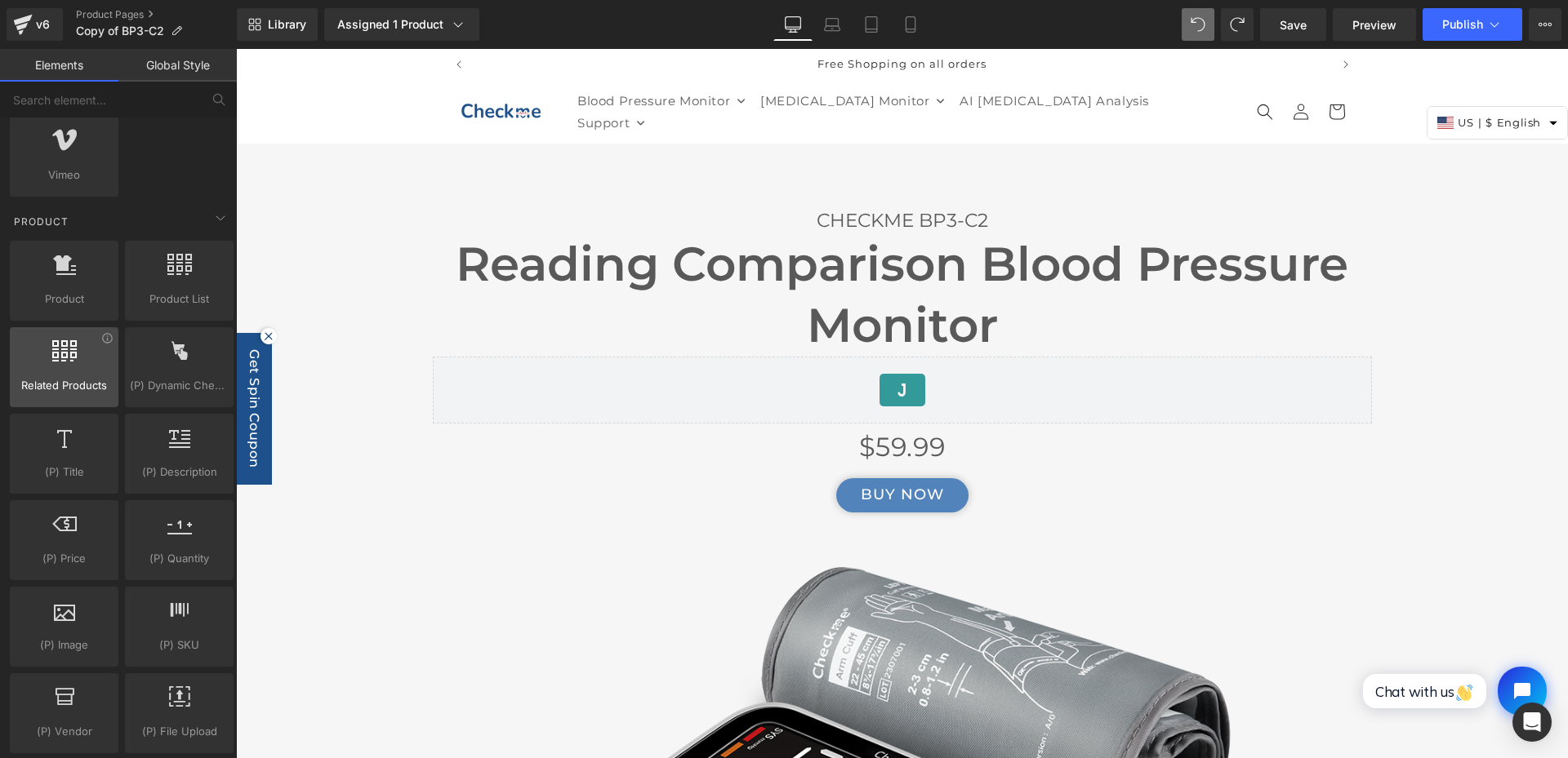
scroll to position [1306, 0]
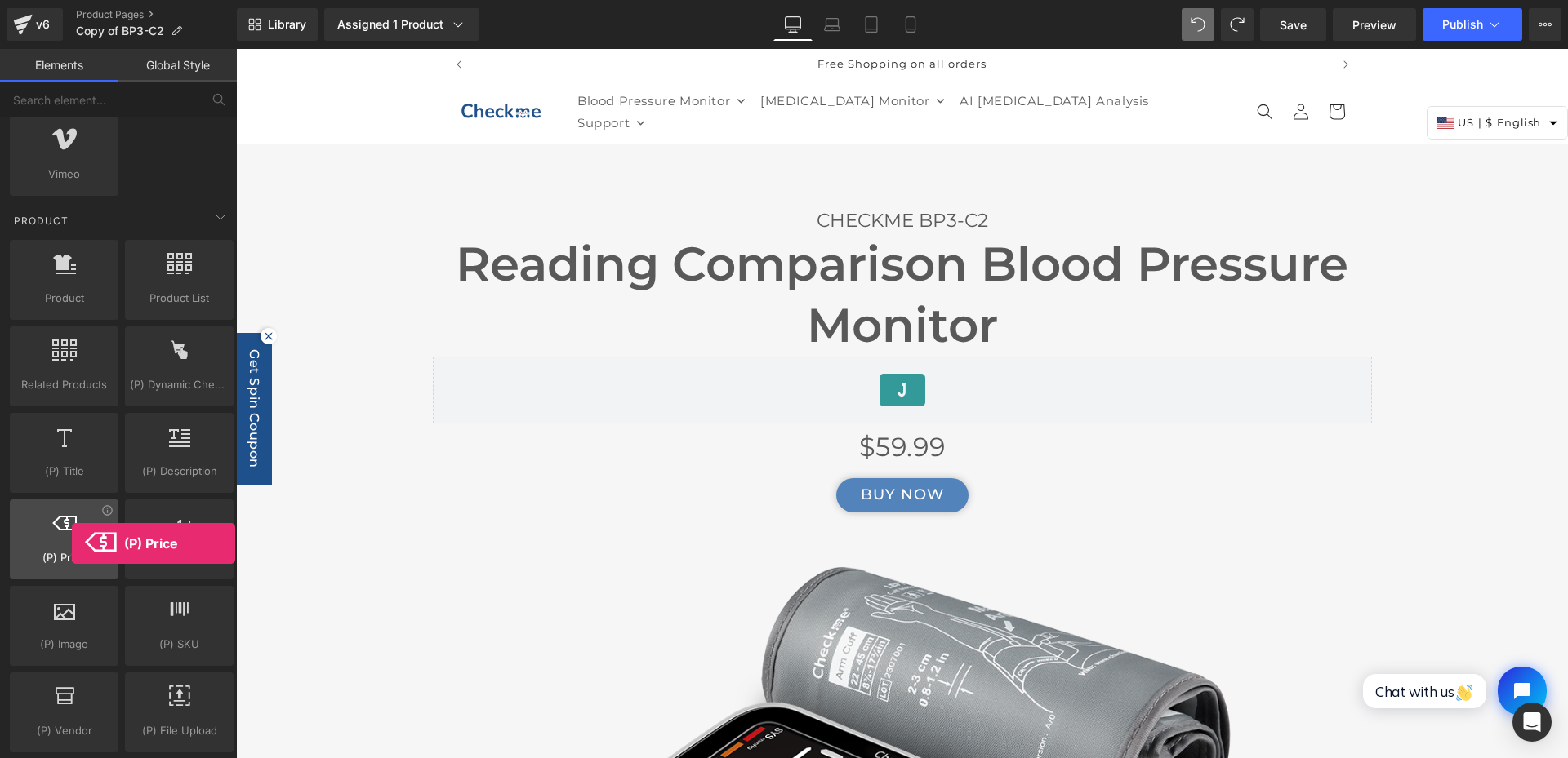
click at [72, 544] on div at bounding box center [64, 530] width 99 height 37
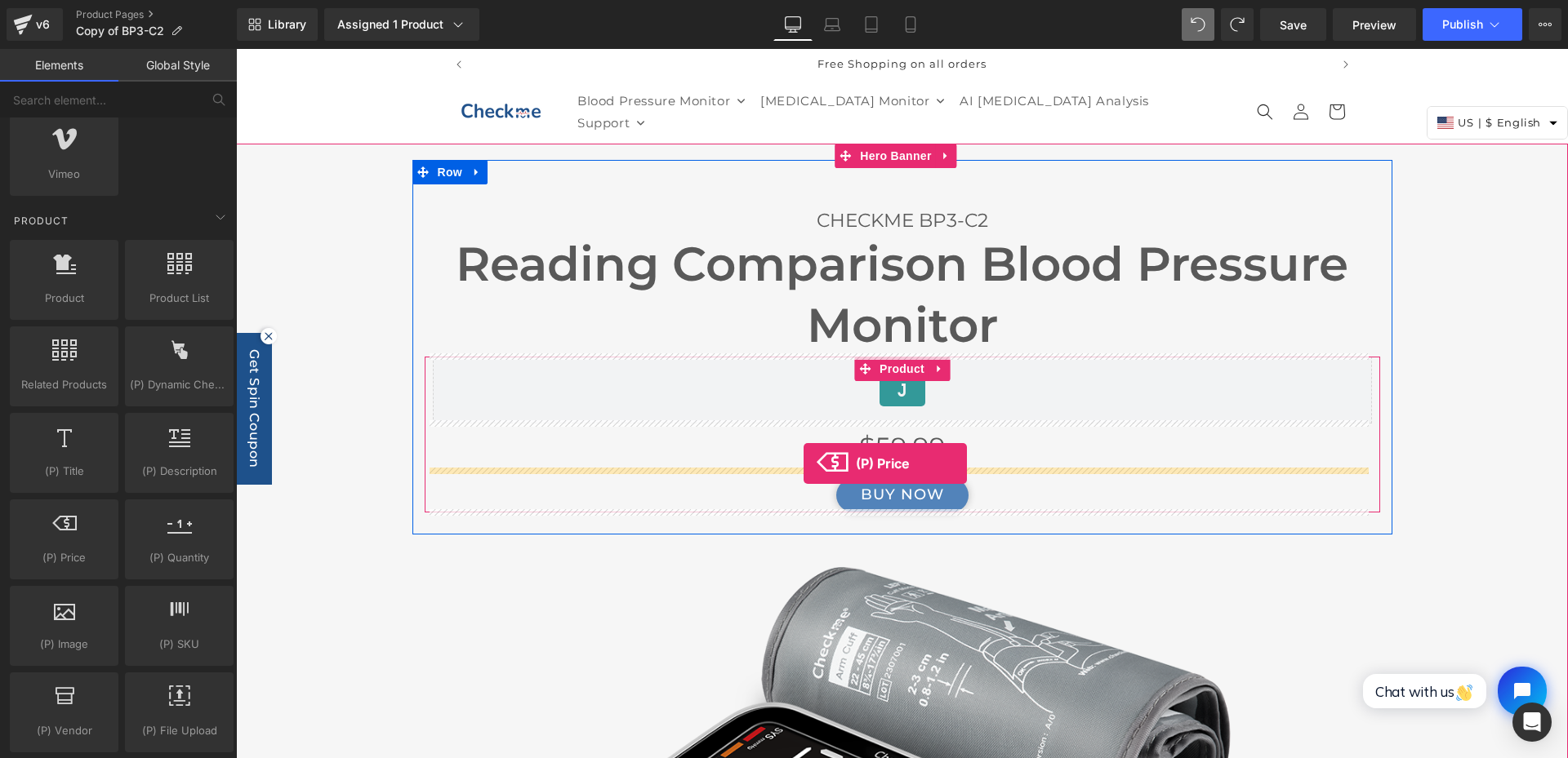
drag, startPoint x: 299, startPoint y: 598, endPoint x: 804, endPoint y: 464, distance: 522.5
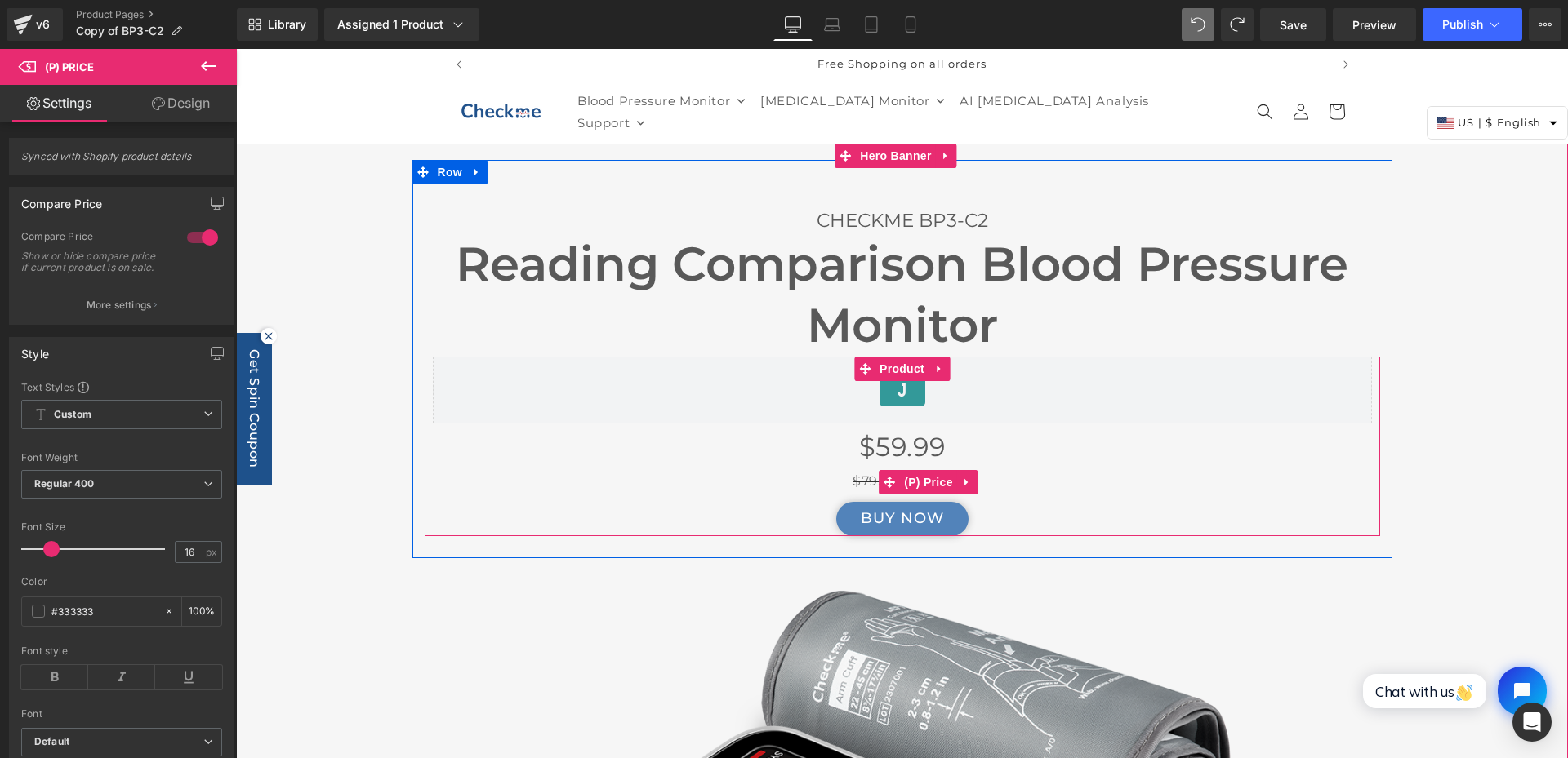
click at [1046, 475] on div "$79.99 $59.99" at bounding box center [902, 482] width 940 height 24
click at [964, 476] on icon at bounding box center [967, 482] width 11 height 12
click at [1131, 472] on div "$79.99 $59.99" at bounding box center [902, 482] width 940 height 24
click at [726, 470] on div "$79.99 $59.99" at bounding box center [902, 482] width 940 height 24
click at [939, 444] on icon at bounding box center [940, 447] width 3 height 8
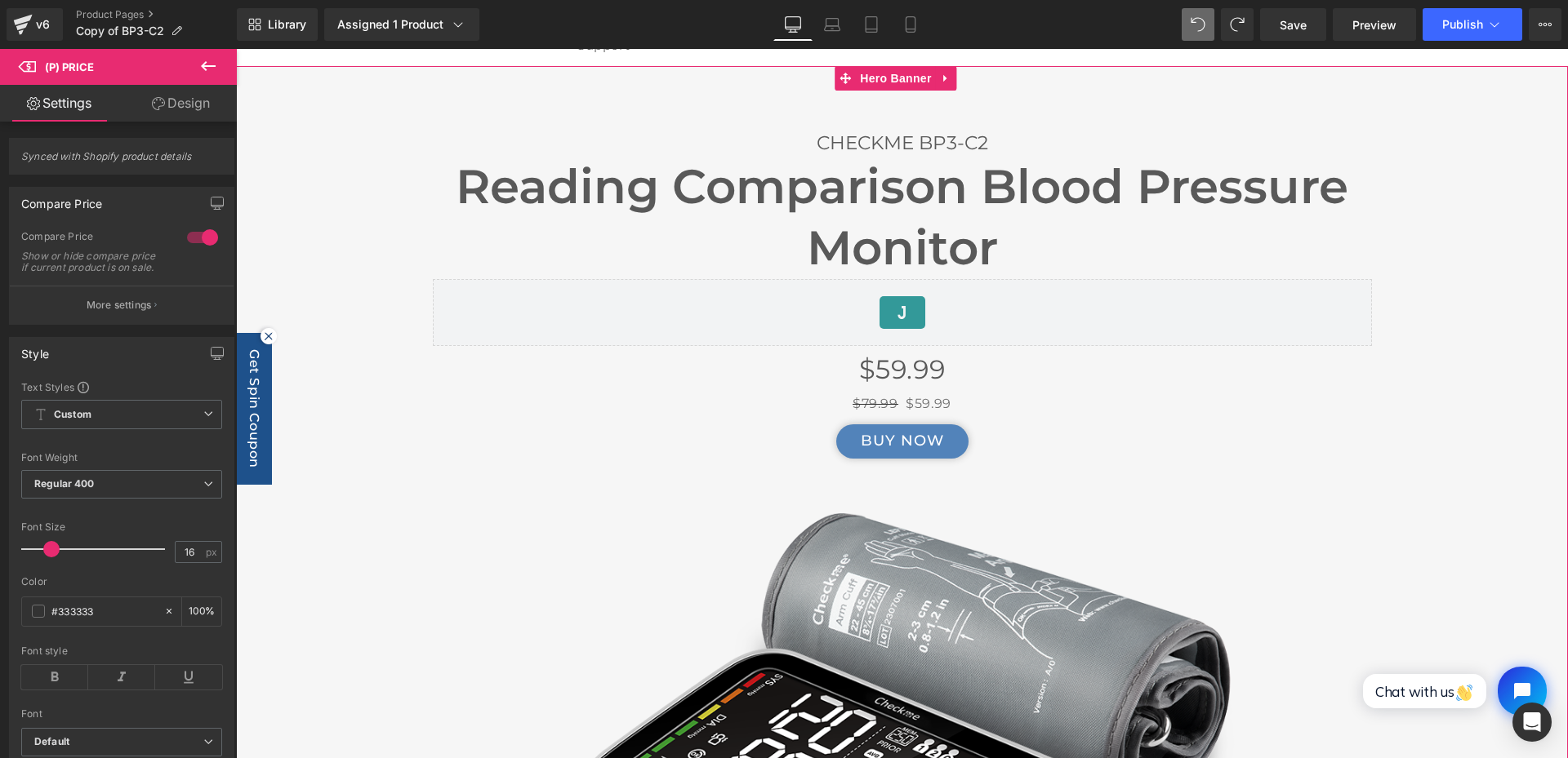
scroll to position [0, 0]
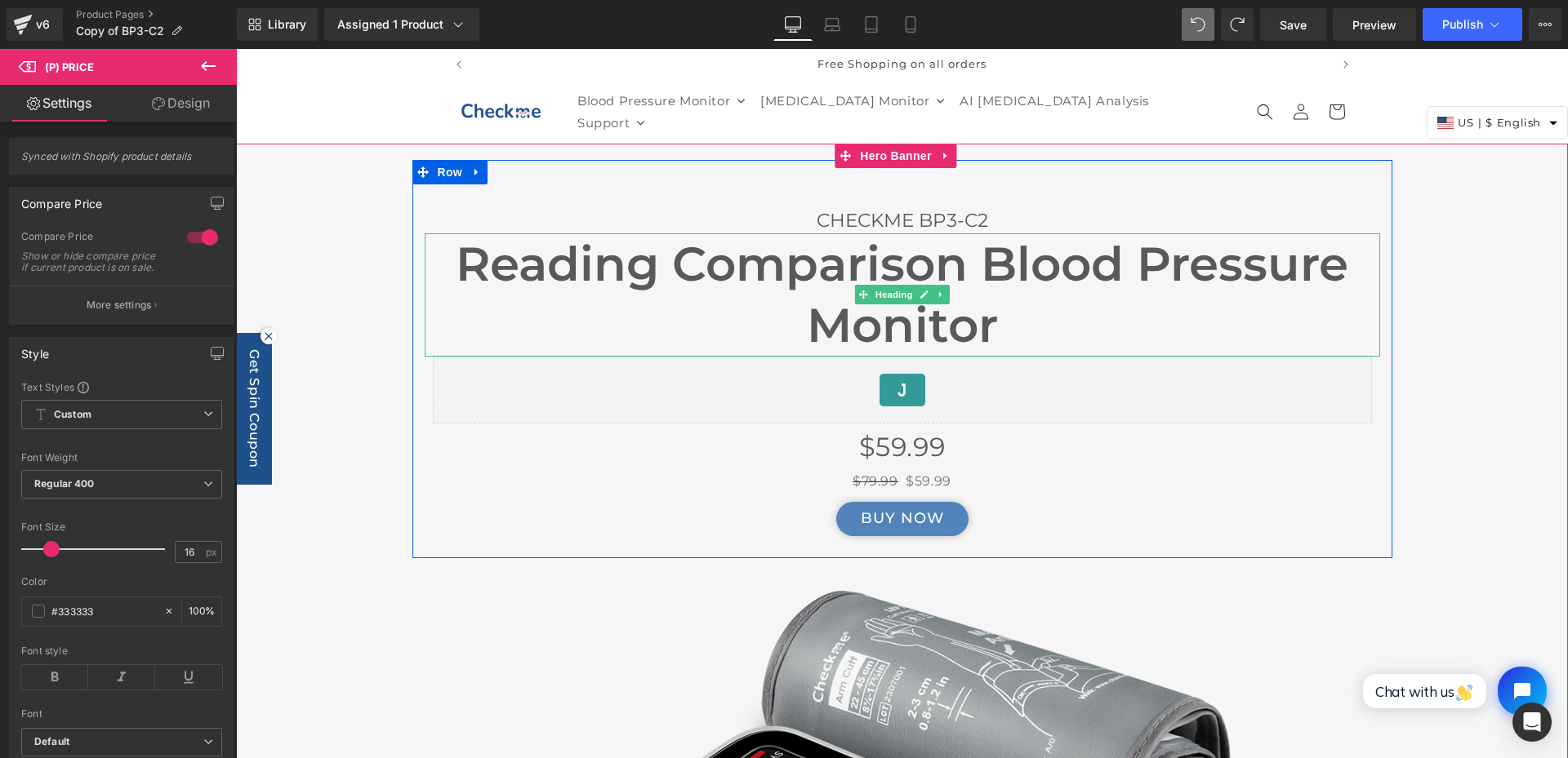
click at [820, 290] on h1 "Reading Comparison Blood Pressure Monitor" at bounding box center [902, 295] width 956 height 123
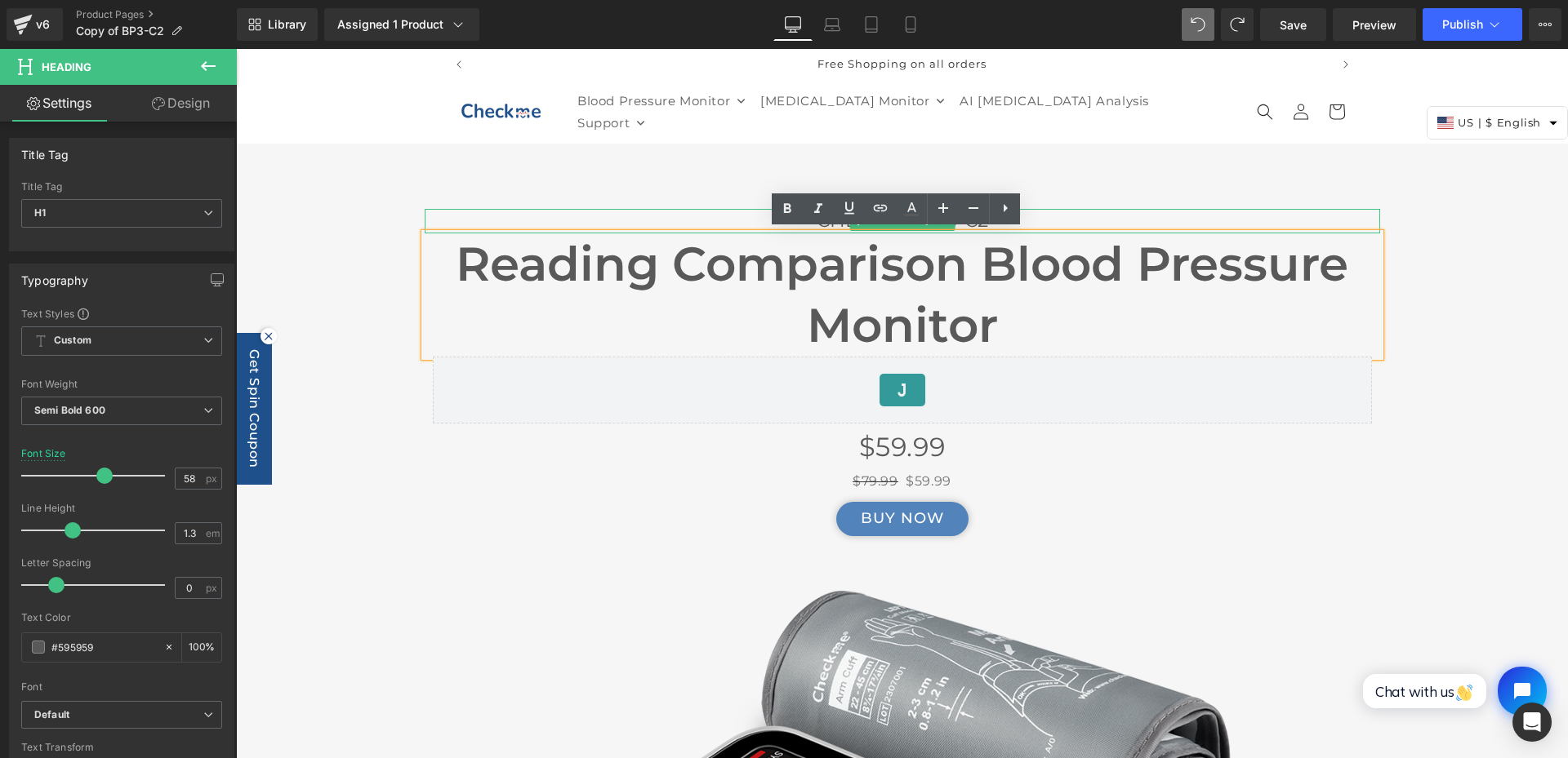
click at [424, 219] on p "CHECKME BP3-C2" at bounding box center [902, 221] width 956 height 25
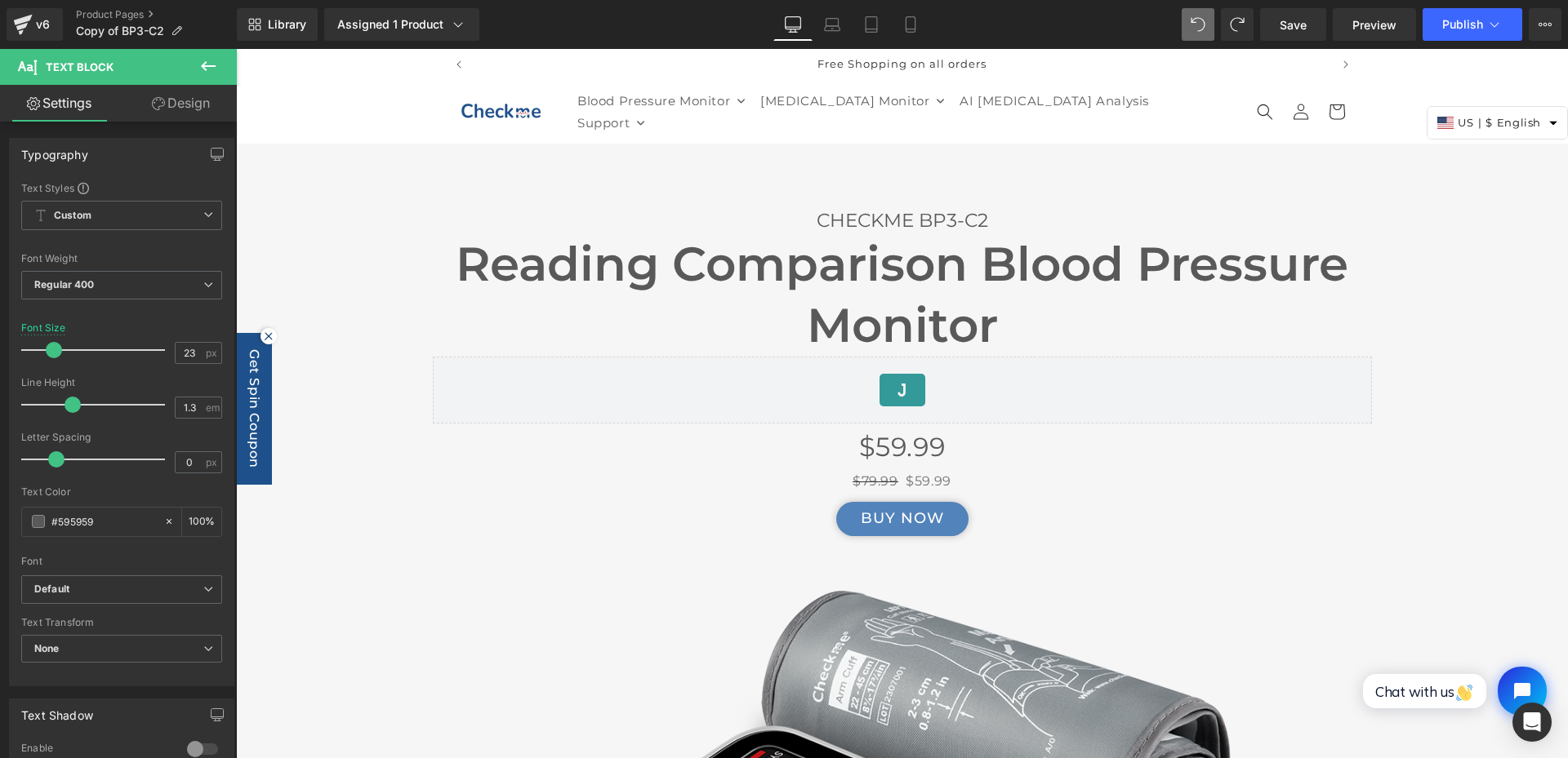
click at [211, 72] on icon at bounding box center [207, 65] width 20 height 20
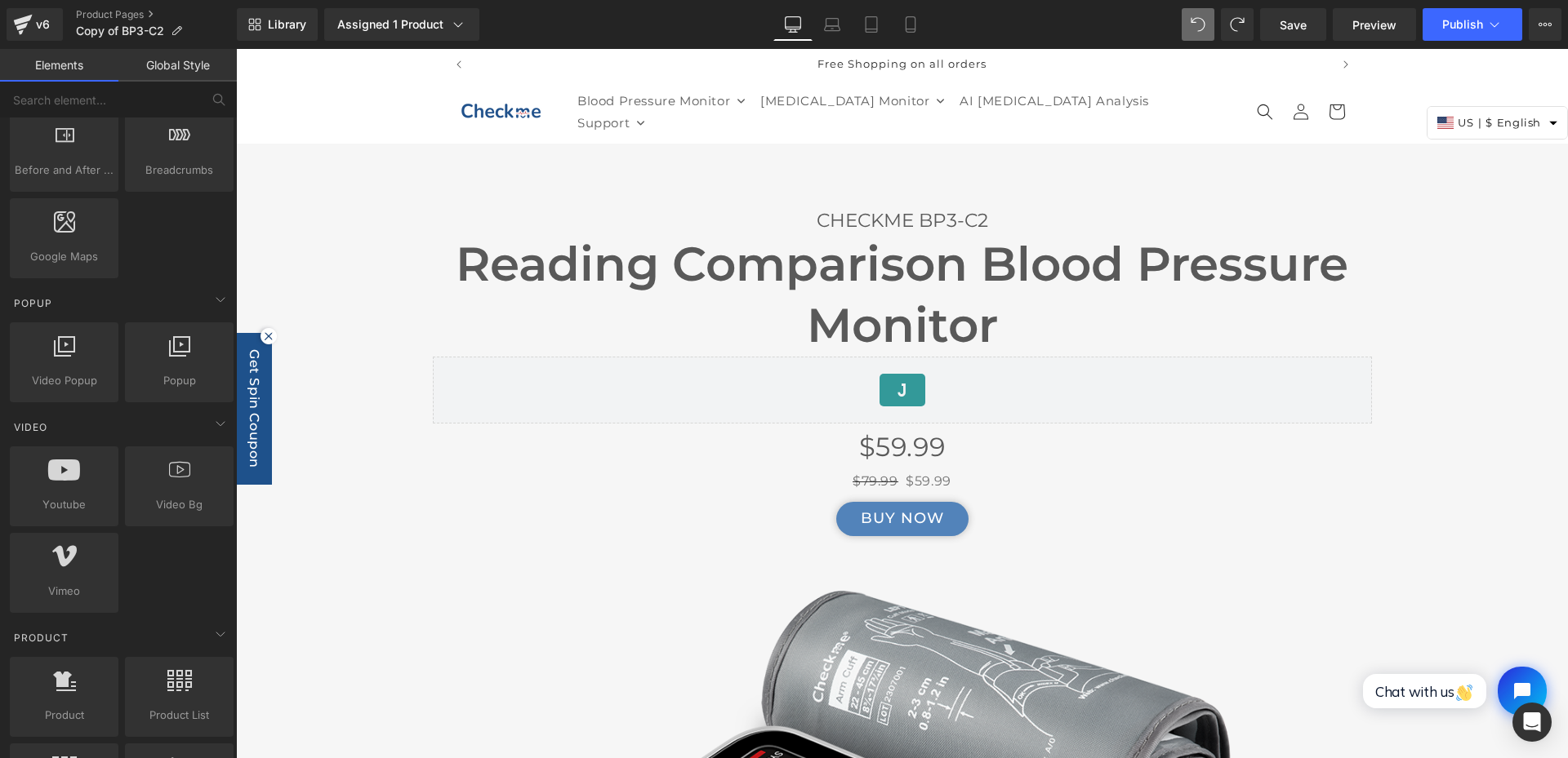
scroll to position [734, 0]
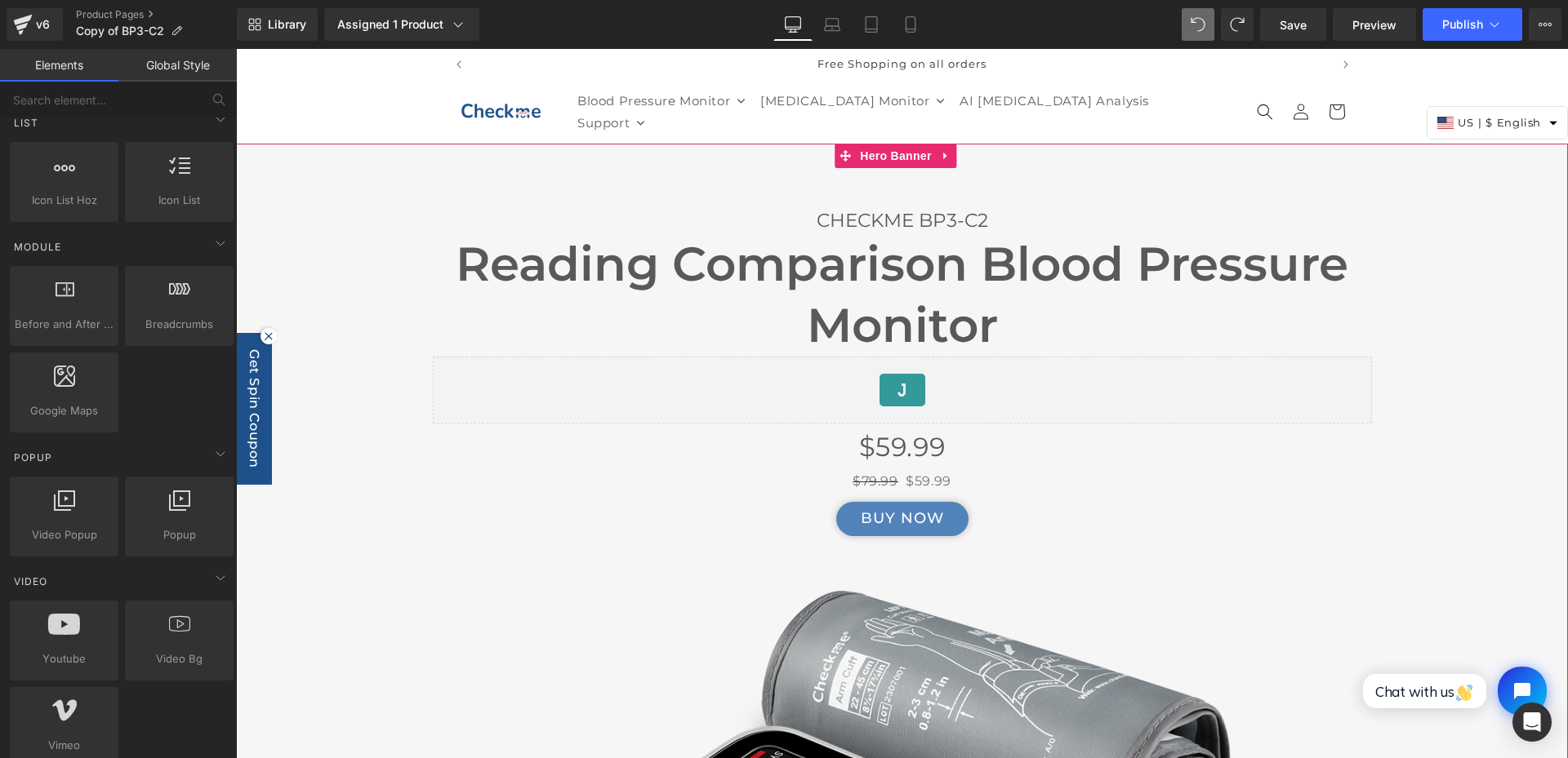
click at [317, 208] on span "CHECKME BP3-C2 Text Block Reading Comparison Blood Pressure Monitor Heading Jud…" at bounding box center [902, 662] width 1332 height 1005
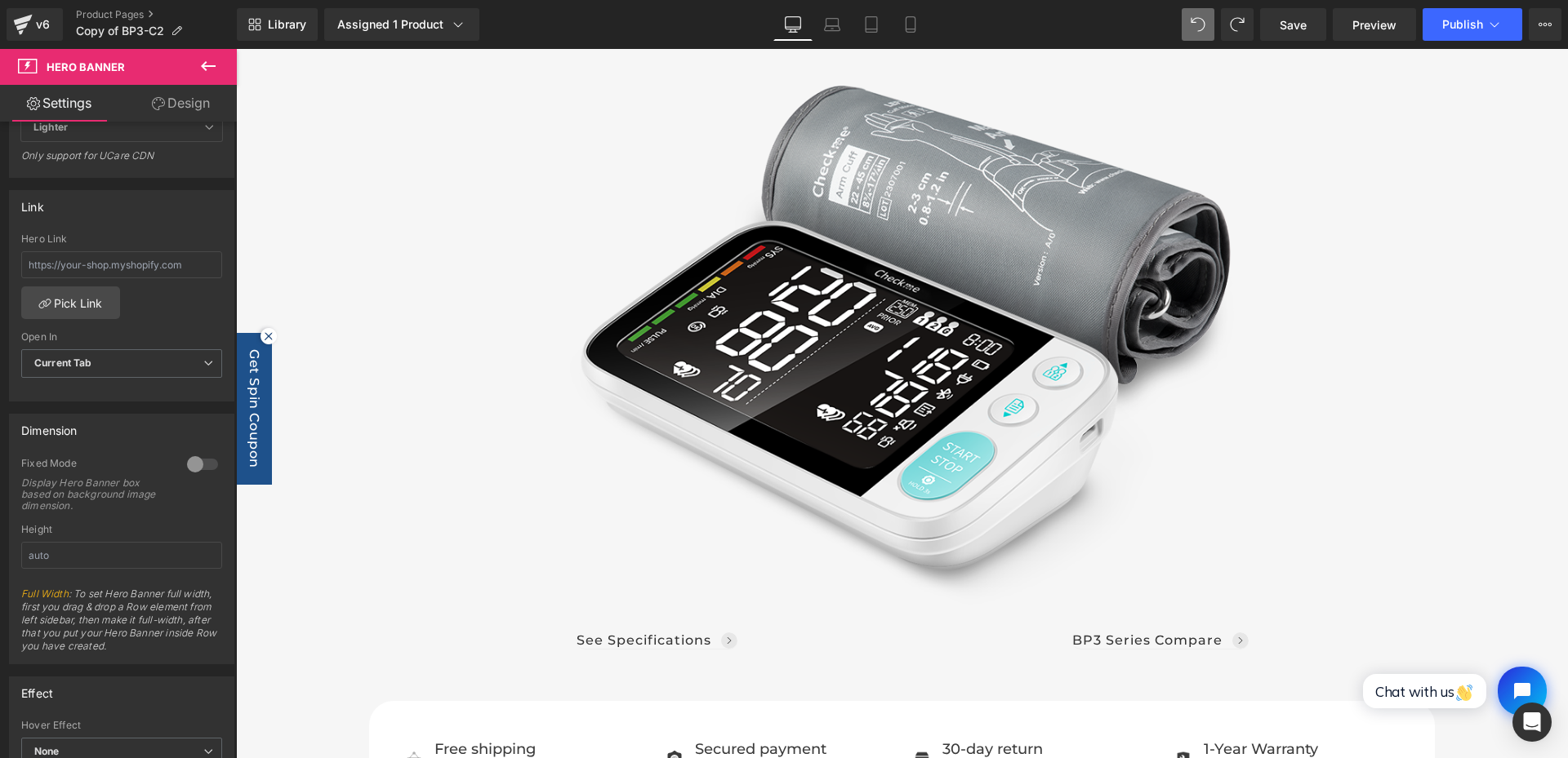
scroll to position [489, 0]
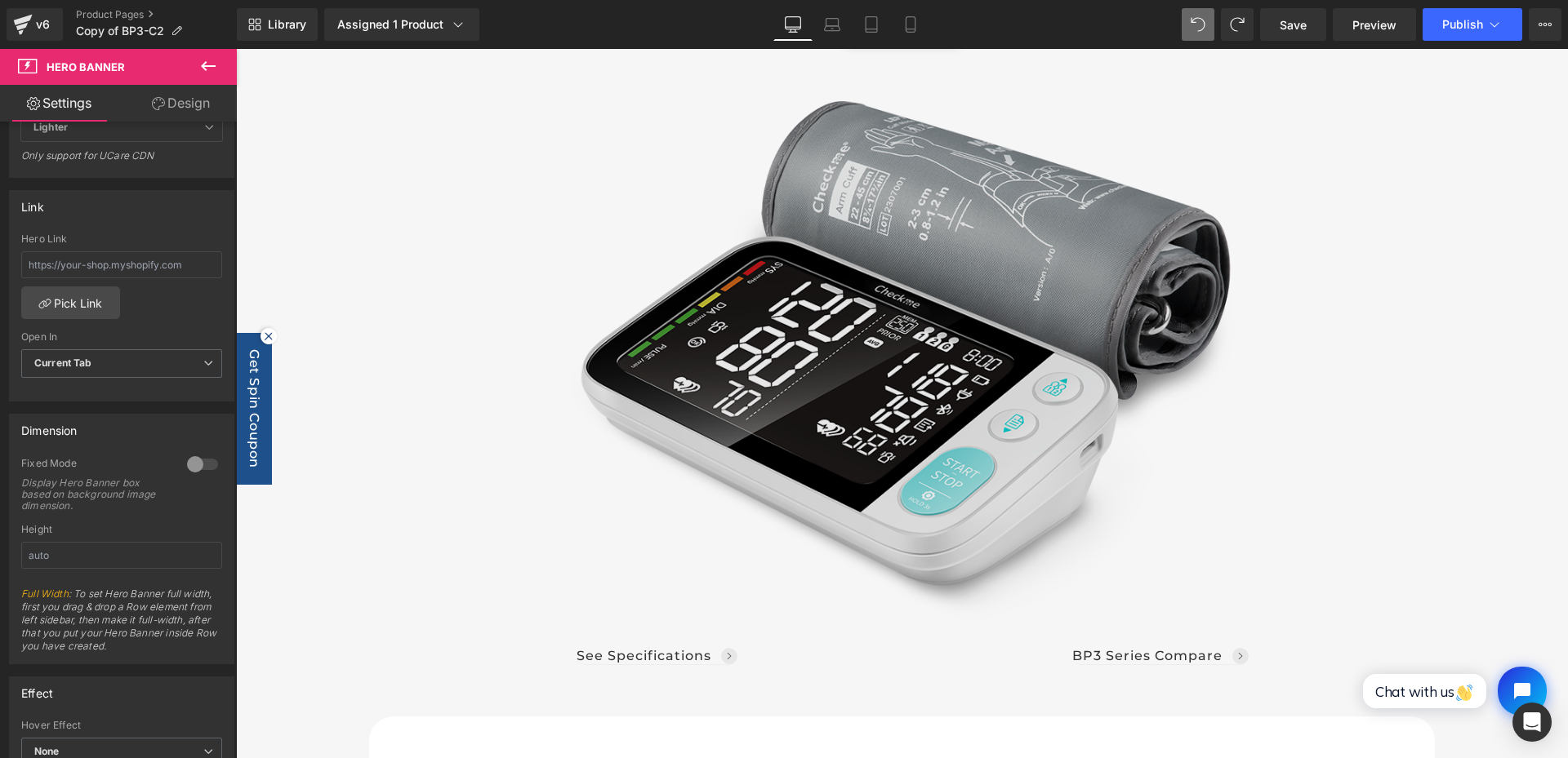
click at [827, 365] on img at bounding box center [902, 344] width 667 height 552
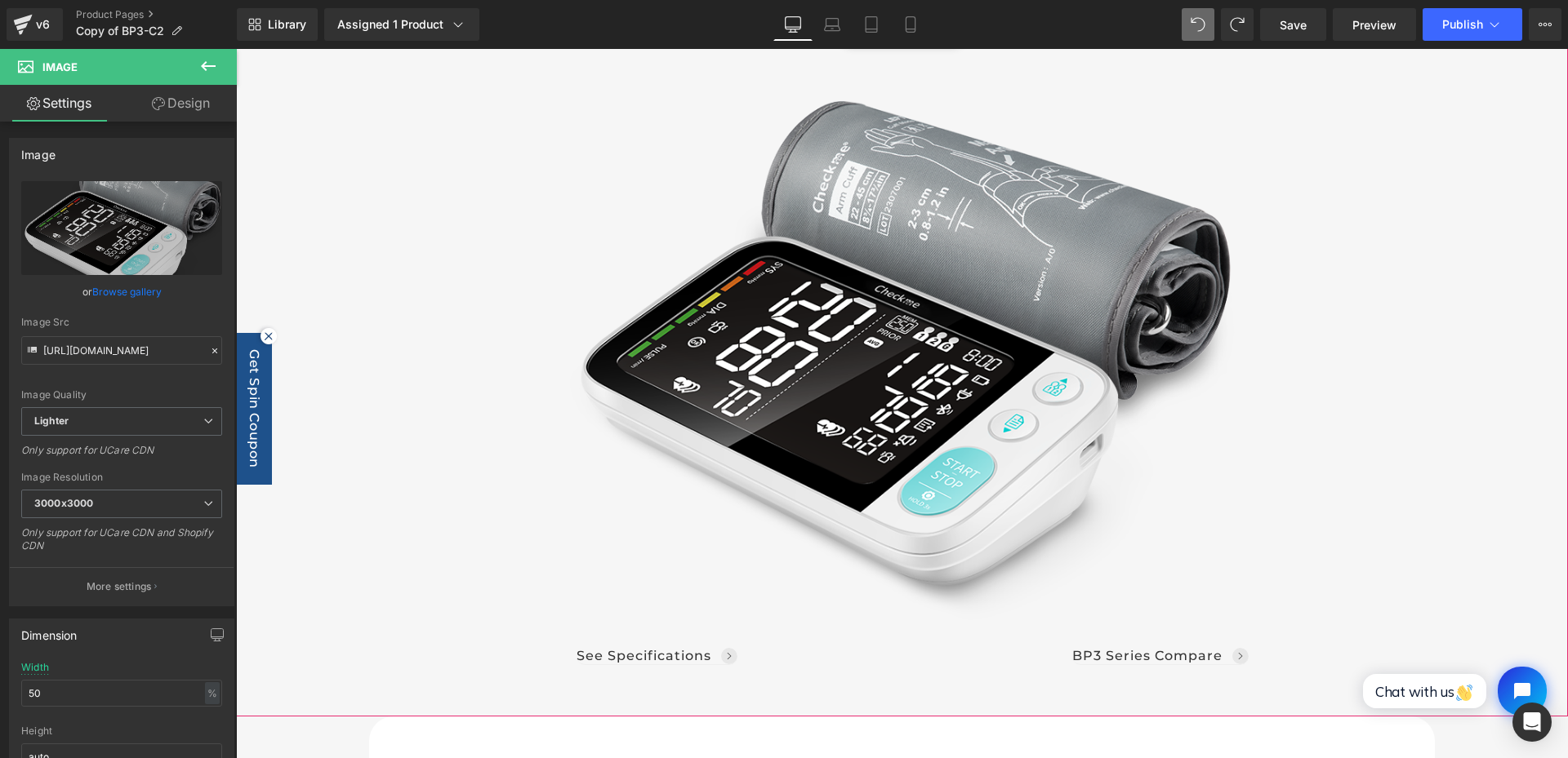
click at [321, 689] on div at bounding box center [902, 185] width 1332 height 1063
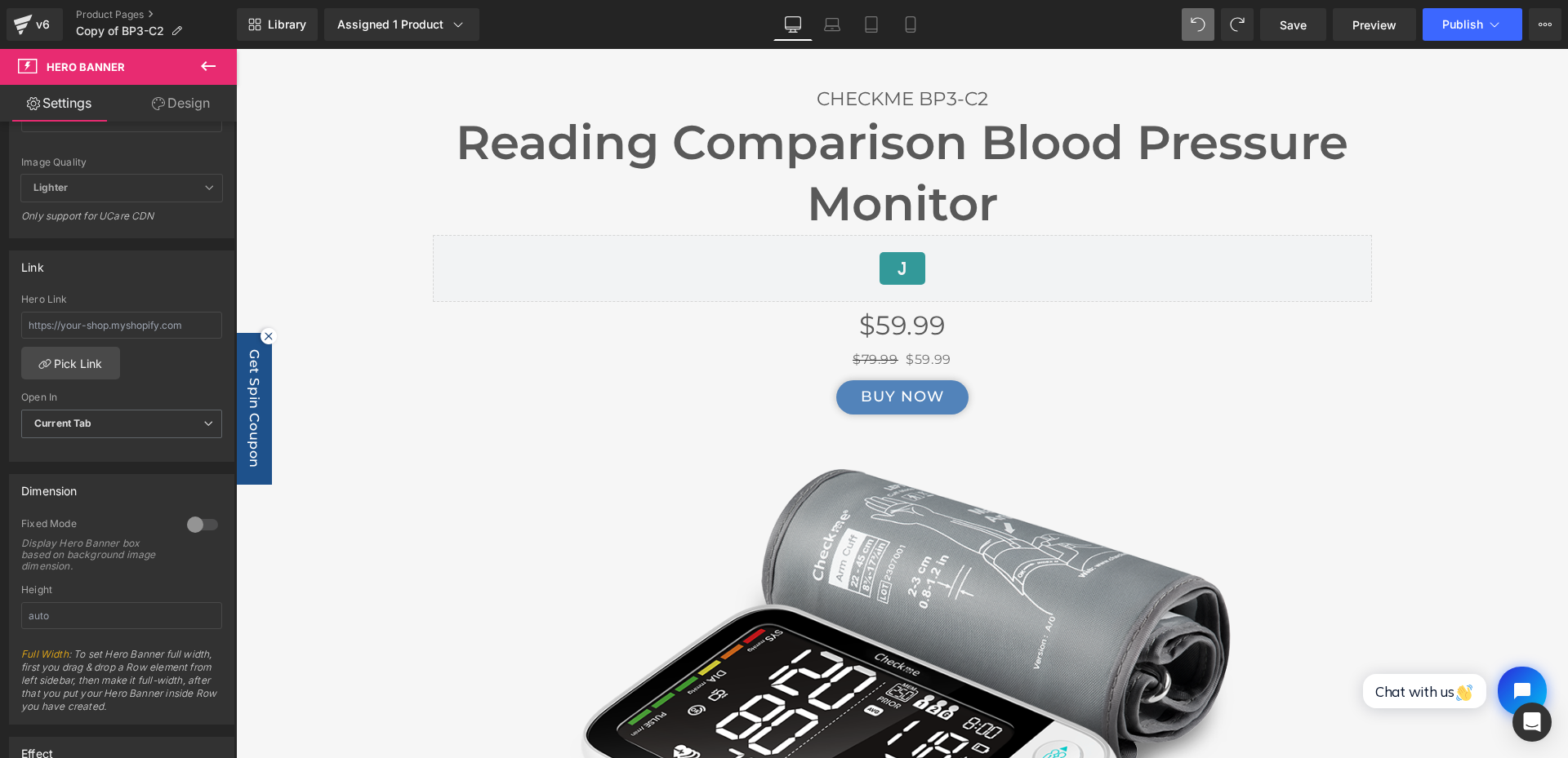
scroll to position [0, 0]
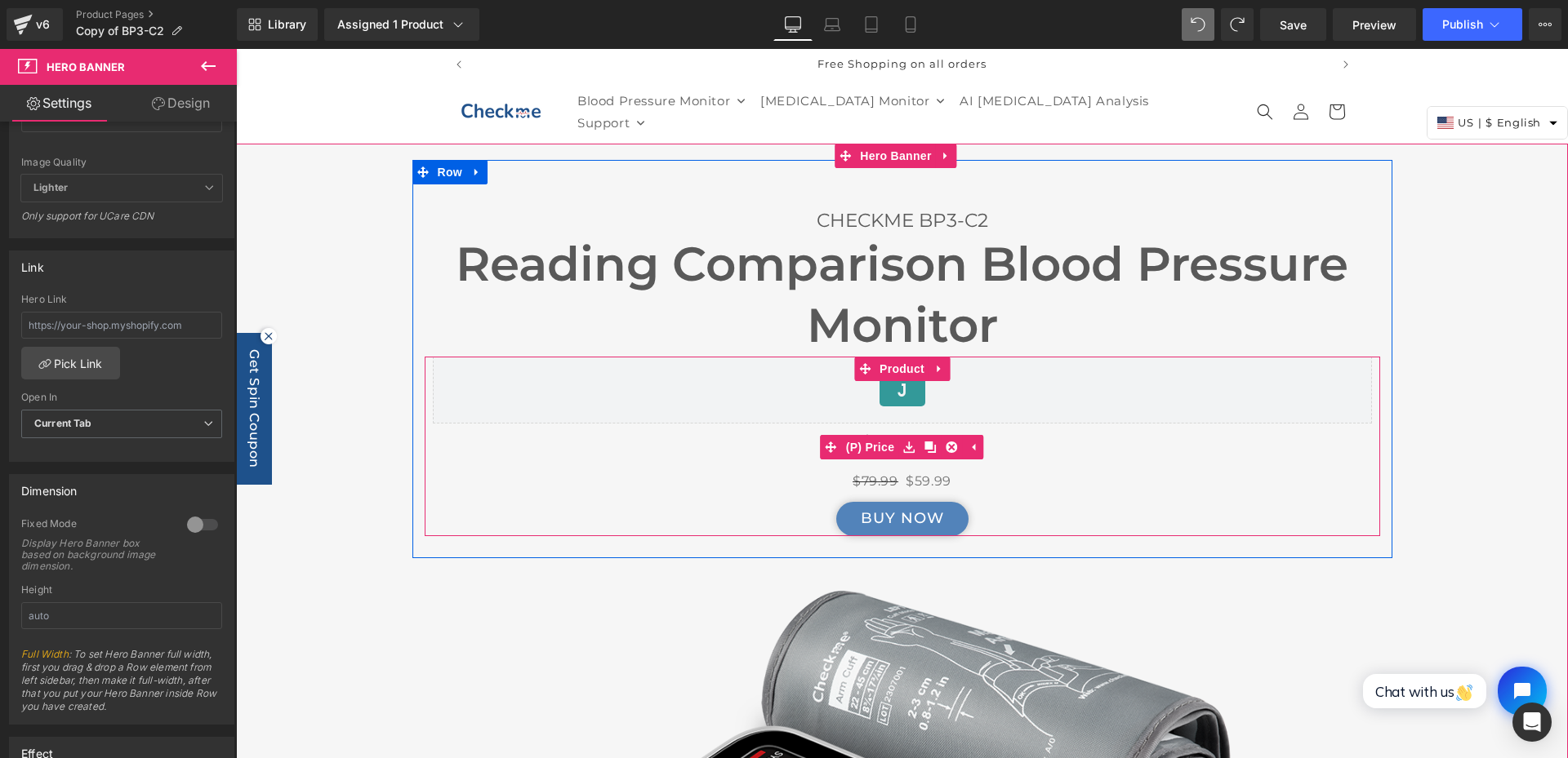
click at [775, 444] on div "$59.99" at bounding box center [902, 447] width 940 height 48
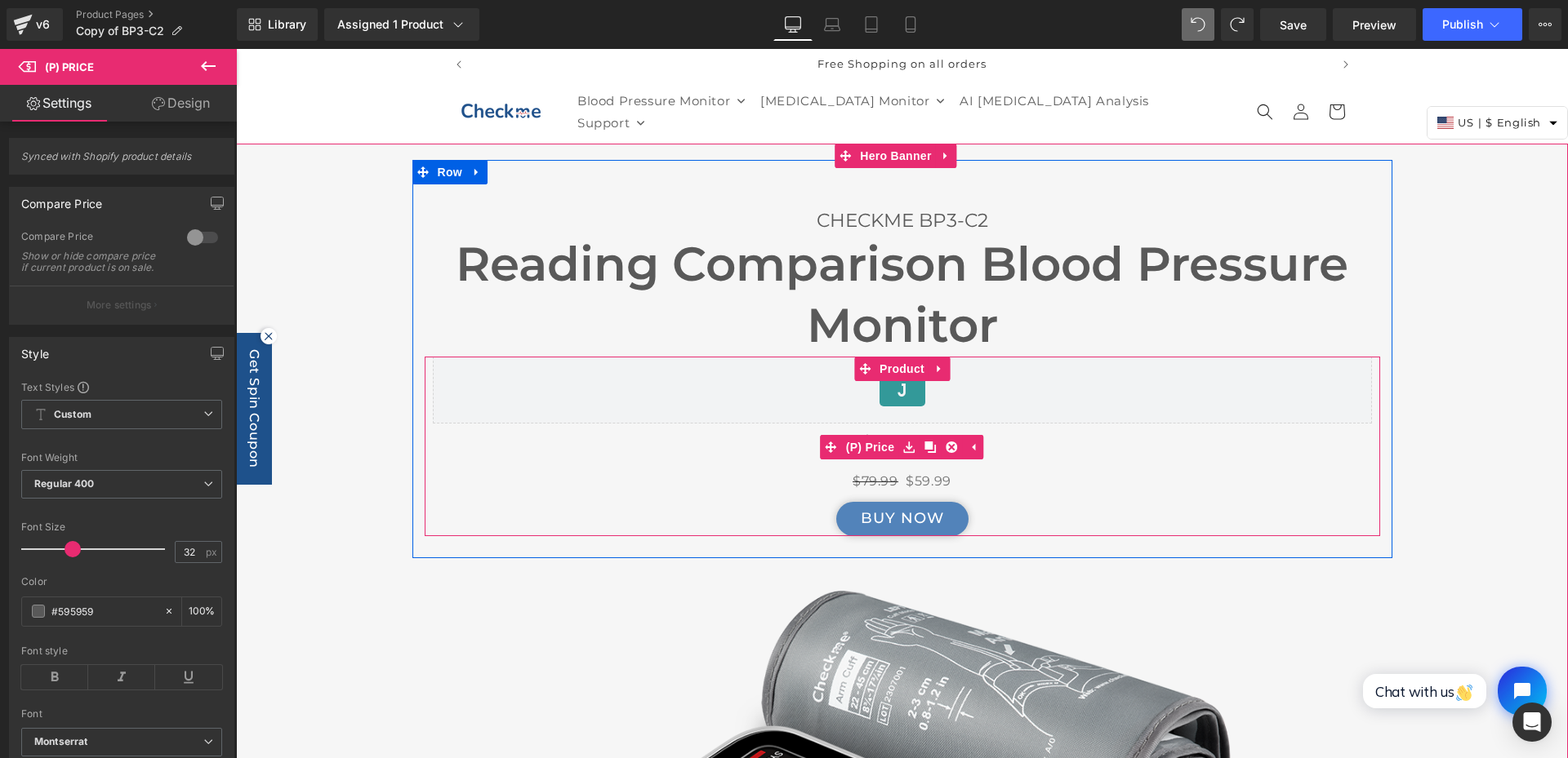
click at [750, 460] on div "$59.99" at bounding box center [902, 447] width 940 height 48
click at [781, 433] on div "$59.99" at bounding box center [902, 447] width 940 height 48
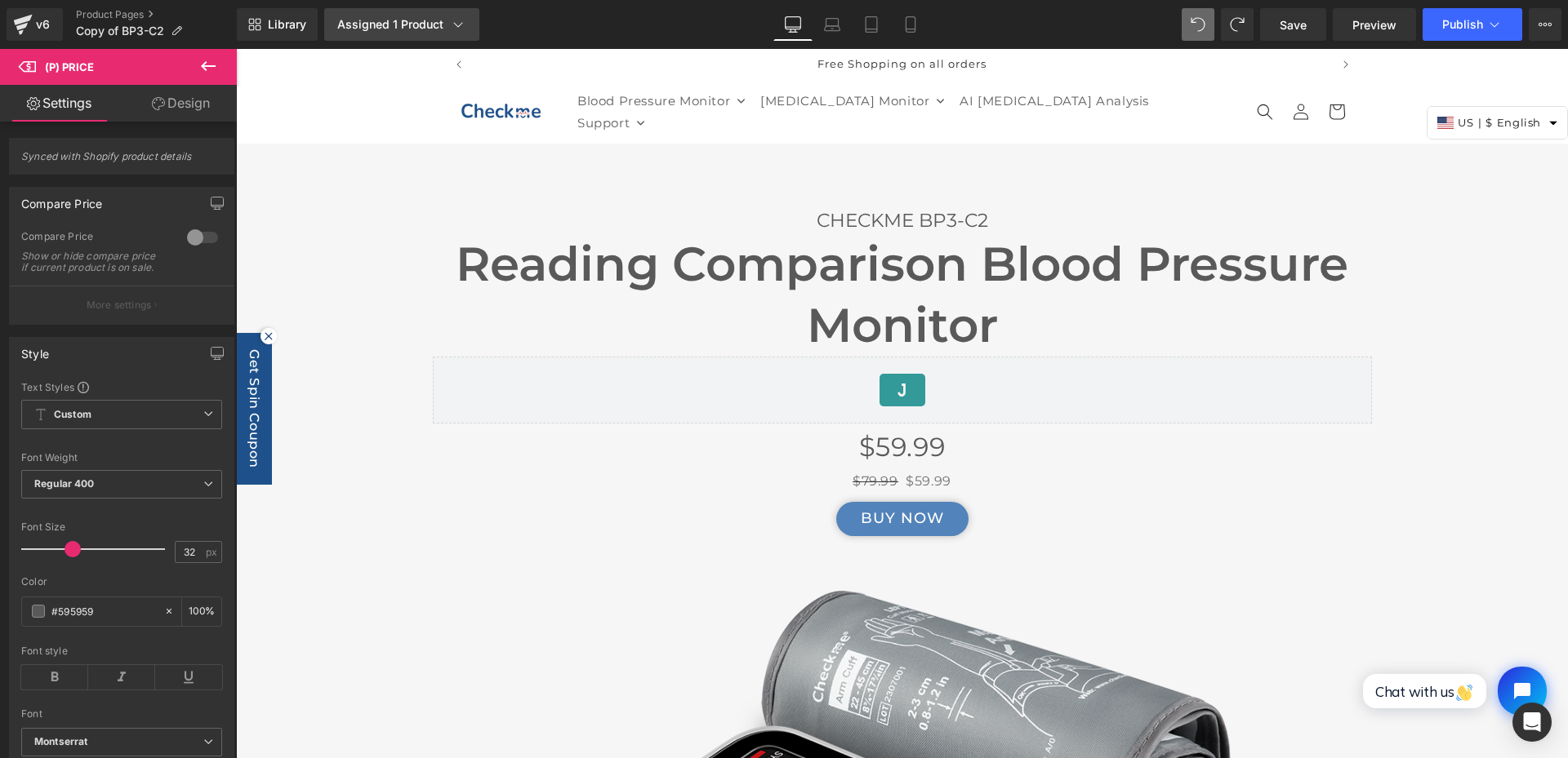
click at [415, 24] on div "Assigned 1 Product" at bounding box center [402, 24] width 129 height 16
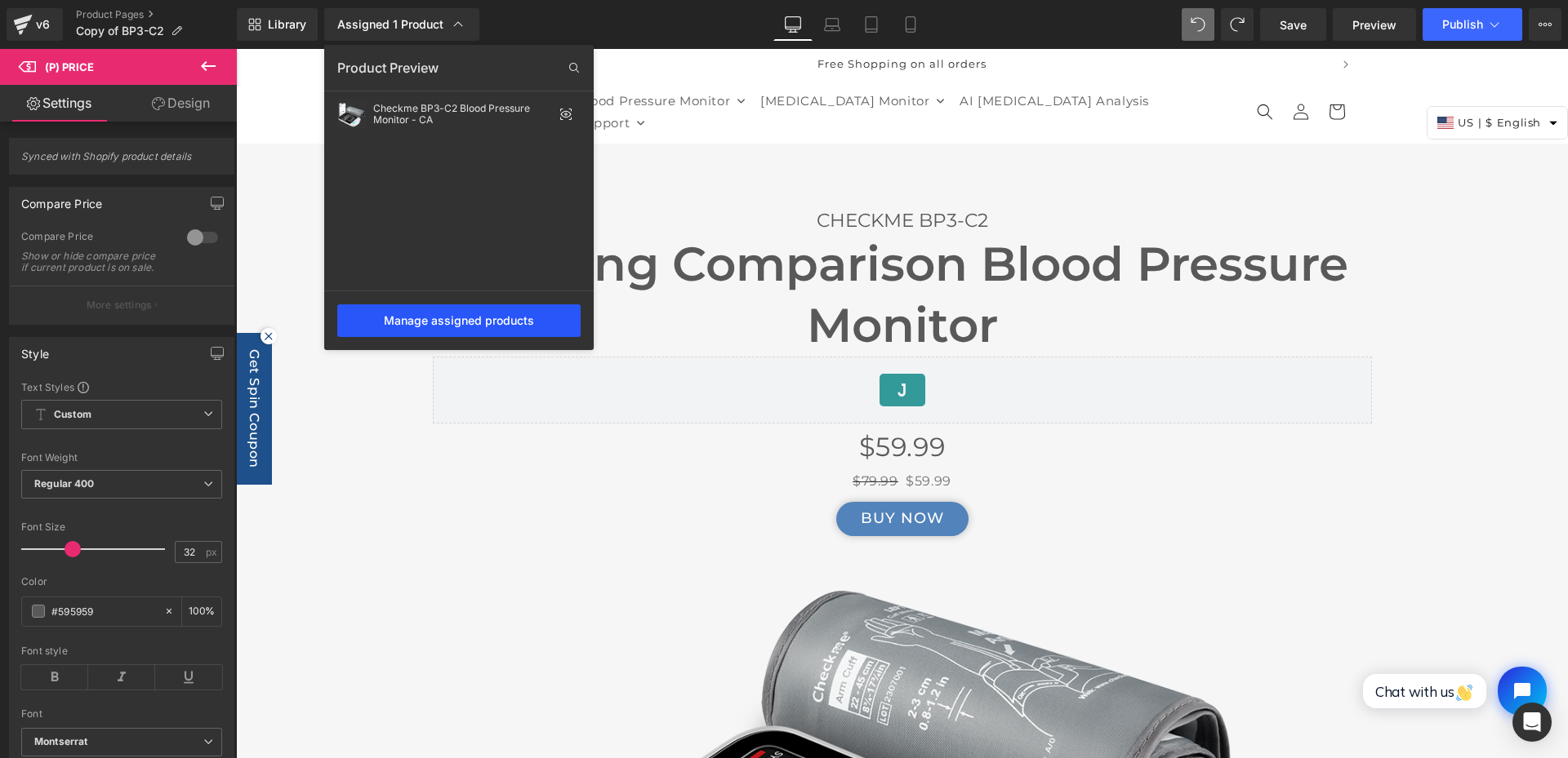
click at [463, 326] on div "Manage assigned products" at bounding box center [459, 320] width 243 height 32
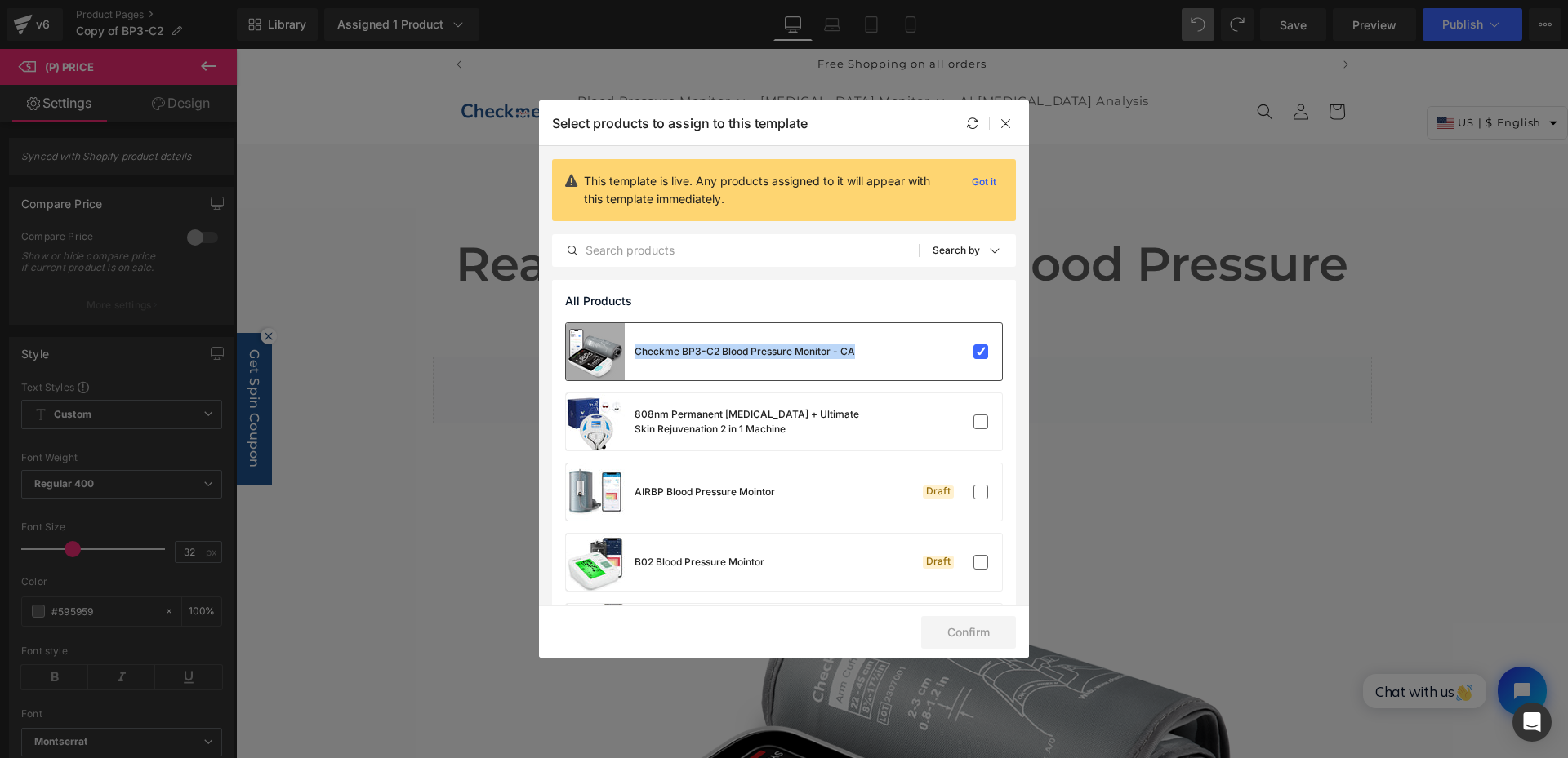
drag, startPoint x: 635, startPoint y: 349, endPoint x: 866, endPoint y: 356, distance: 231.1
click at [866, 356] on div "Checkme BP3-C2 Blood Pressure Monitor - CA" at bounding box center [784, 351] width 436 height 57
copy div "Checkme BP3-C2 Blood Pressure Monitor - CA"
click at [667, 255] on input "text" at bounding box center [736, 250] width 366 height 20
paste input "Checkme BP3-C2 Blood Pressure Monitor - CA"
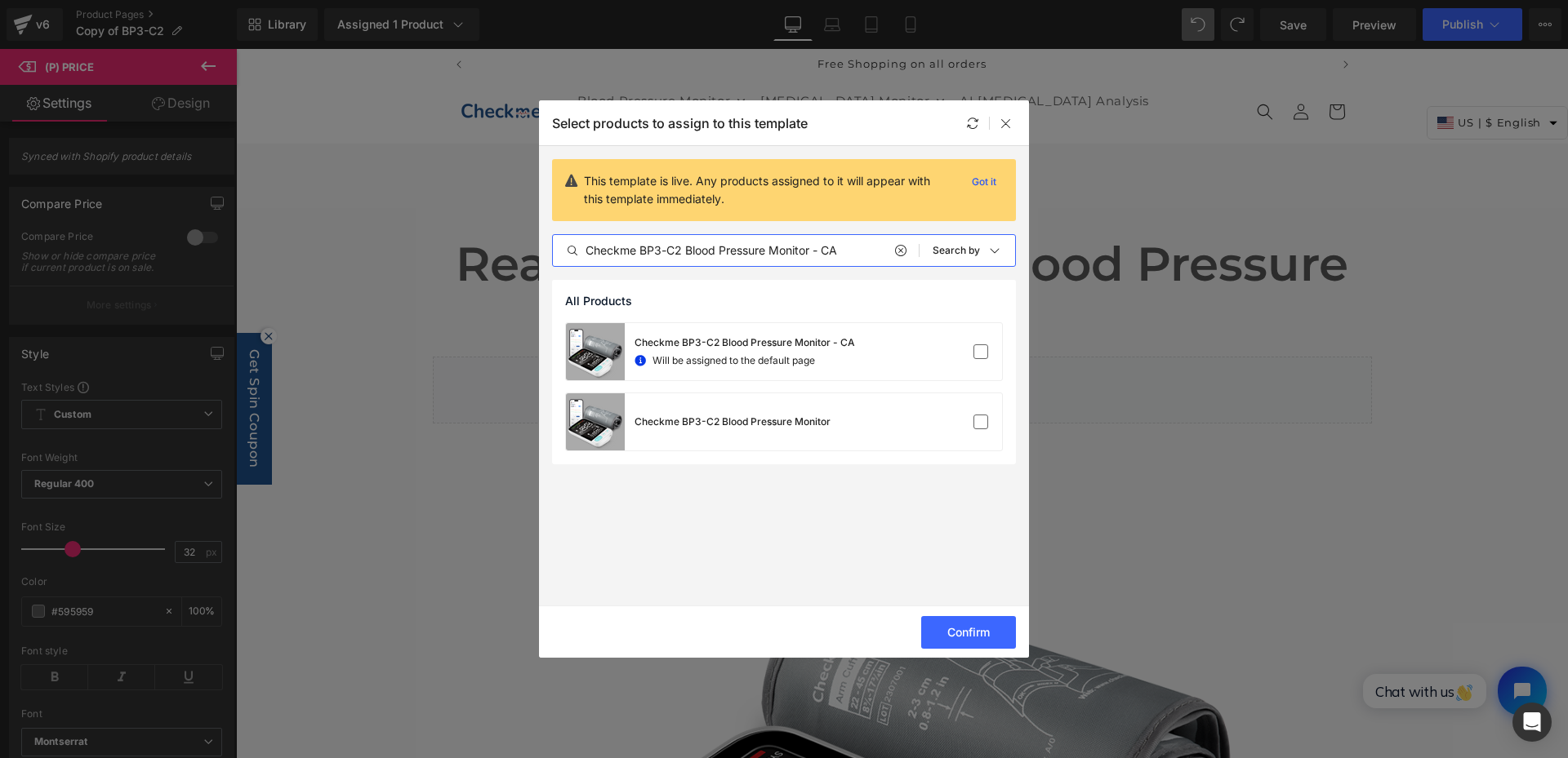
drag, startPoint x: 815, startPoint y: 248, endPoint x: 876, endPoint y: 246, distance: 61.0
click at [876, 246] on input "Checkme BP3-C2 Blood Pressure Monitor - CA" at bounding box center [736, 250] width 366 height 20
type input "Checkme BP3-C2 Blood Pressure Monitor"
click at [818, 518] on section "This template is live. Any products assigned to it will appear with this templa…" at bounding box center [784, 376] width 490 height 460
click at [979, 359] on label at bounding box center [980, 351] width 14 height 14
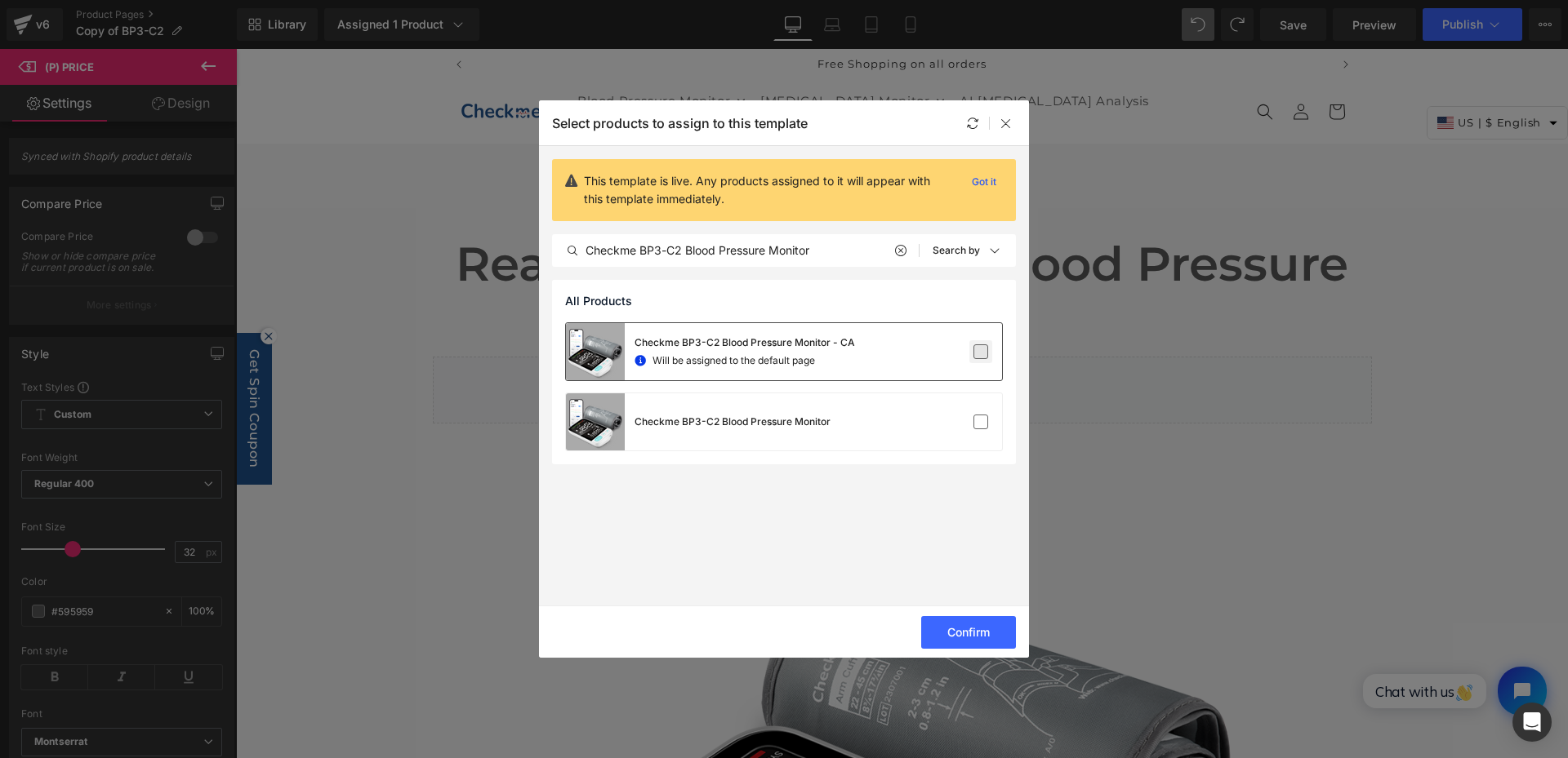
click at [981, 352] on input "checkbox" at bounding box center [981, 352] width 0 height 0
click at [807, 359] on div "Checkme BP3-C2 Blood Pressure Monitor - CA" at bounding box center [711, 351] width 289 height 57
click at [806, 359] on span "Will be assigned to the default page" at bounding box center [733, 360] width 162 height 14
click at [1004, 117] on icon at bounding box center [1006, 122] width 13 height 13
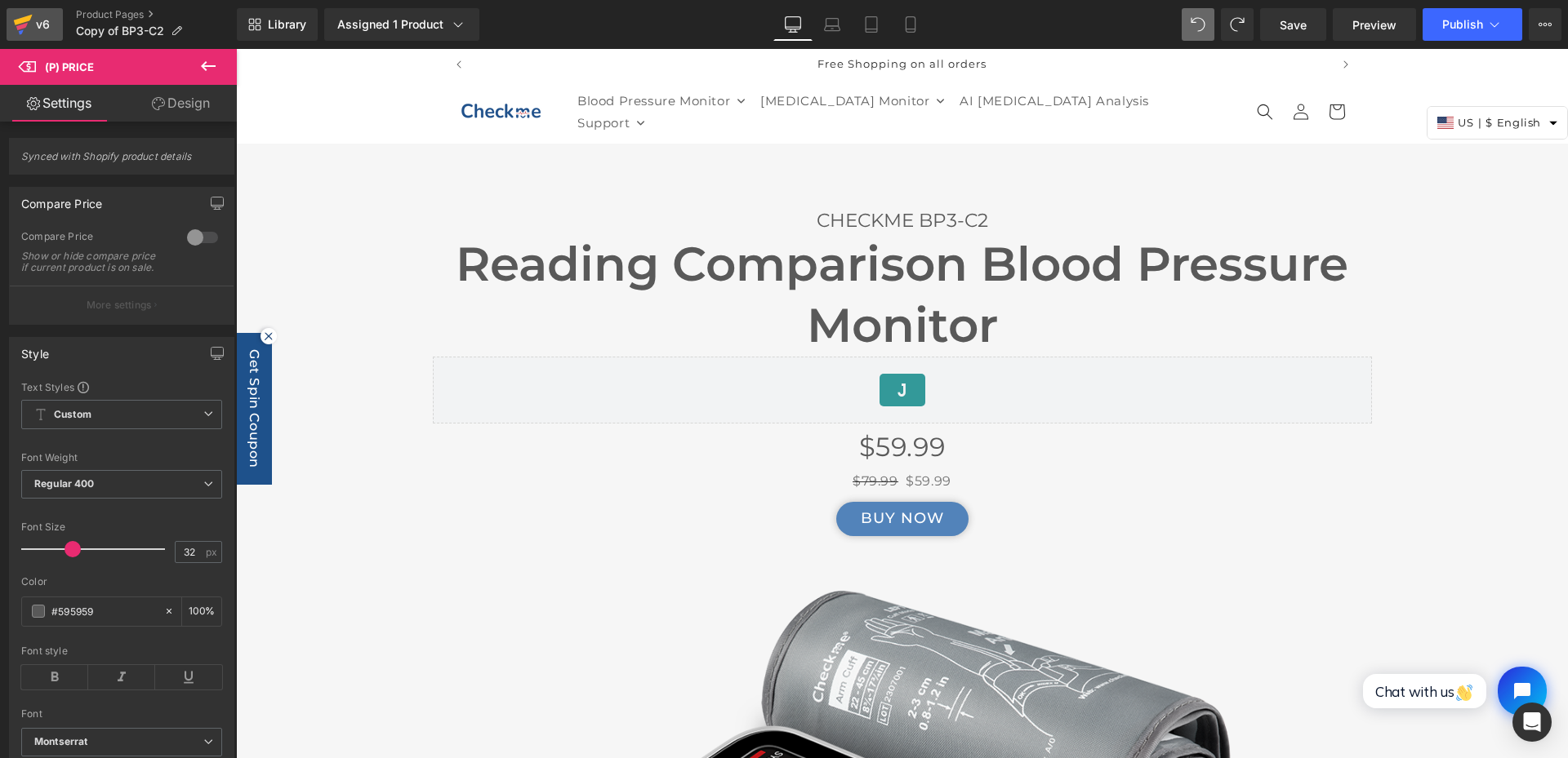
click at [22, 10] on icon at bounding box center [22, 25] width 20 height 41
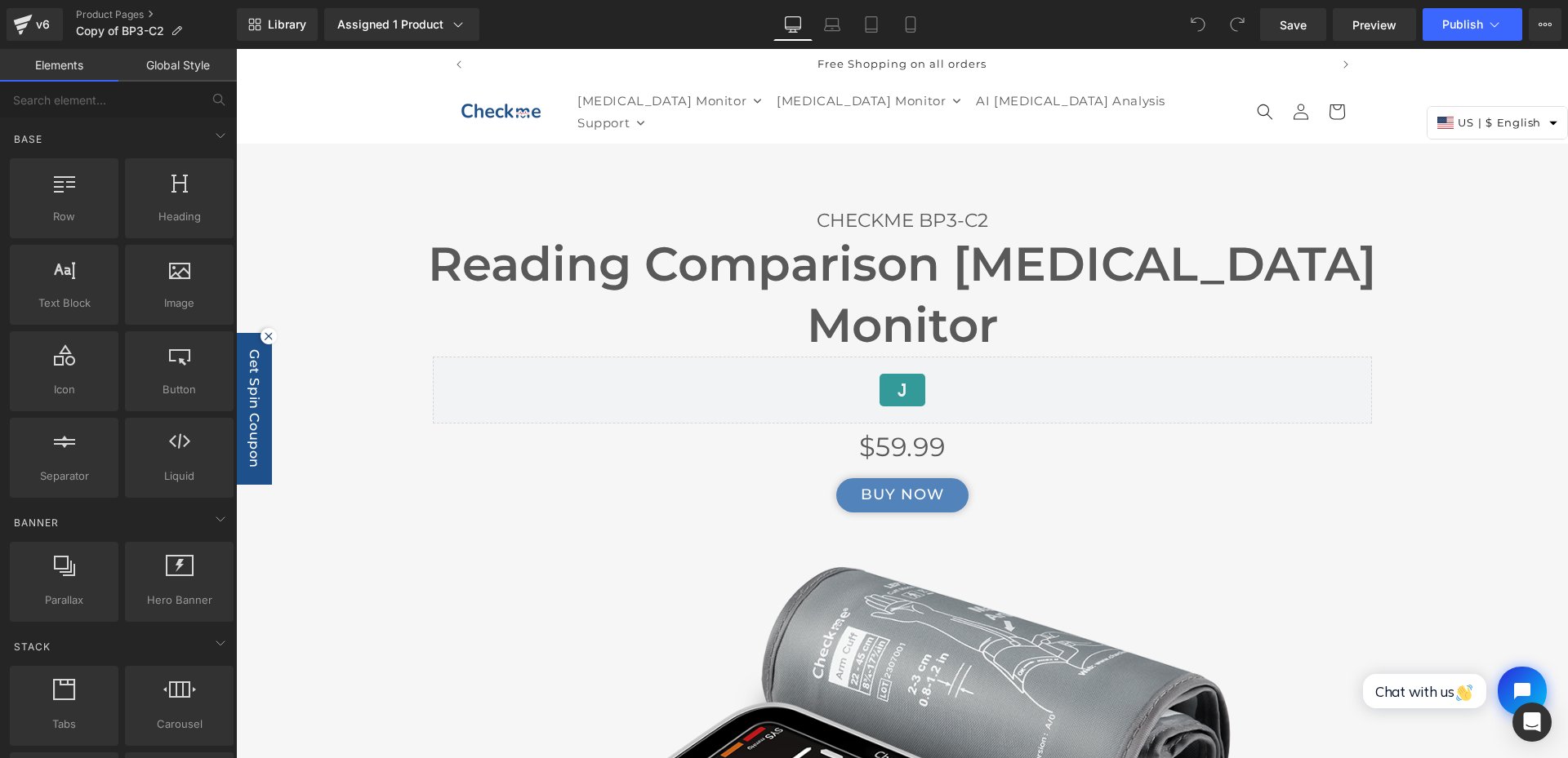
click at [1508, 123] on span "English" at bounding box center [1520, 123] width 44 height 19
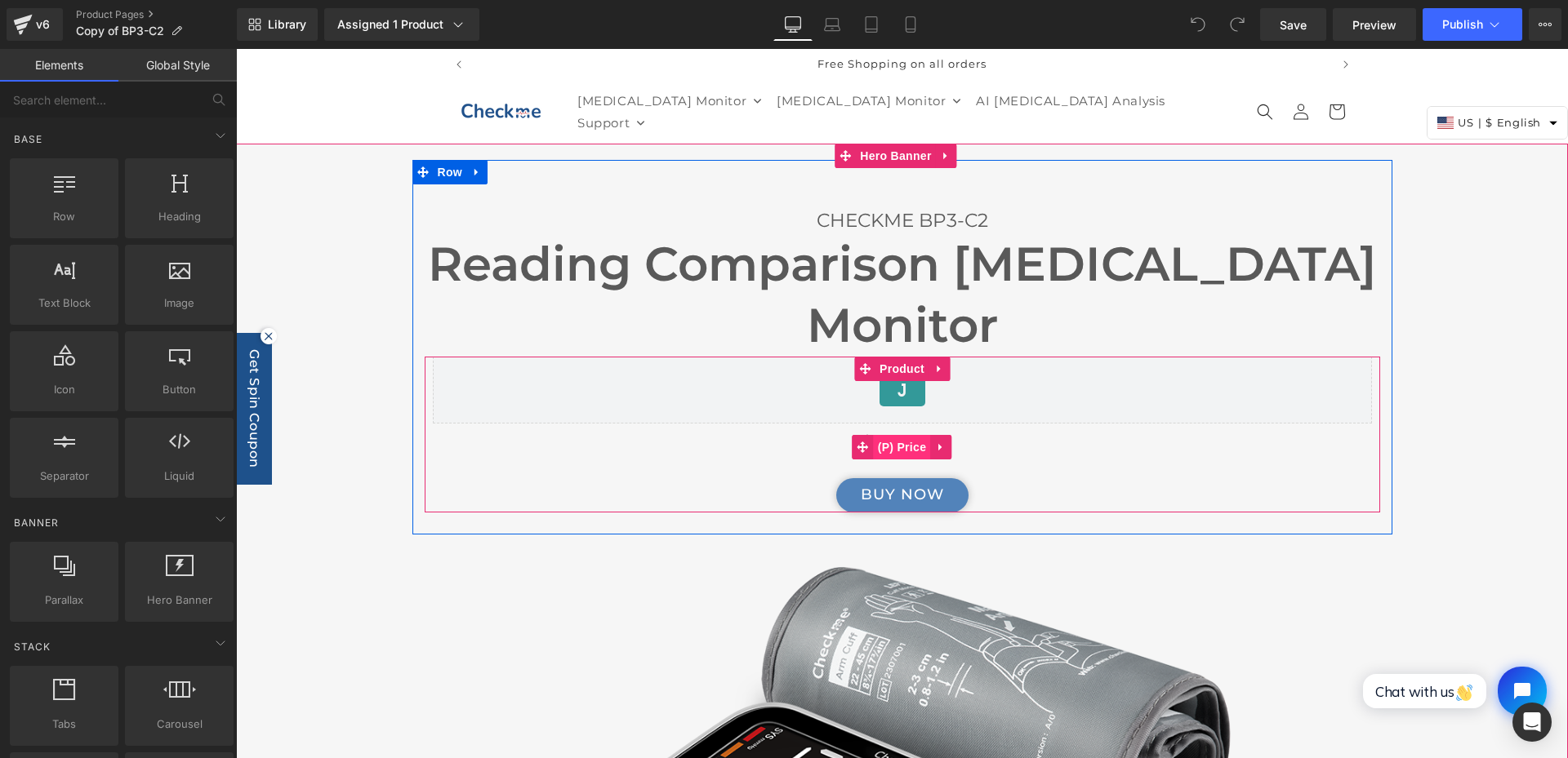
click at [883, 452] on span "(P) Price" at bounding box center [902, 447] width 57 height 25
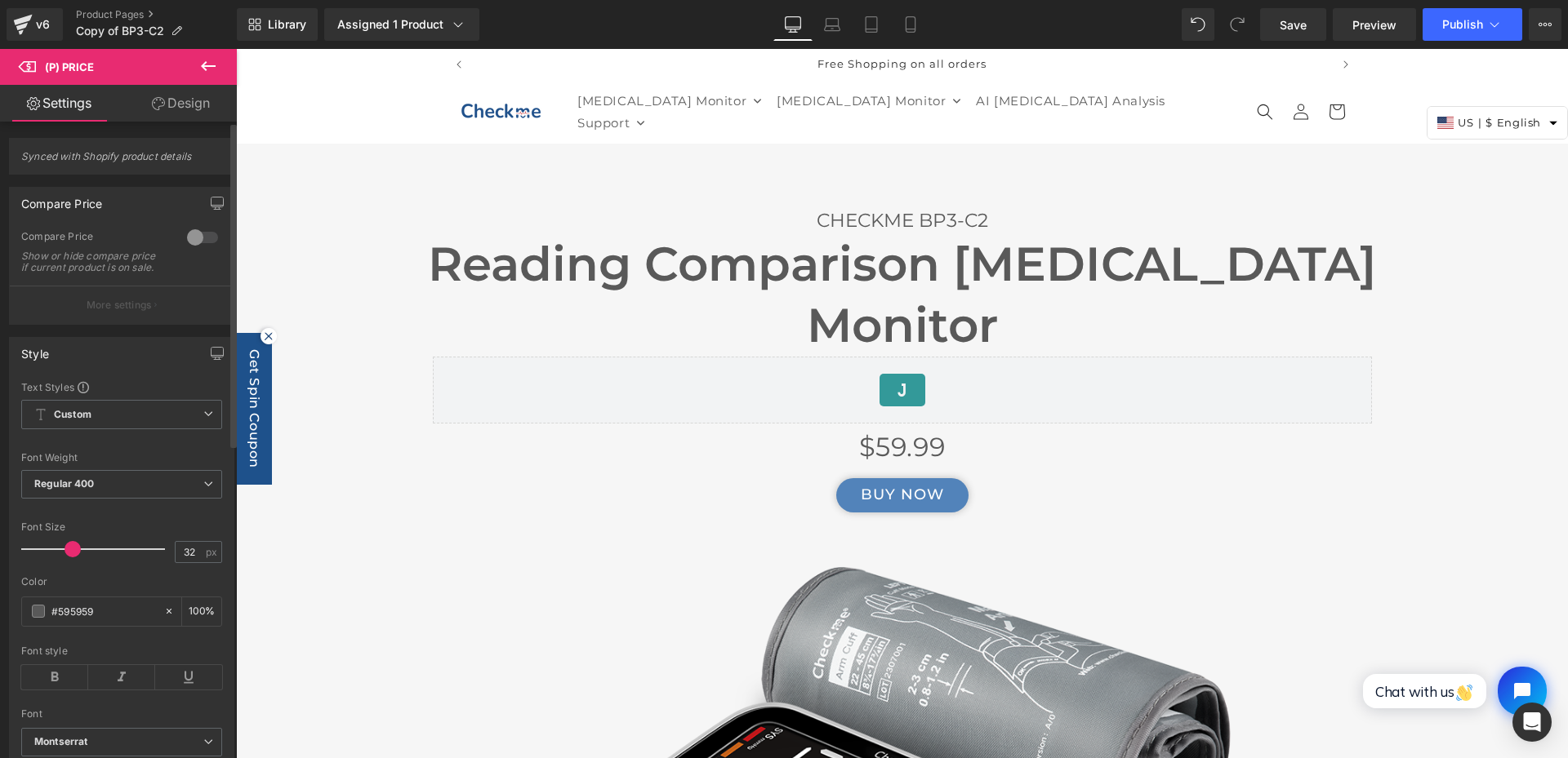
click at [88, 155] on span "Synced with Shopify product details" at bounding box center [122, 162] width 201 height 24
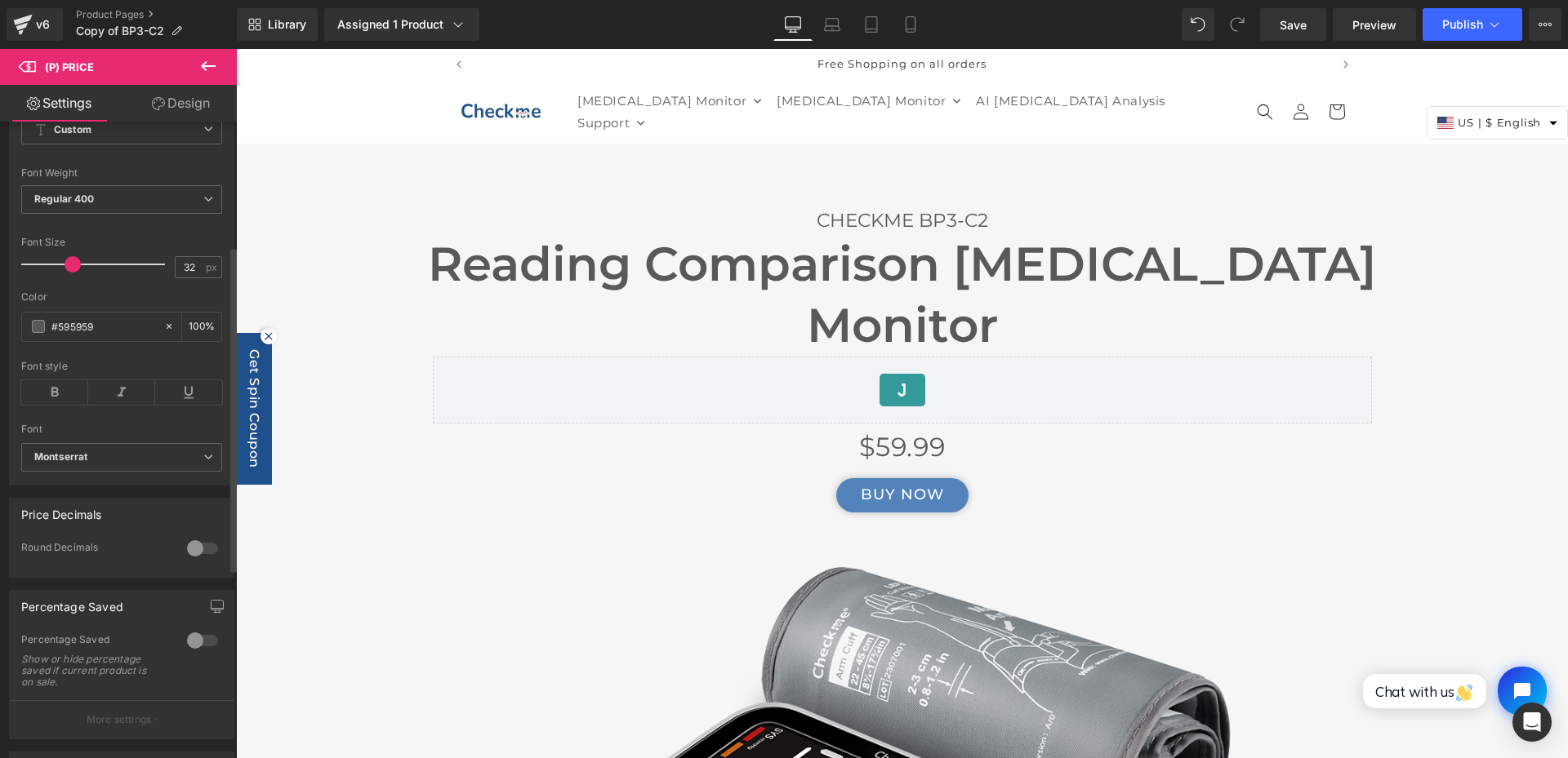
scroll to position [326, 0]
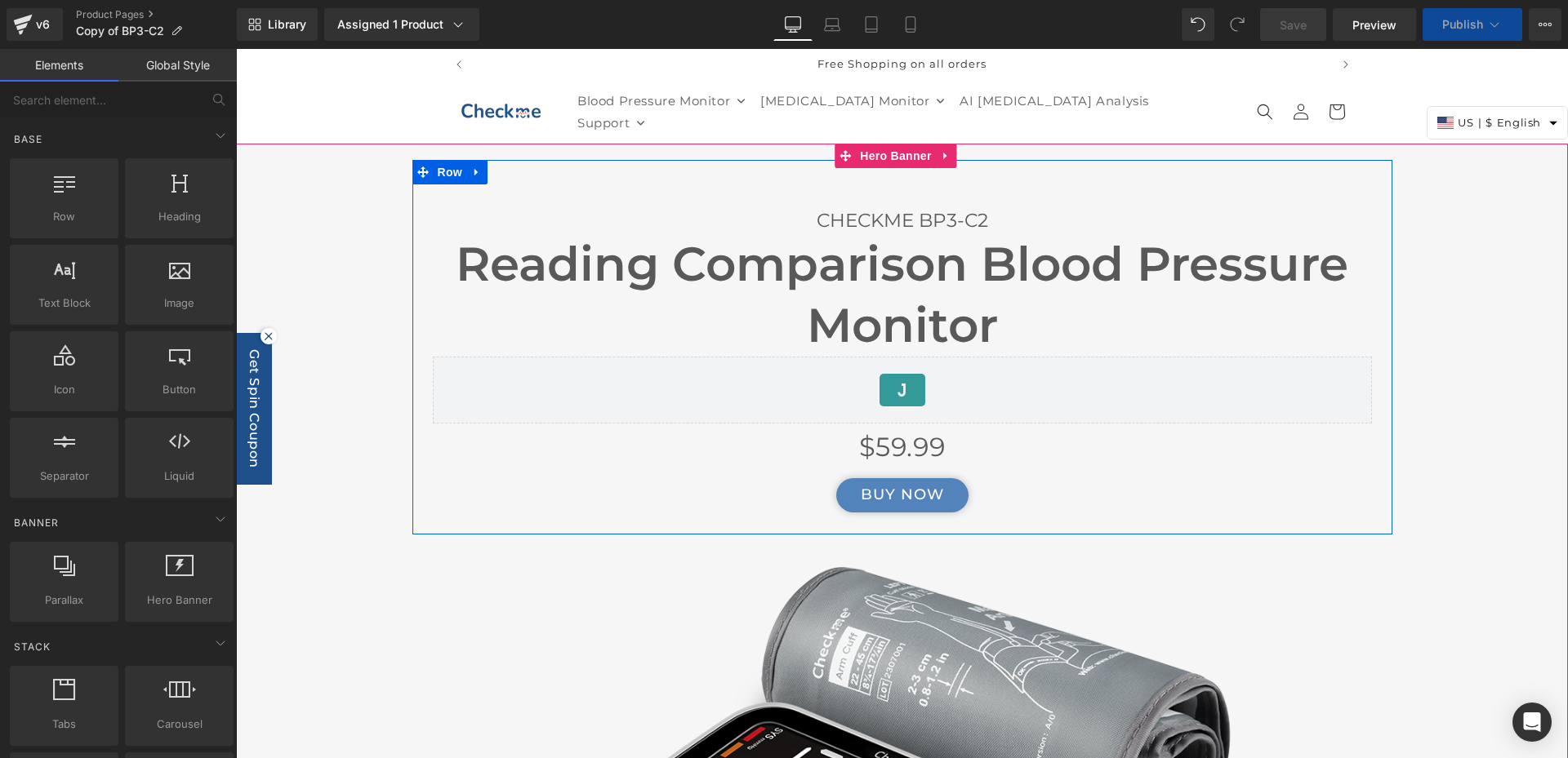
click at [901, 438] on span "(P) Price" at bounding box center [902, 447] width 46 height 20
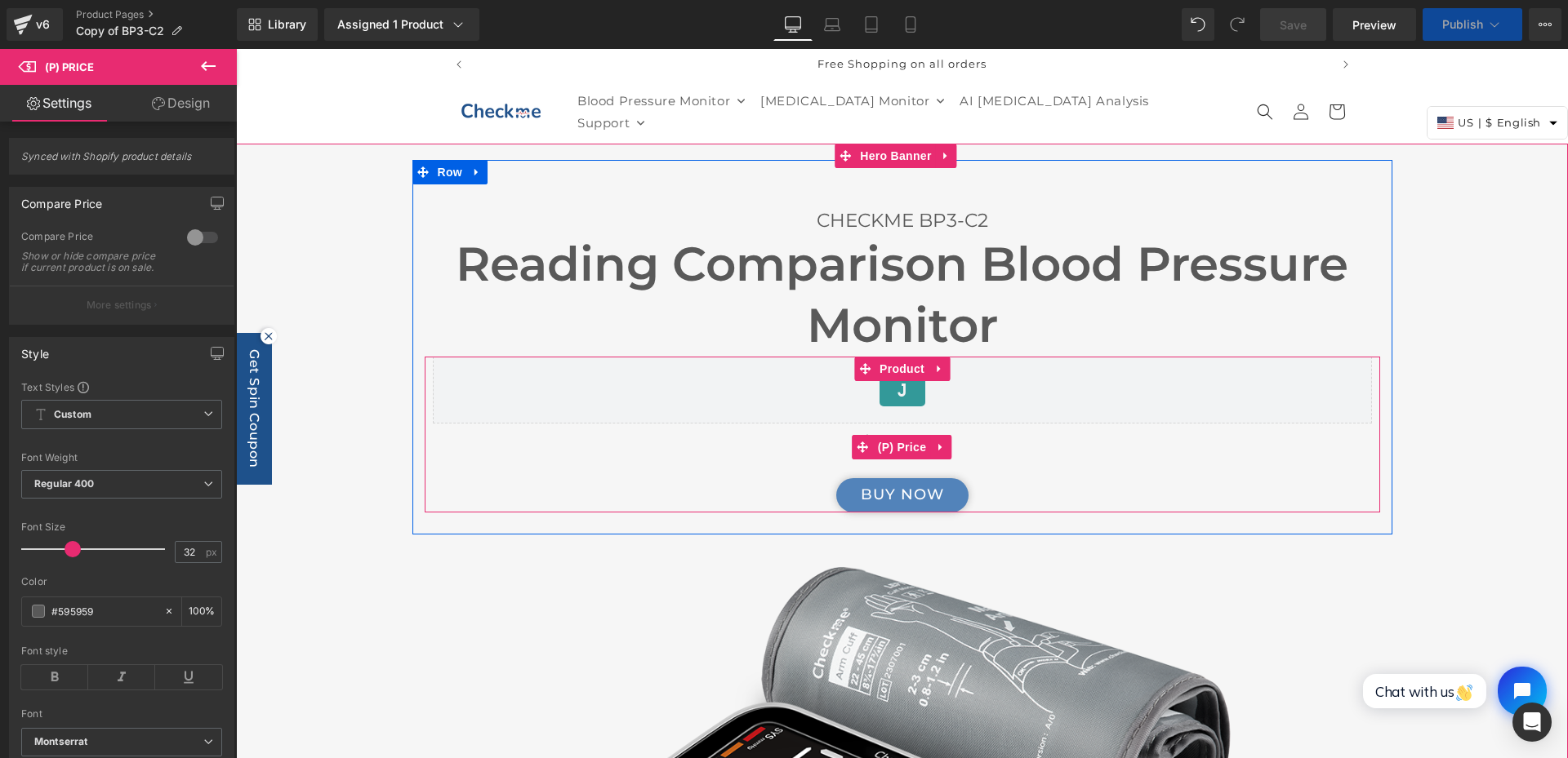
click at [1121, 461] on div "$59.99" at bounding box center [902, 447] width 940 height 48
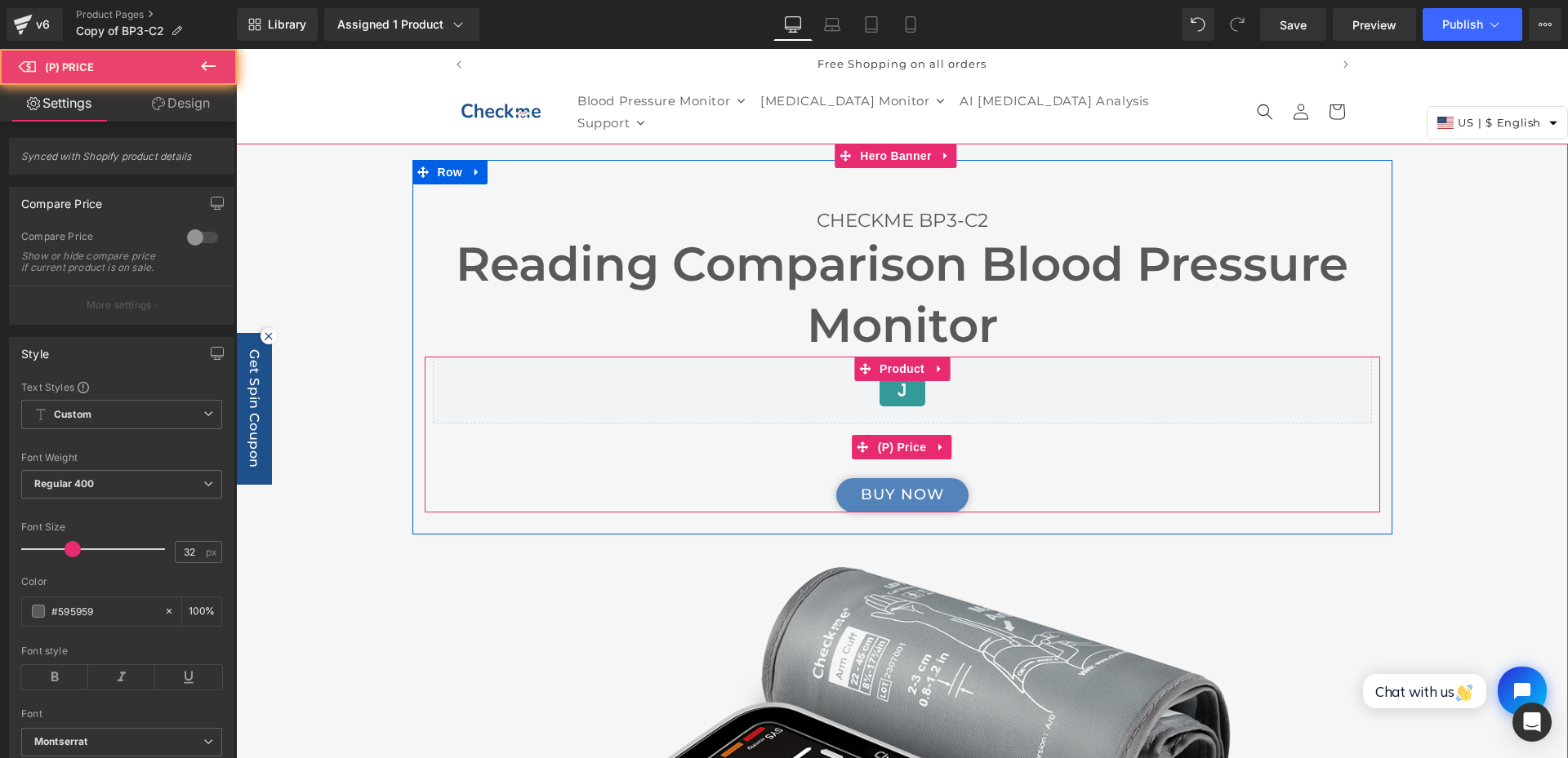
click at [986, 439] on div "$59.99" at bounding box center [902, 447] width 940 height 48
click at [759, 438] on div "$59.99" at bounding box center [902, 447] width 940 height 48
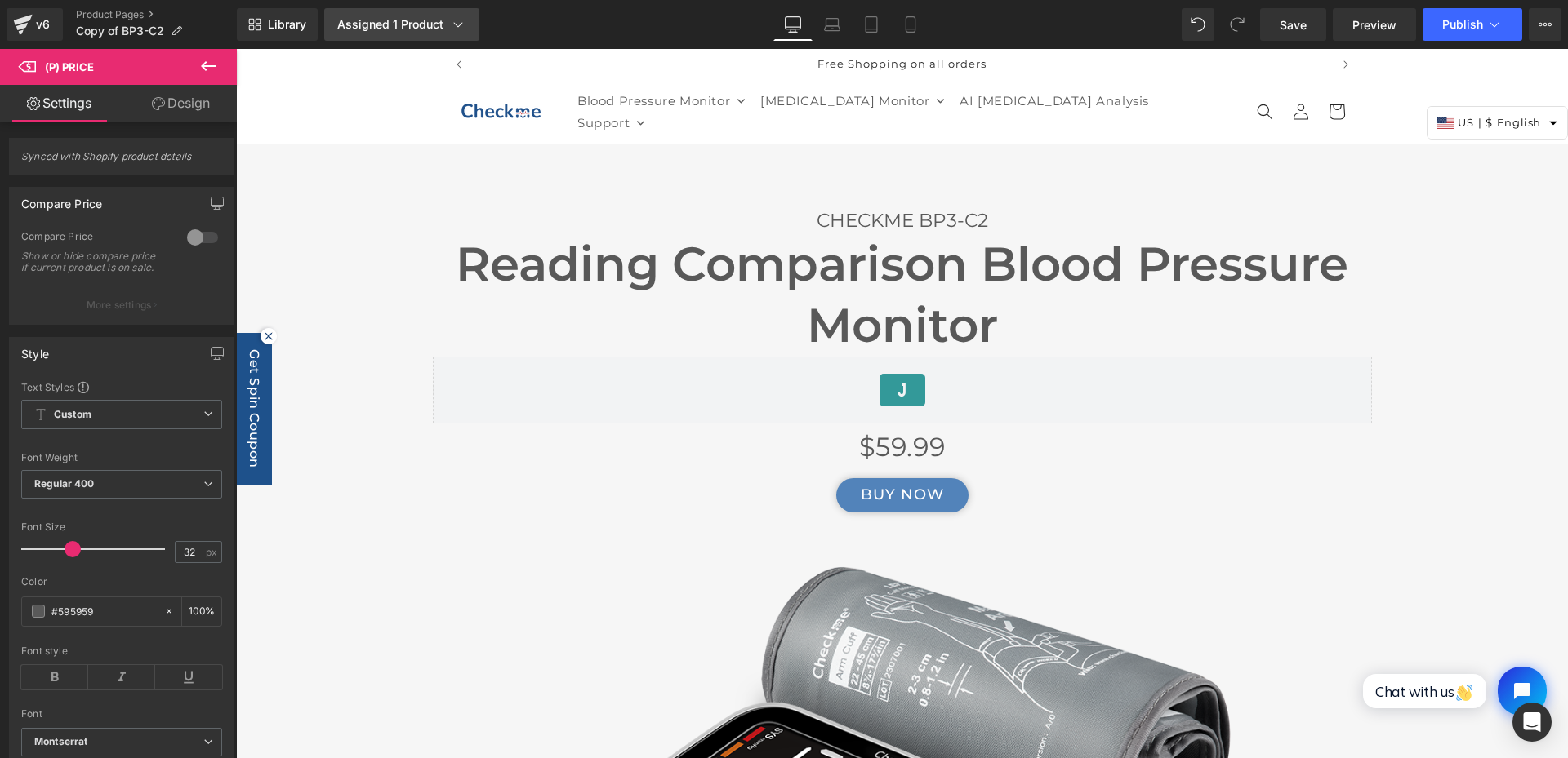
click at [407, 24] on div "Assigned 1 Product" at bounding box center [402, 24] width 129 height 16
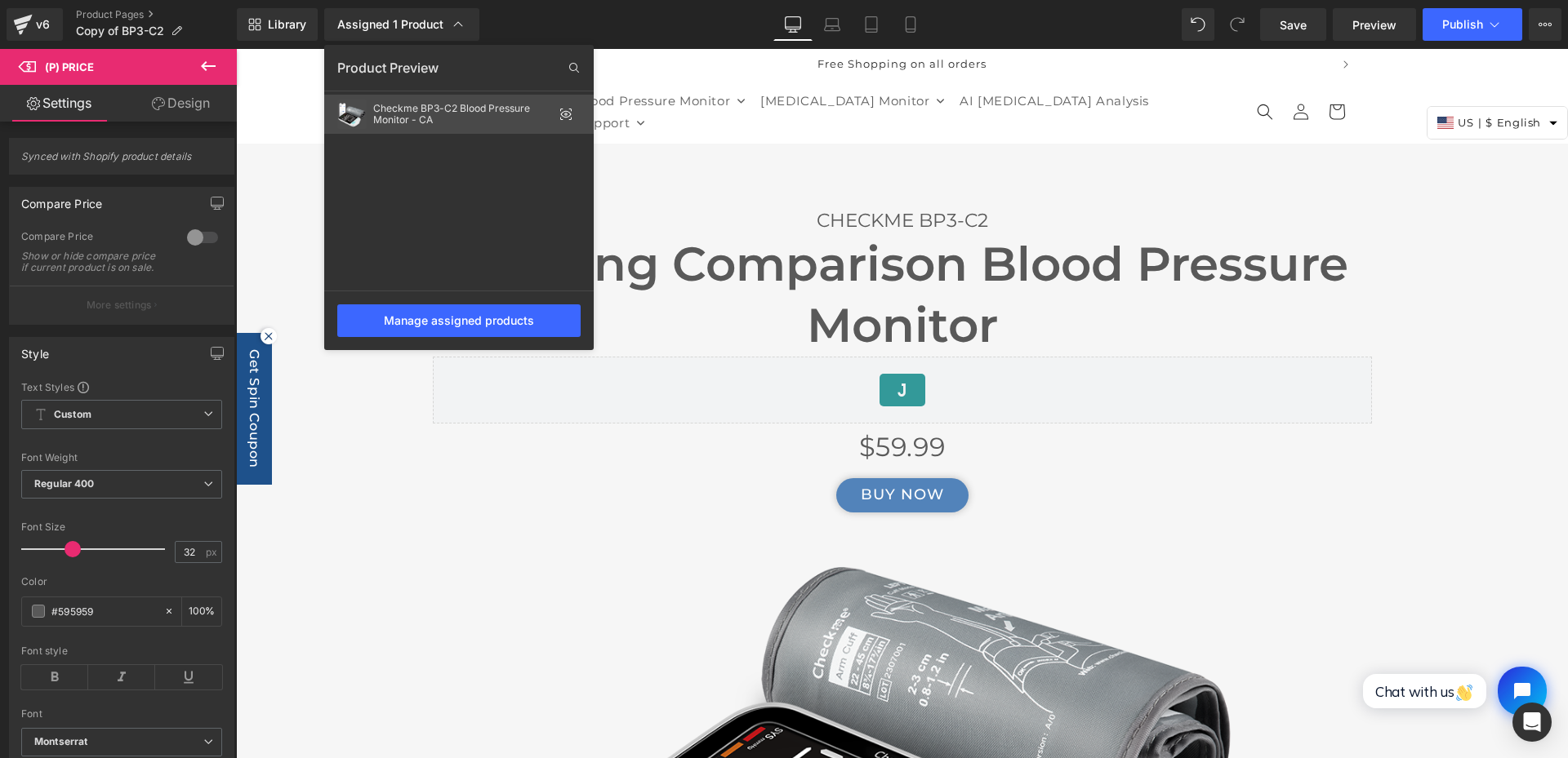
click at [506, 113] on div "Checkme BP3-C2 Blood Pressure Monitor - CA" at bounding box center [463, 114] width 179 height 23
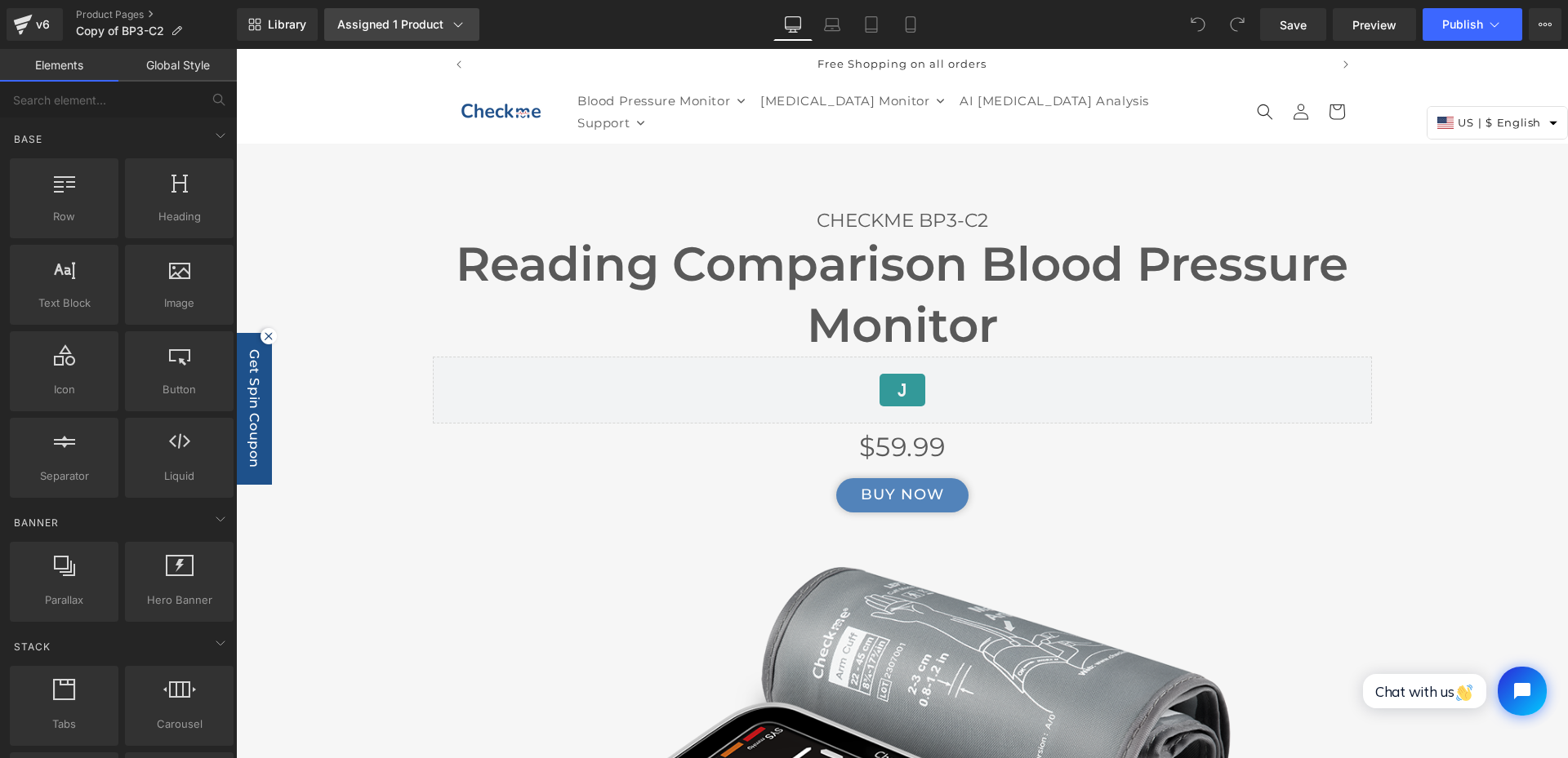
click at [406, 20] on div "Assigned 1 Product" at bounding box center [402, 24] width 129 height 16
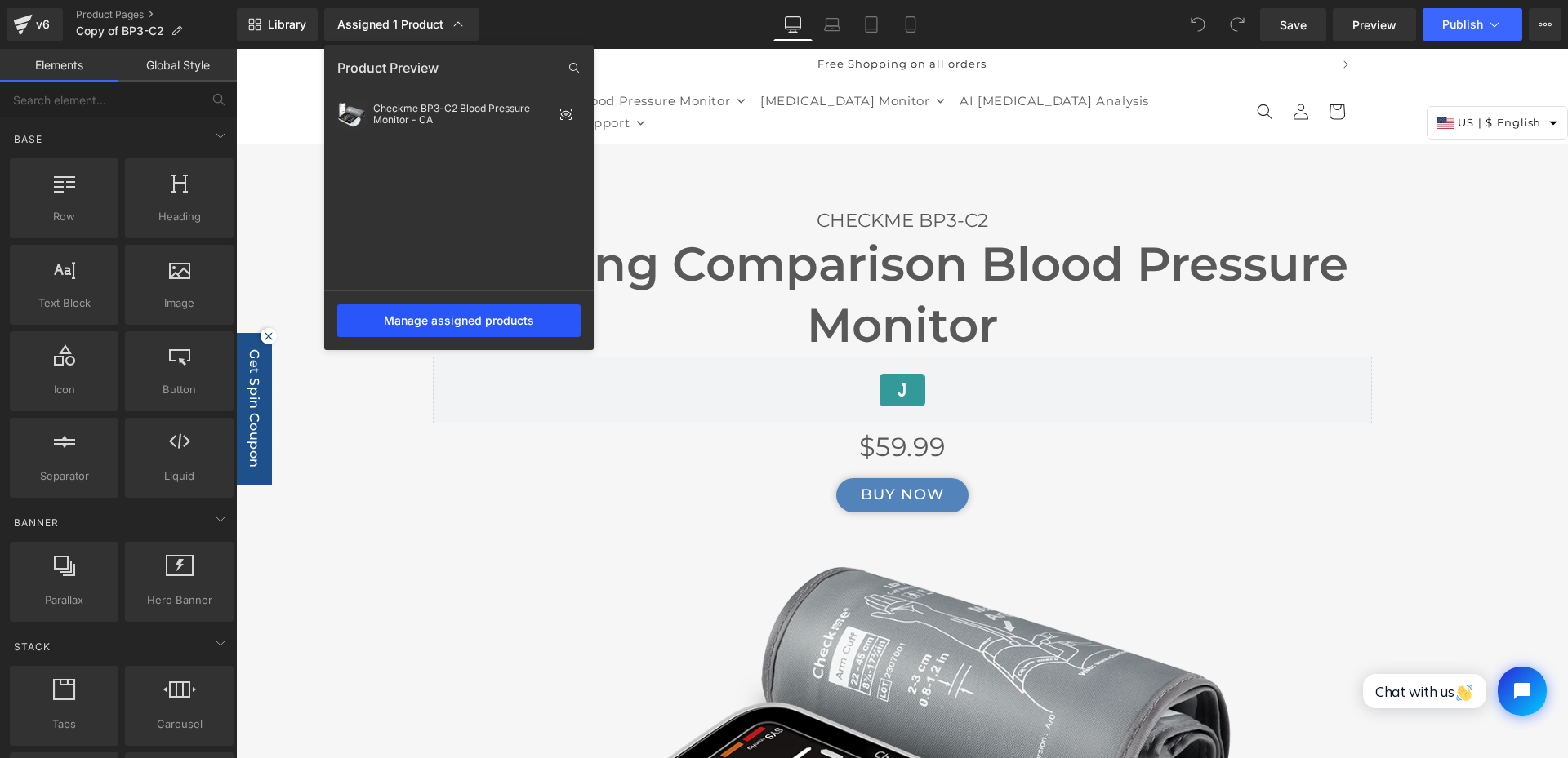
click at [452, 320] on div "Manage assigned products" at bounding box center [459, 320] width 243 height 32
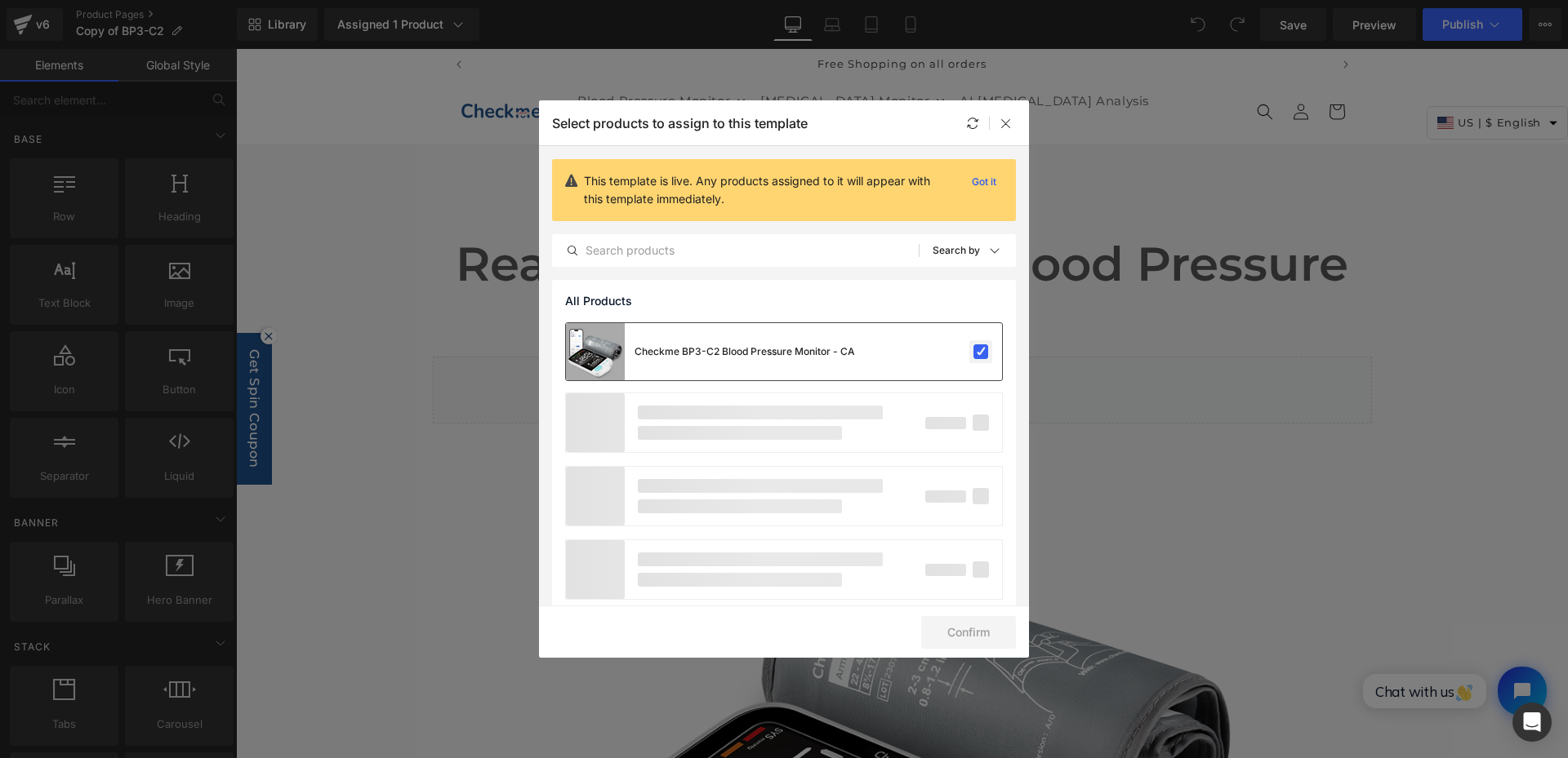
click at [974, 352] on label at bounding box center [980, 351] width 14 height 14
click at [981, 352] on input "checkbox" at bounding box center [981, 352] width 0 height 0
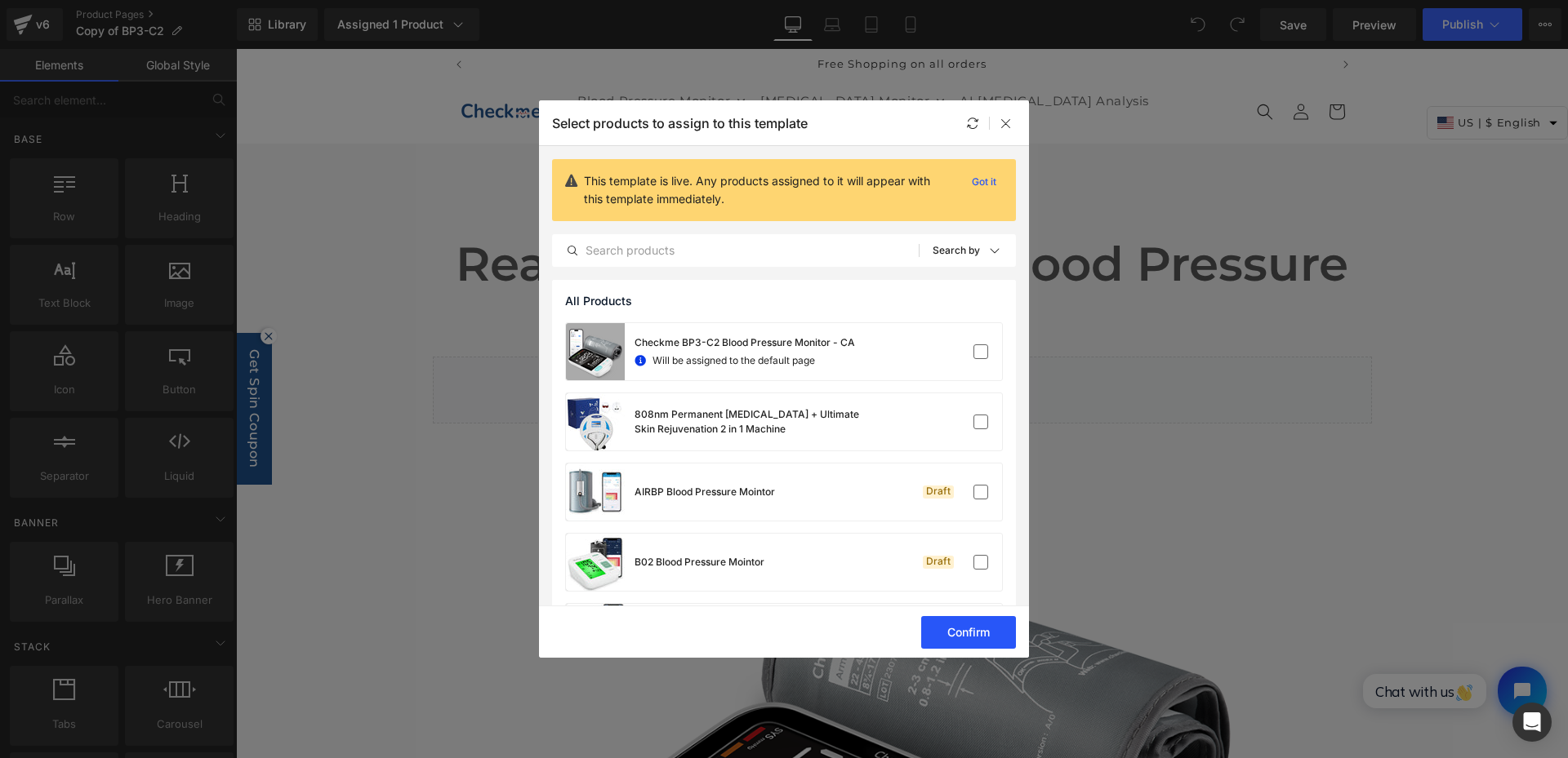
click at [978, 631] on button "Confirm" at bounding box center [968, 632] width 94 height 32
click at [974, 635] on button "Success" at bounding box center [957, 632] width 115 height 32
